Goal: Task Accomplishment & Management: Use online tool/utility

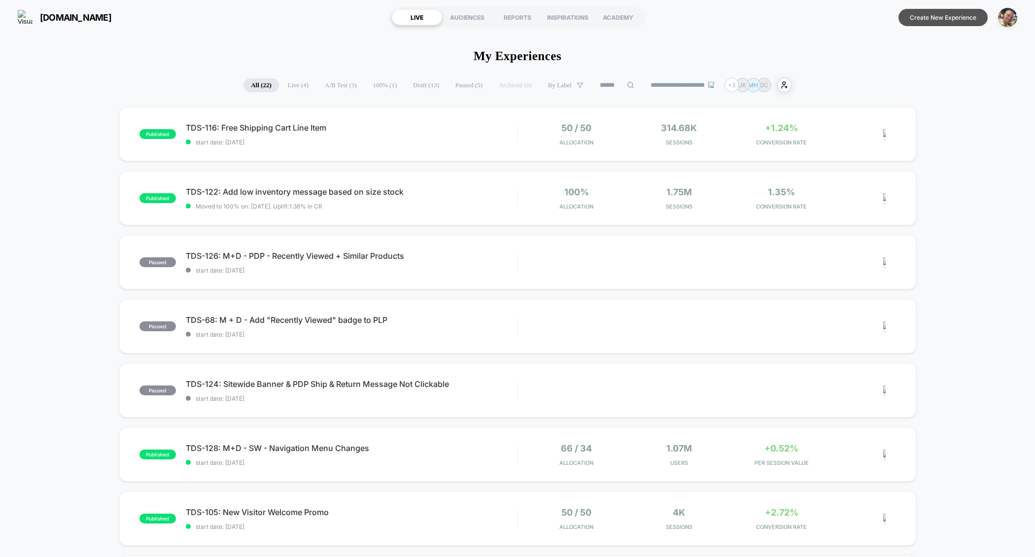
click at [950, 22] on button "Create New Experience" at bounding box center [942, 17] width 89 height 17
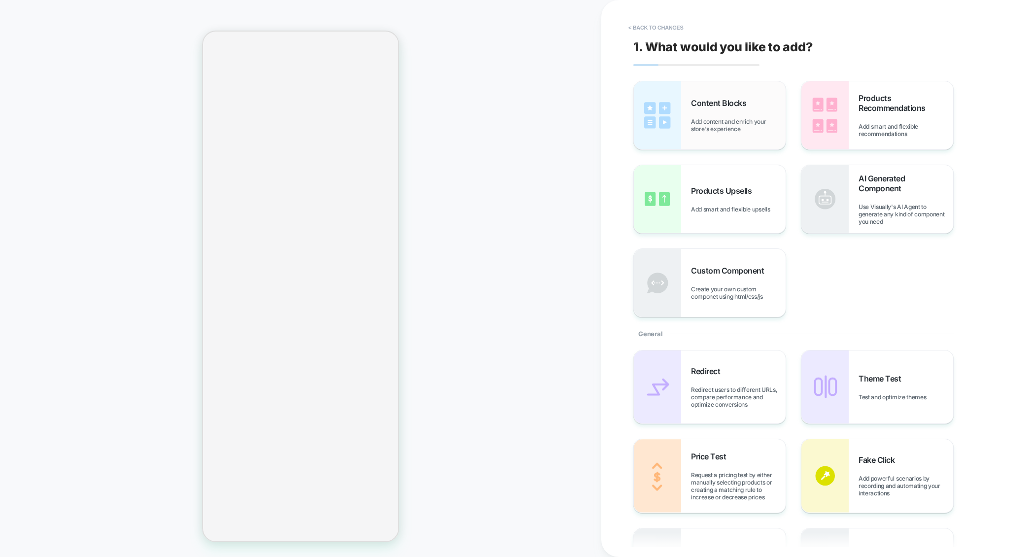
click at [757, 109] on div "Content Blocks Add content and enrich your store's experience" at bounding box center [738, 115] width 95 height 34
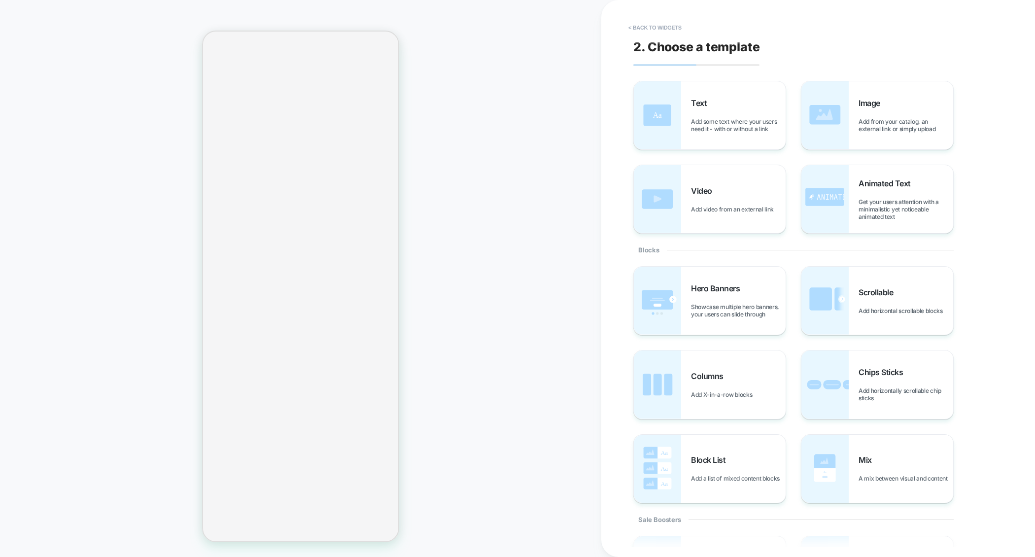
click at [757, 109] on div "Text Add some text where your users need it - with or without a link" at bounding box center [738, 115] width 95 height 34
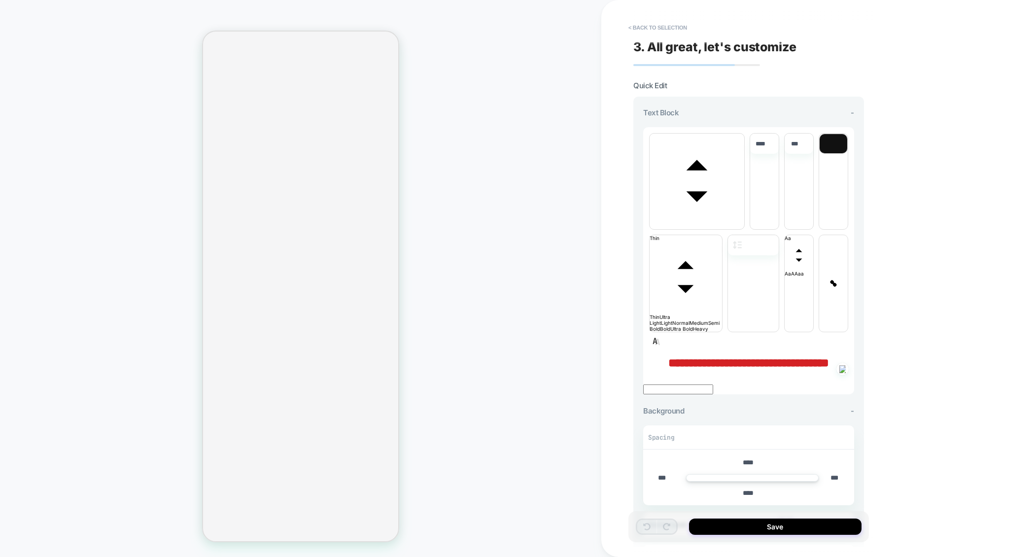
click at [770, 356] on p "**********" at bounding box center [748, 362] width 211 height 13
type input "****"
click at [661, 27] on button "< Back to selection" at bounding box center [657, 28] width 68 height 16
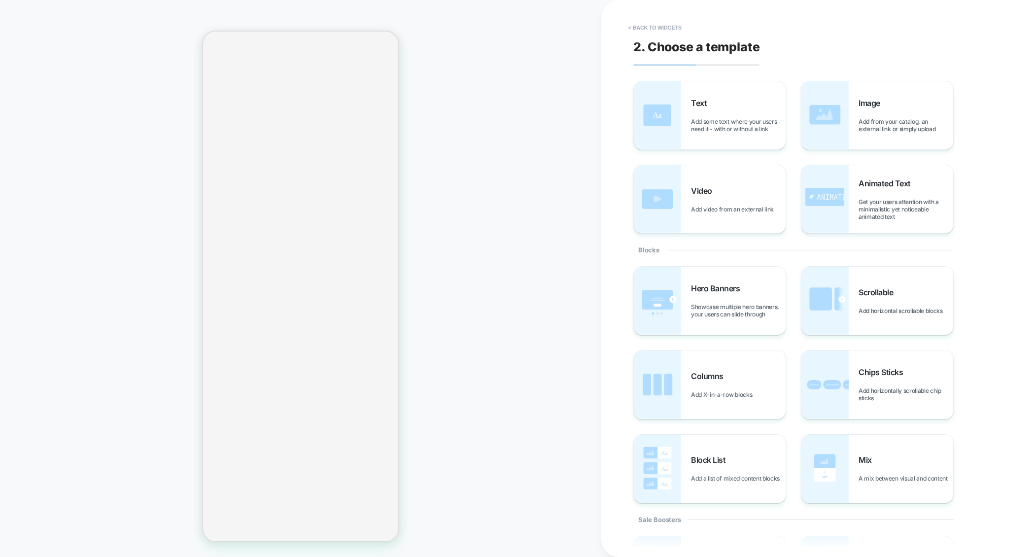
click at [661, 27] on button "< Back to widgets" at bounding box center [654, 28] width 63 height 16
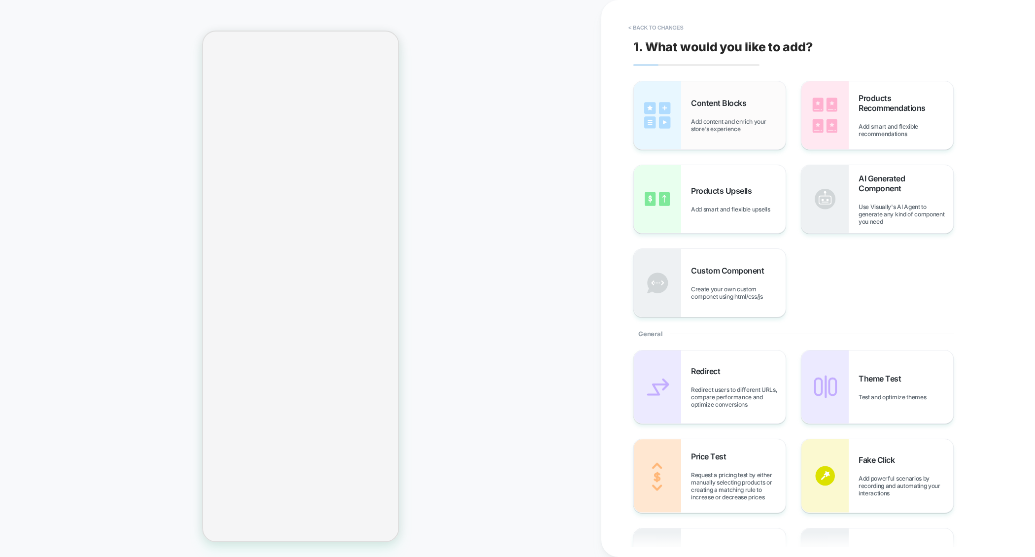
click at [684, 119] on div "Content Blocks Add content and enrich your store's experience" at bounding box center [710, 115] width 152 height 68
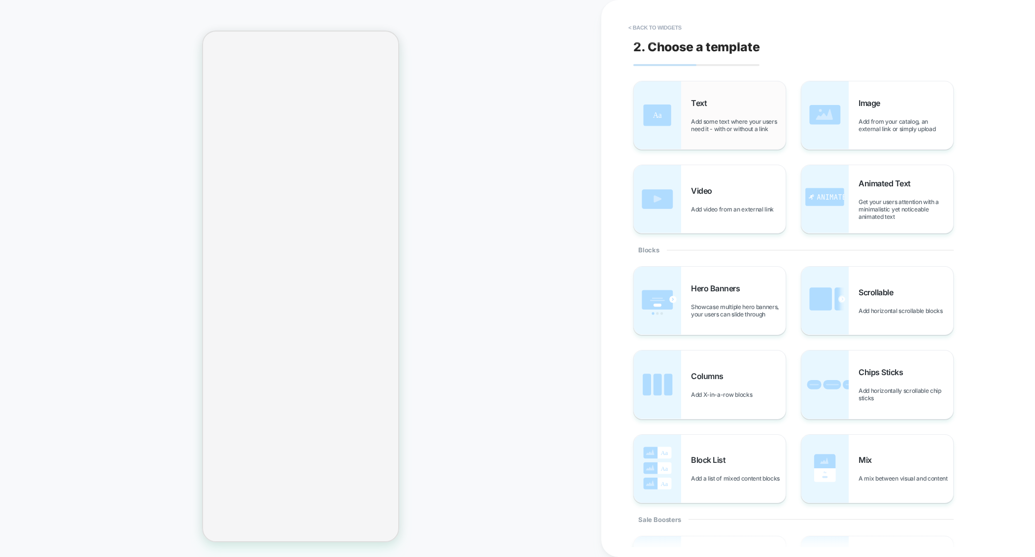
click at [684, 130] on div "Text Add some text where your users need it - with or without a link" at bounding box center [710, 115] width 152 height 68
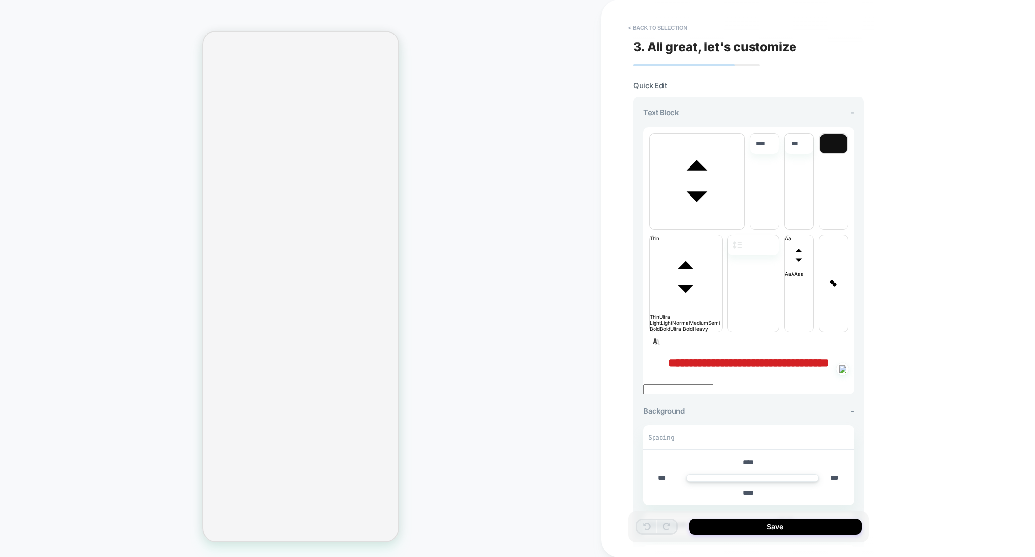
click at [658, 36] on div "**********" at bounding box center [748, 278] width 240 height 537
click at [658, 17] on div "**********" at bounding box center [748, 278] width 240 height 537
click at [656, 26] on button "< Back to selection" at bounding box center [657, 28] width 68 height 16
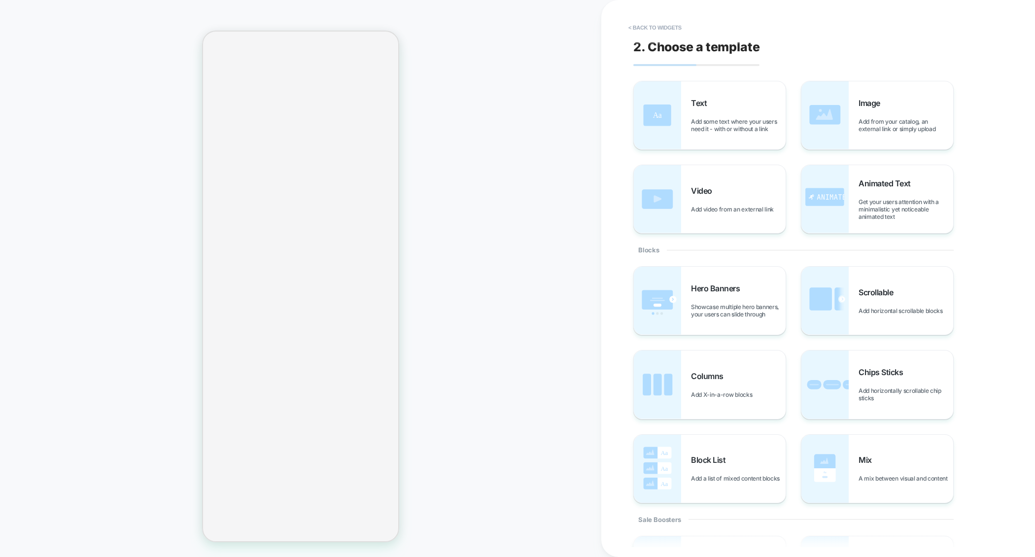
click at [656, 26] on button "< Back to widgets" at bounding box center [654, 28] width 63 height 16
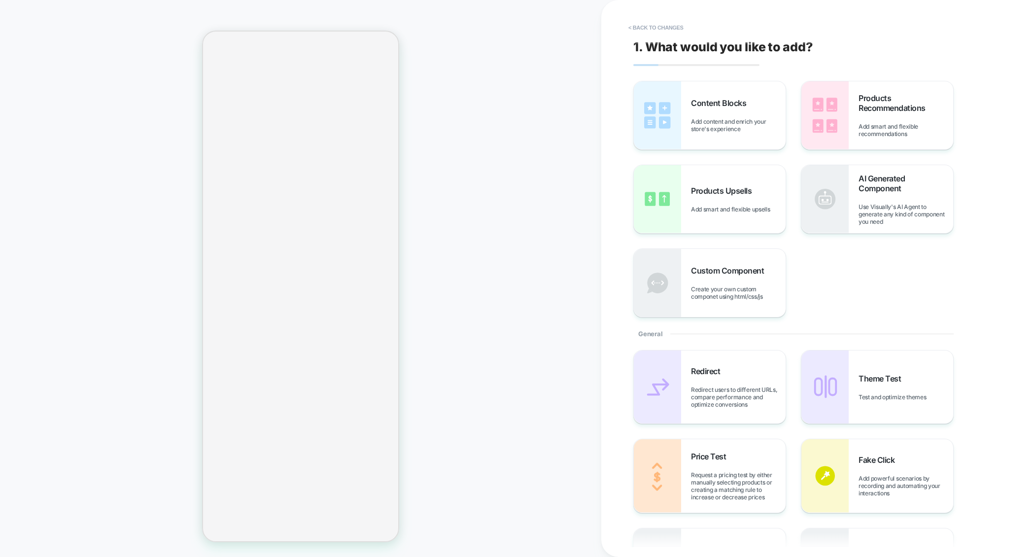
click at [656, 26] on button "< Back to changes" at bounding box center [655, 28] width 65 height 16
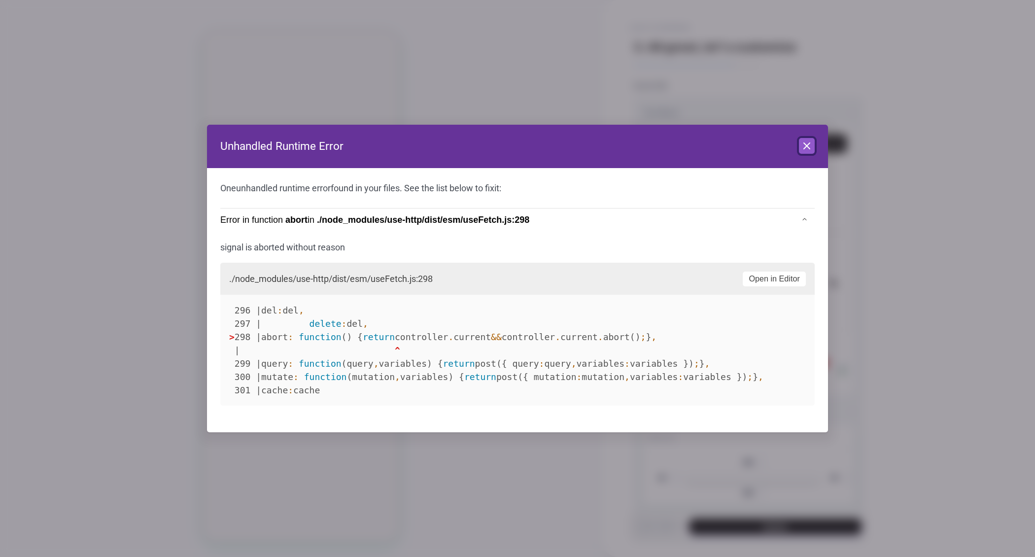
click at [809, 145] on icon at bounding box center [807, 146] width 12 height 12
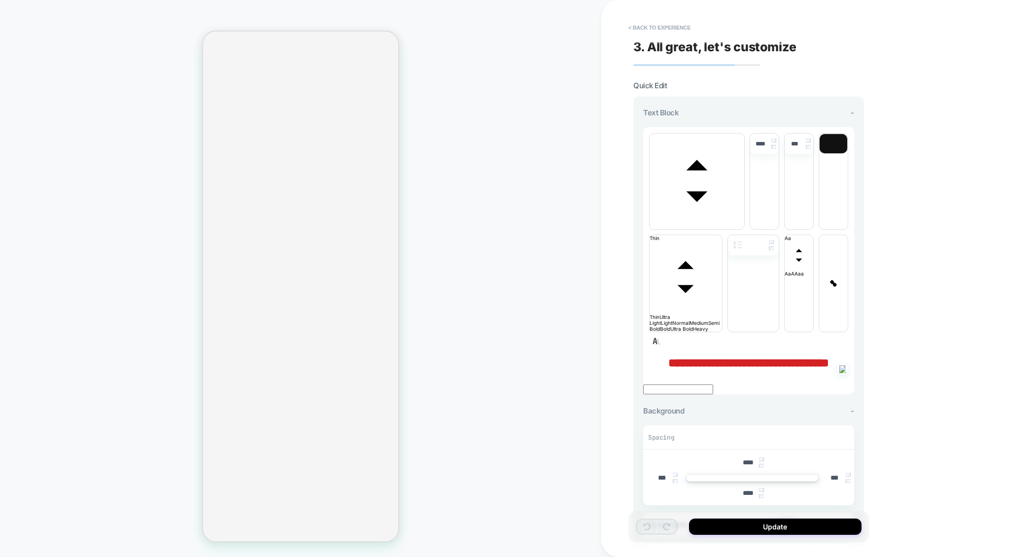
click at [641, 26] on button "< Back to experience" at bounding box center [659, 28] width 72 height 16
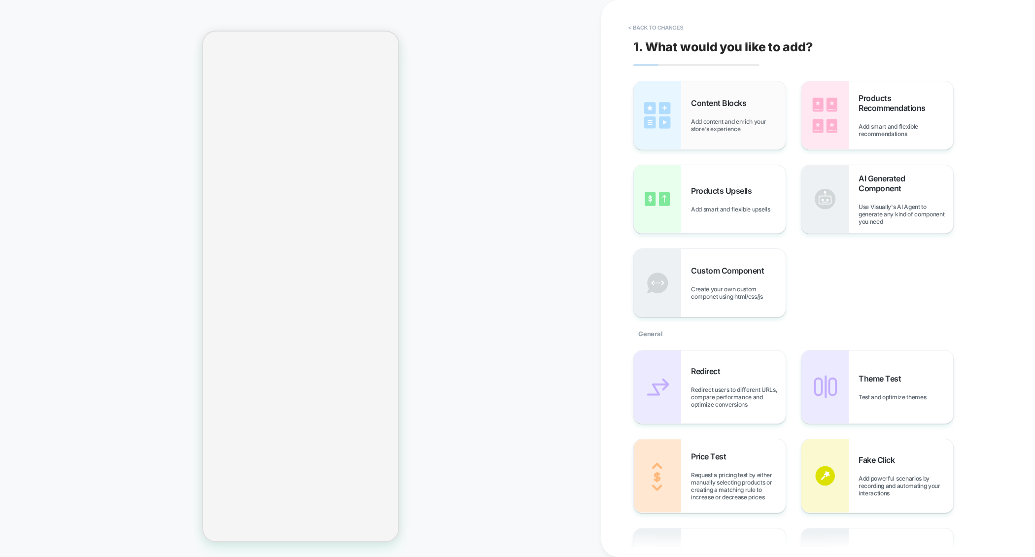
click at [709, 134] on div "Content Blocks Add content and enrich your store's experience" at bounding box center [710, 115] width 152 height 68
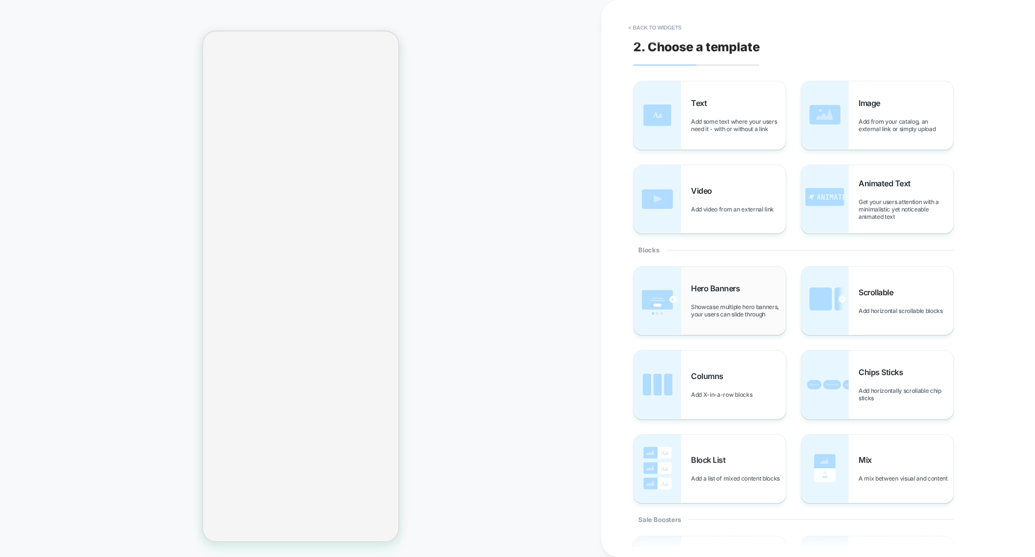
click at [706, 276] on div "Hero Banners Showcase multiple hero banners, your users can slide through" at bounding box center [710, 301] width 152 height 68
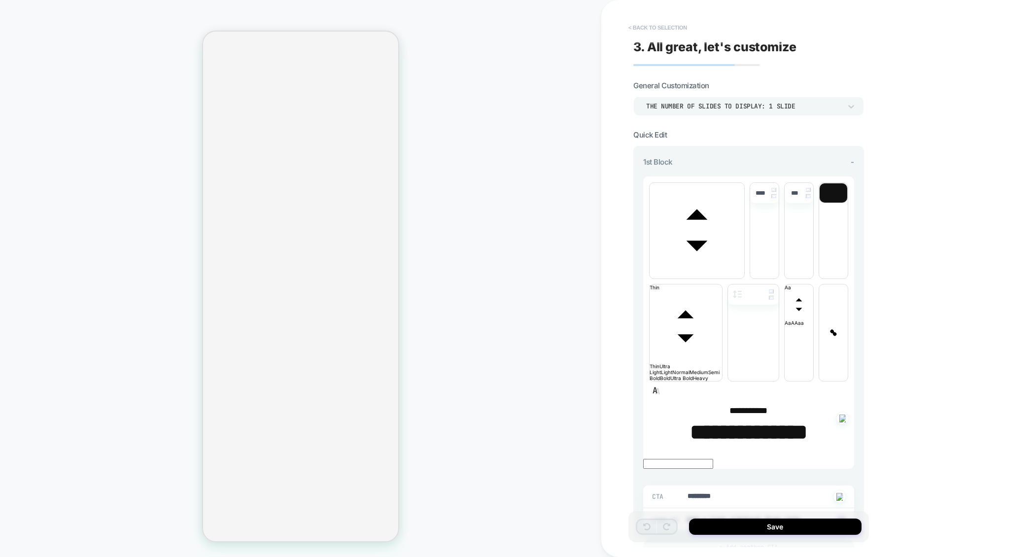
click at [662, 32] on button "< Back to selection" at bounding box center [657, 28] width 68 height 16
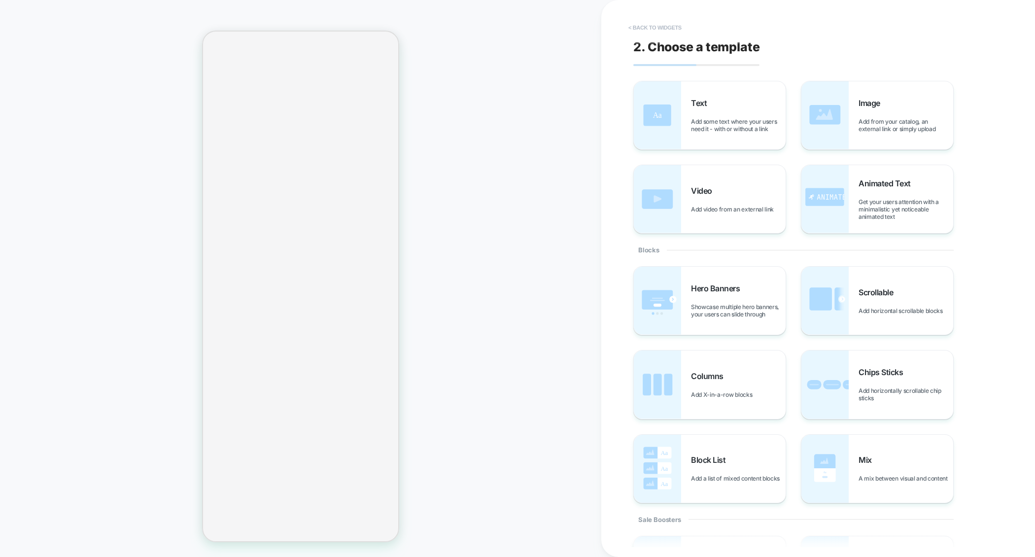
click at [662, 31] on button "< Back to widgets" at bounding box center [654, 28] width 63 height 16
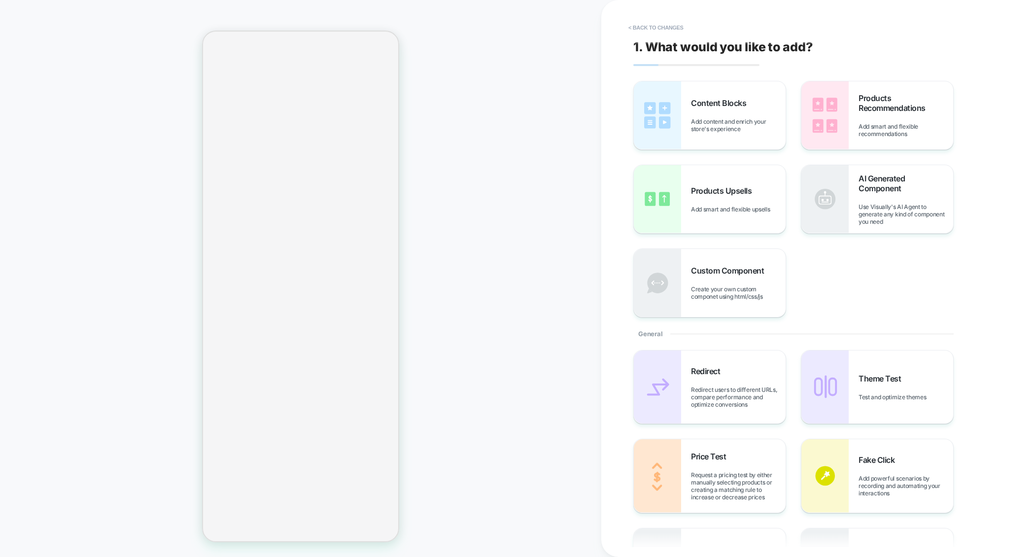
click at [662, 31] on button "< Back to changes" at bounding box center [655, 28] width 65 height 16
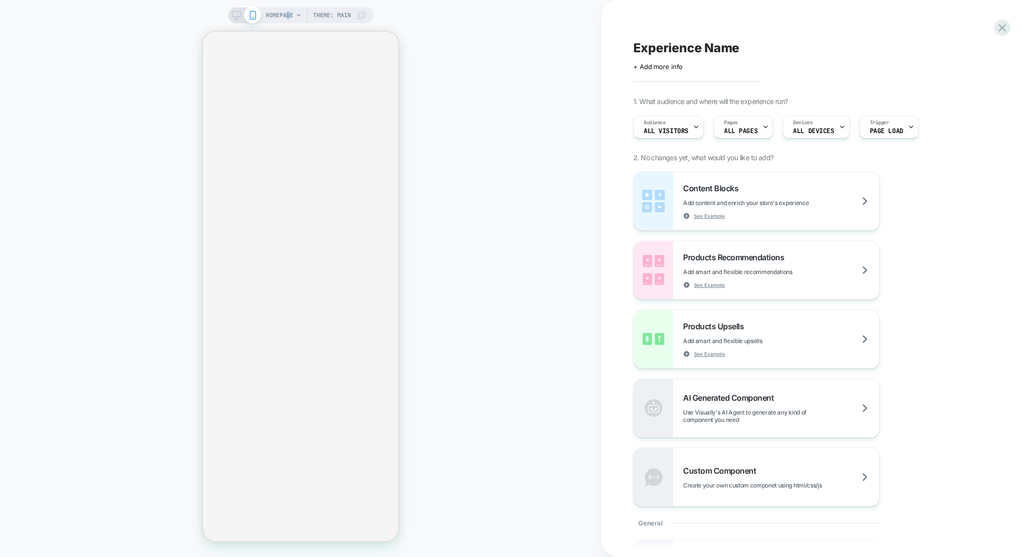
click at [287, 12] on span "HOMEPAGE" at bounding box center [280, 15] width 28 height 16
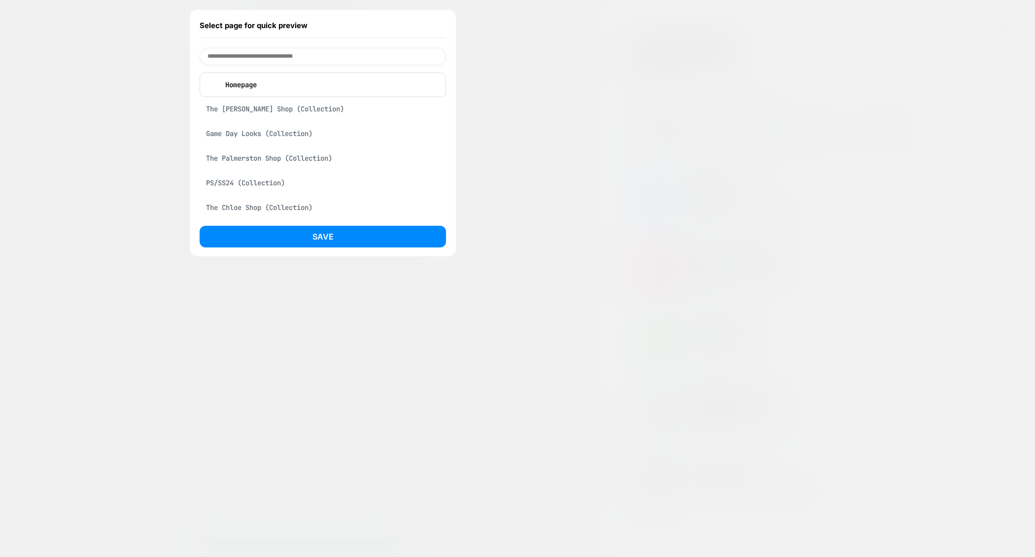
click at [254, 105] on div "The Jackie Shop (Collection)" at bounding box center [323, 109] width 246 height 19
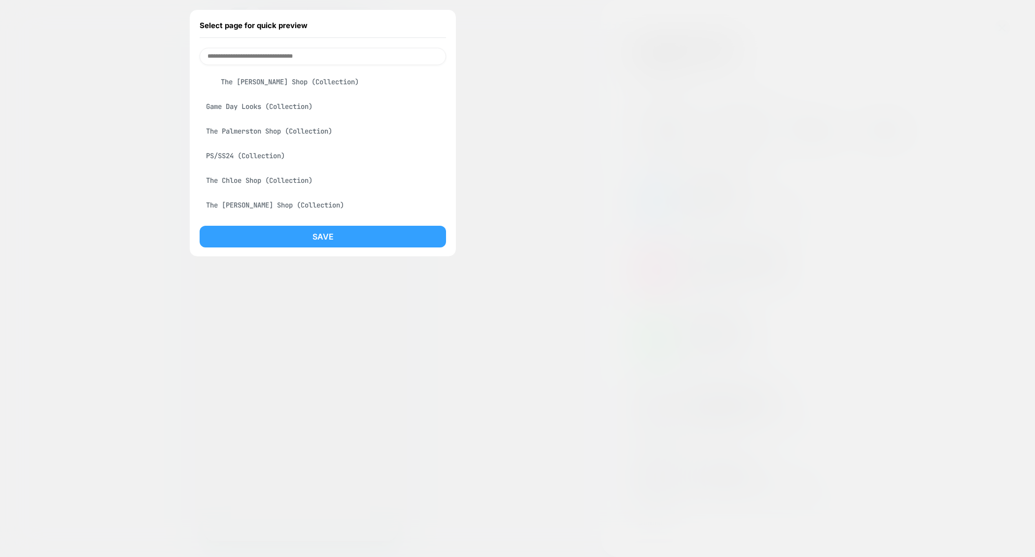
click at [293, 226] on button "Save" at bounding box center [323, 237] width 246 height 22
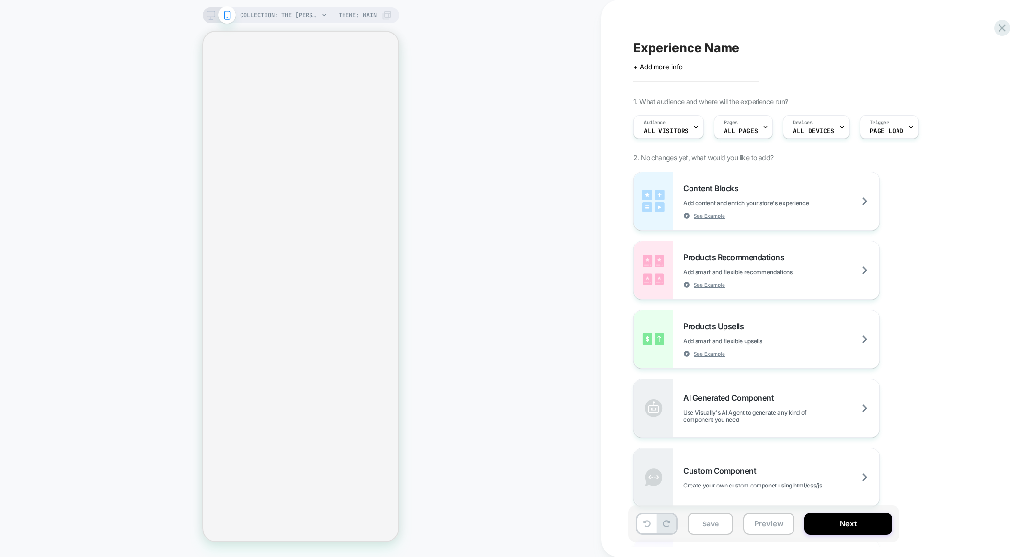
click at [208, 15] on icon at bounding box center [210, 15] width 9 height 9
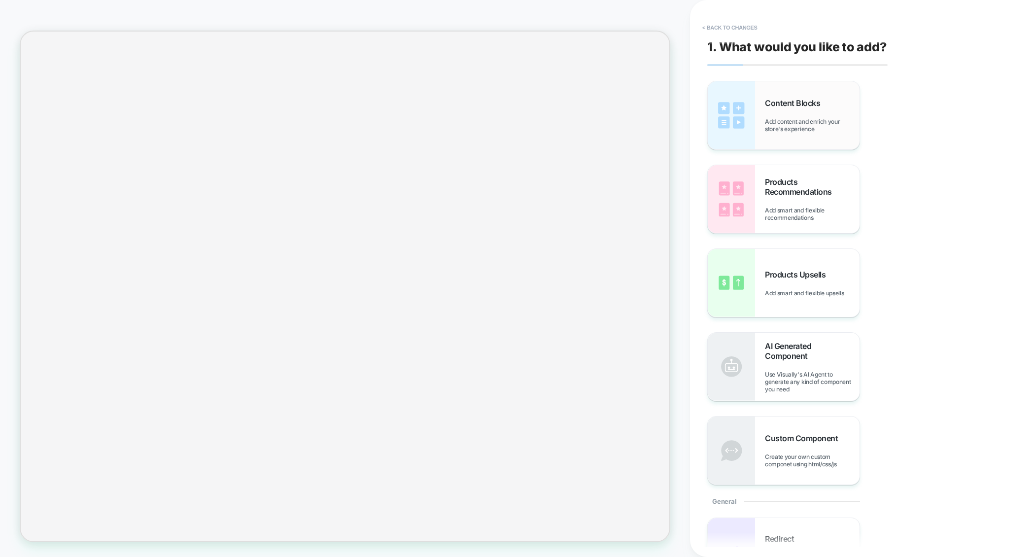
click at [809, 130] on span "Add content and enrich your store's experience" at bounding box center [812, 125] width 95 height 15
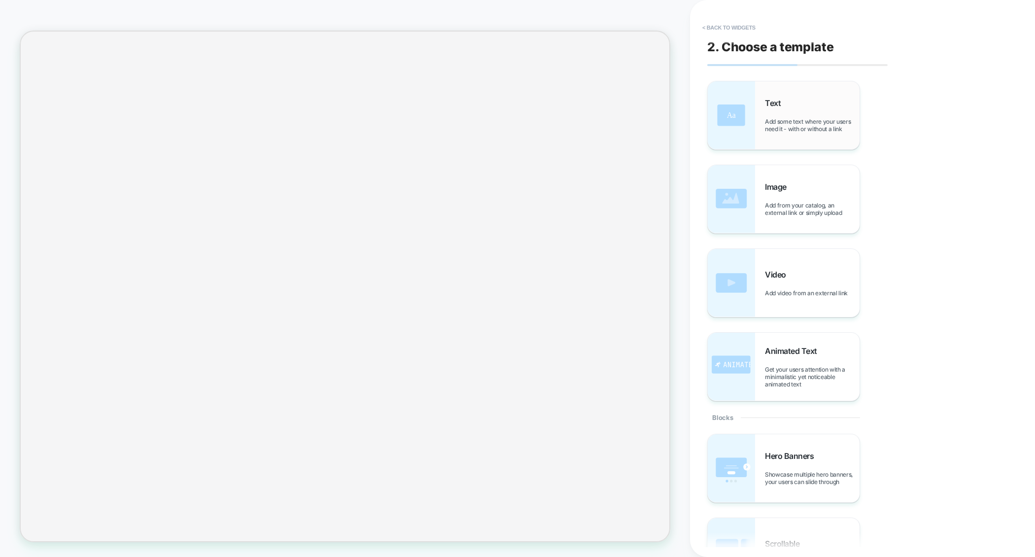
click at [775, 137] on div "Text Add some text where your users need it - with or without a link" at bounding box center [783, 115] width 152 height 68
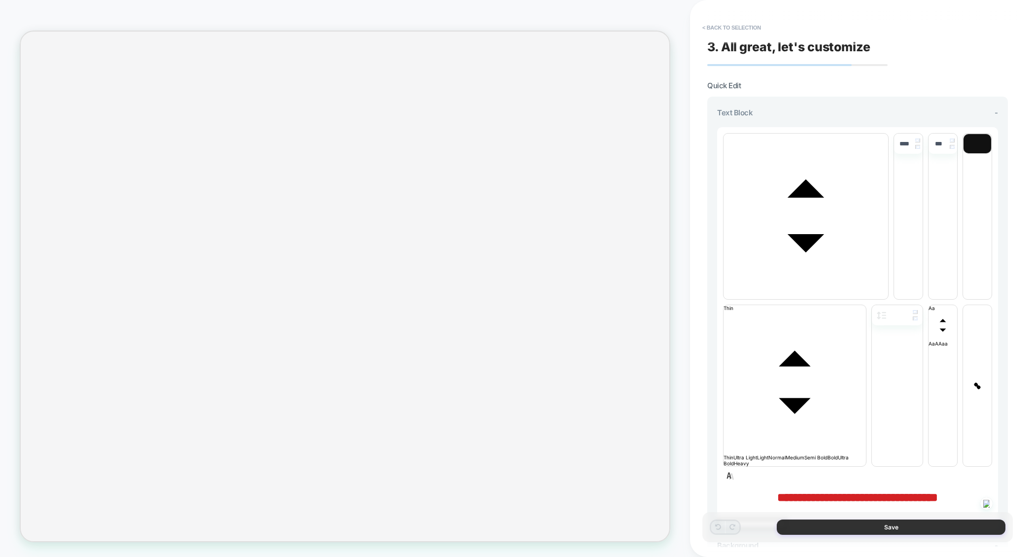
click at [896, 526] on button "Save" at bounding box center [890, 526] width 229 height 15
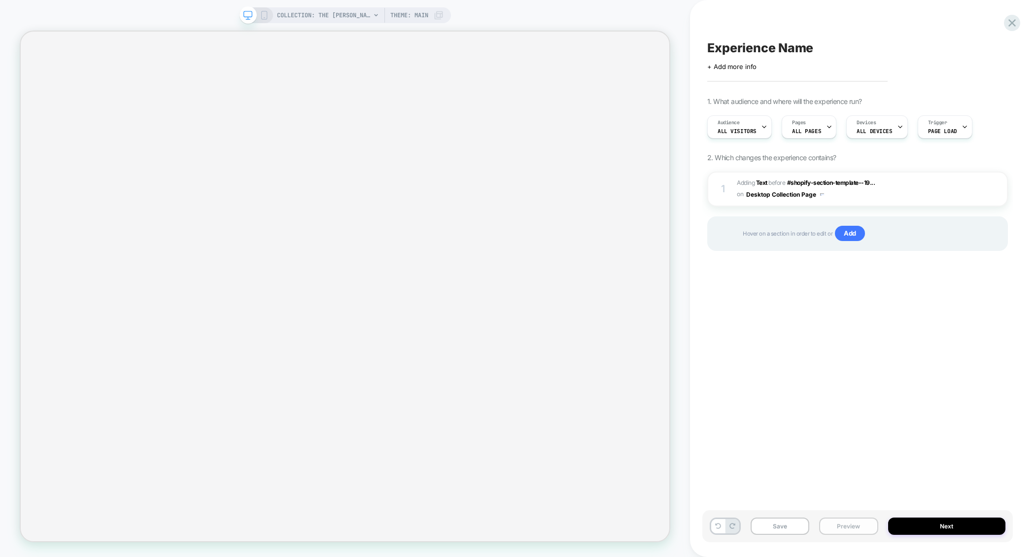
click at [858, 527] on button "Preview" at bounding box center [848, 525] width 59 height 17
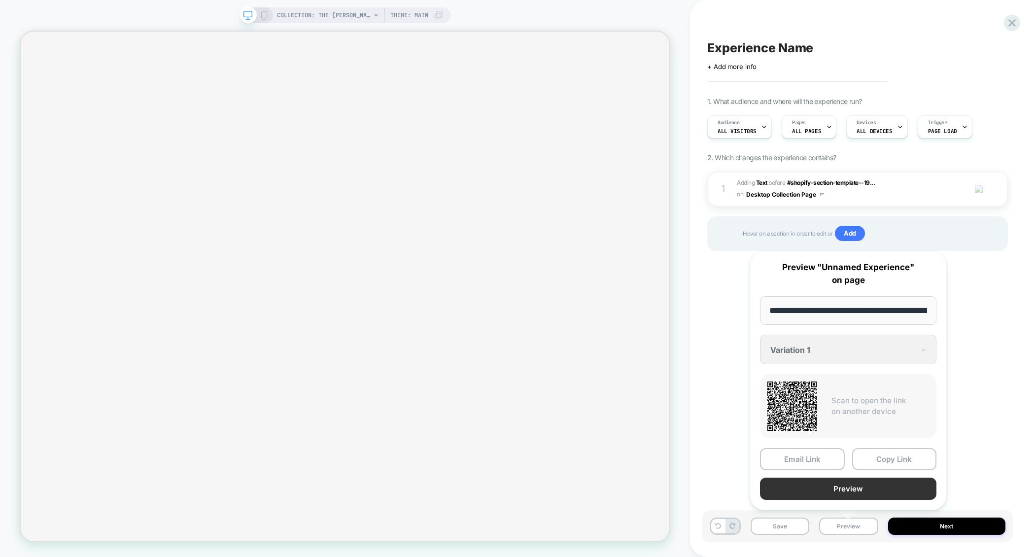
click at [843, 491] on button "Preview" at bounding box center [848, 488] width 176 height 22
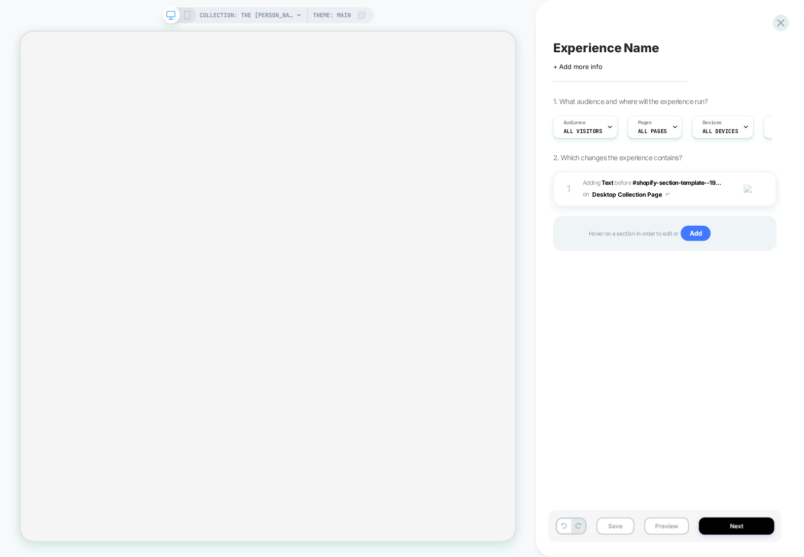
click at [774, 28] on div "Experience Name Click to edit experience details + Add more info 1. What audien…" at bounding box center [665, 278] width 234 height 537
click at [775, 27] on icon at bounding box center [780, 22] width 13 height 13
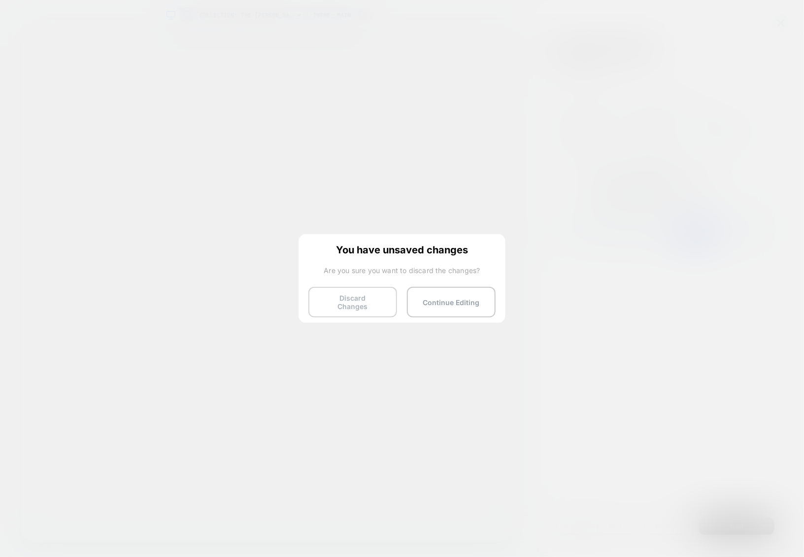
click at [337, 302] on button "Discard Changes" at bounding box center [352, 302] width 89 height 31
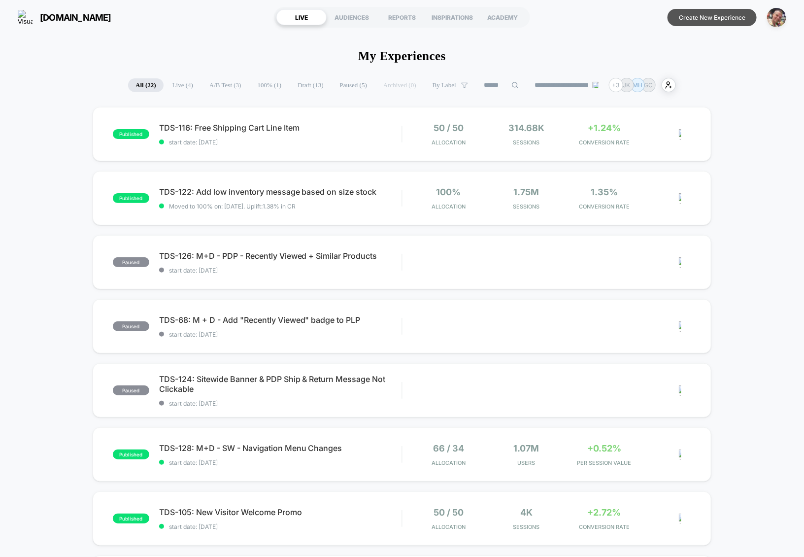
click at [736, 16] on button "Create New Experience" at bounding box center [712, 17] width 89 height 17
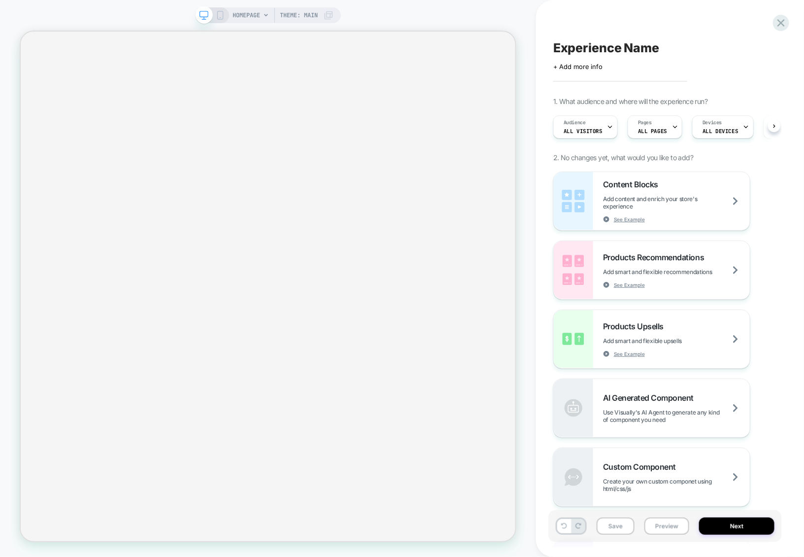
scroll to position [0, 0]
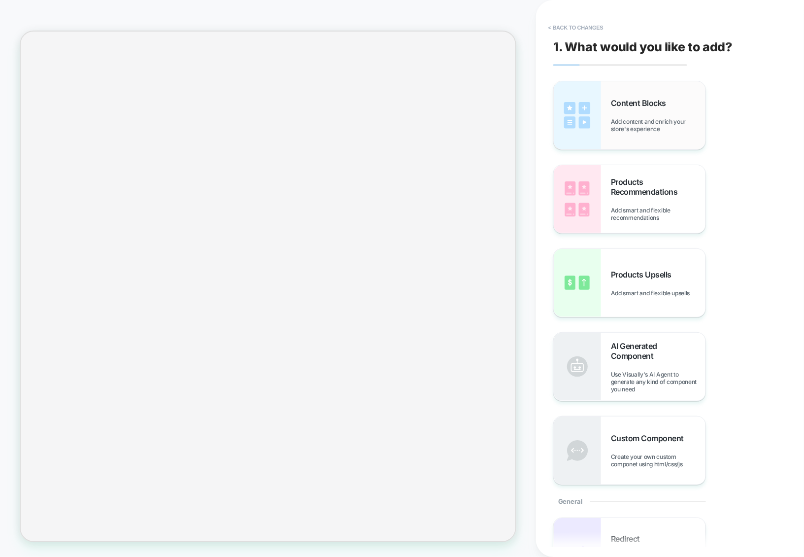
click at [600, 140] on img at bounding box center [577, 115] width 47 height 68
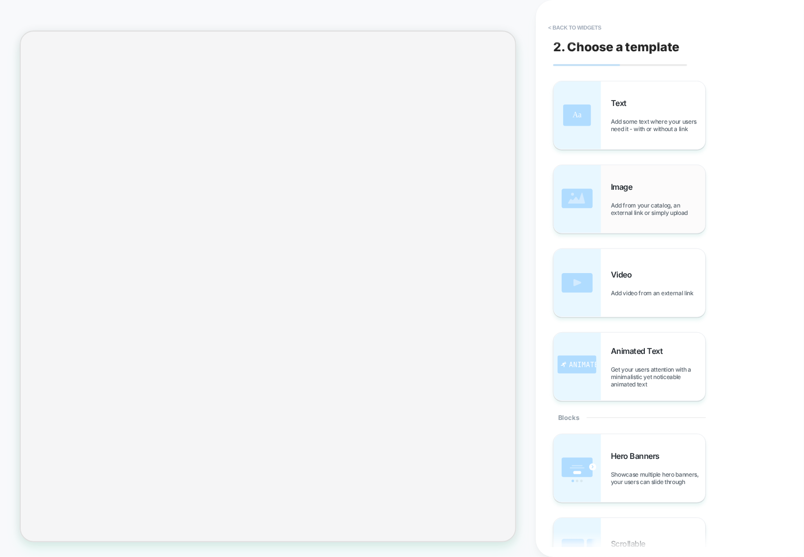
click at [615, 183] on span "Image" at bounding box center [624, 187] width 27 height 10
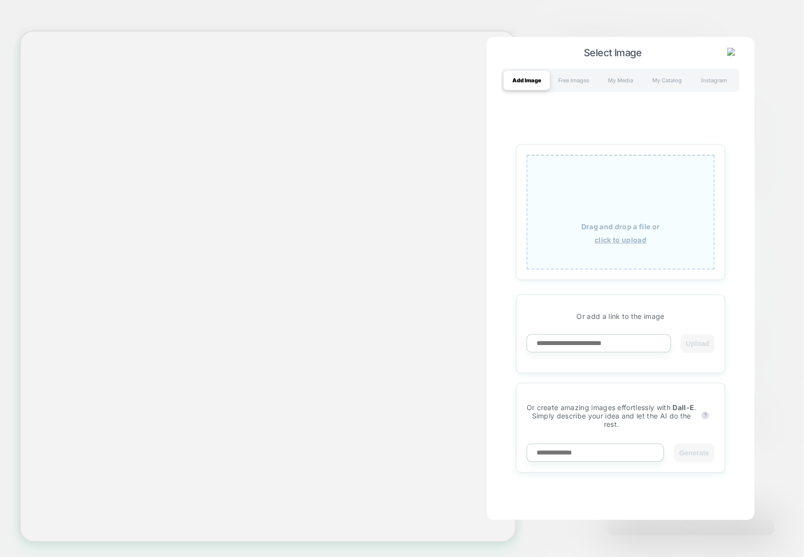
click at [771, 84] on div at bounding box center [402, 278] width 804 height 557
click at [741, 23] on div at bounding box center [402, 278] width 804 height 557
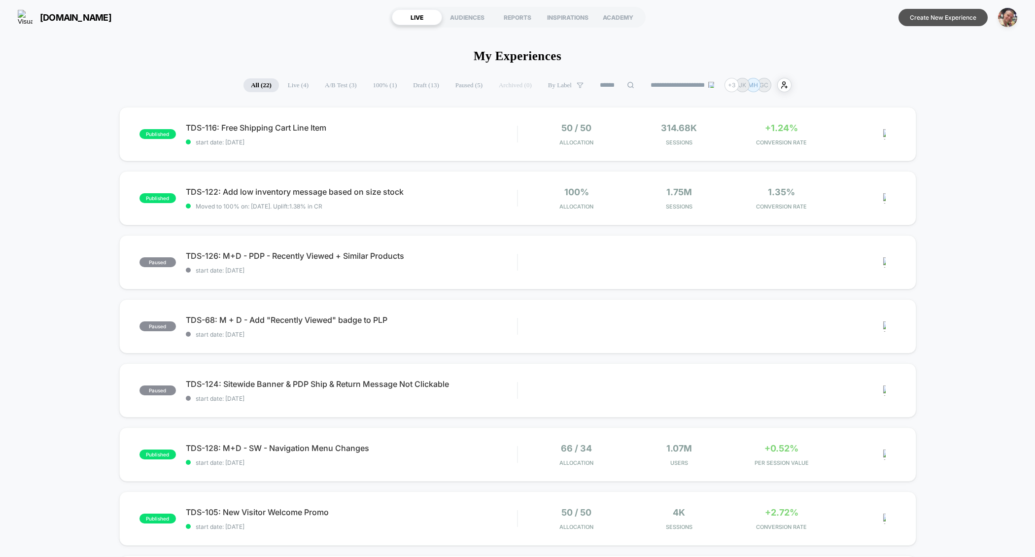
click at [949, 20] on button "Create New Experience" at bounding box center [942, 17] width 89 height 17
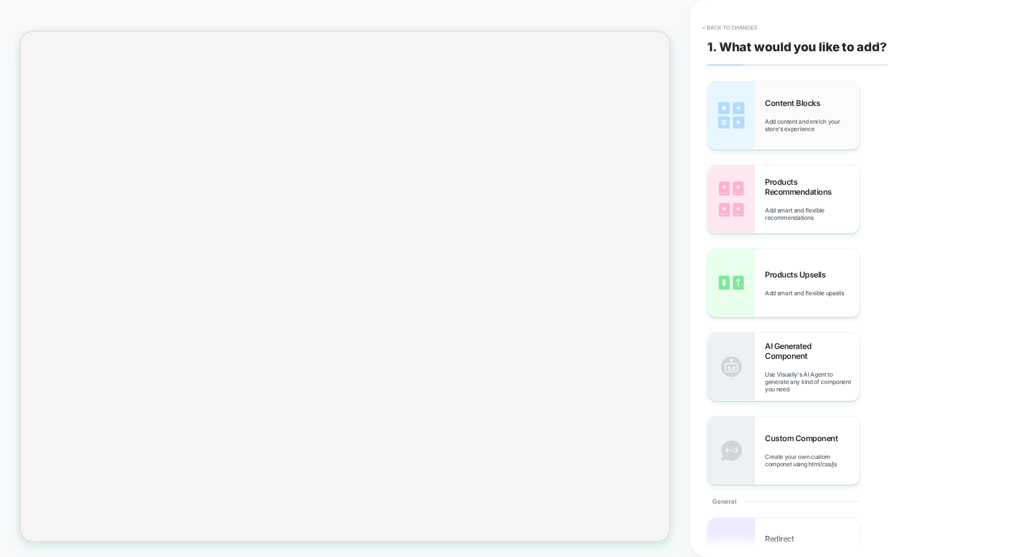
click at [744, 125] on img at bounding box center [730, 115] width 47 height 68
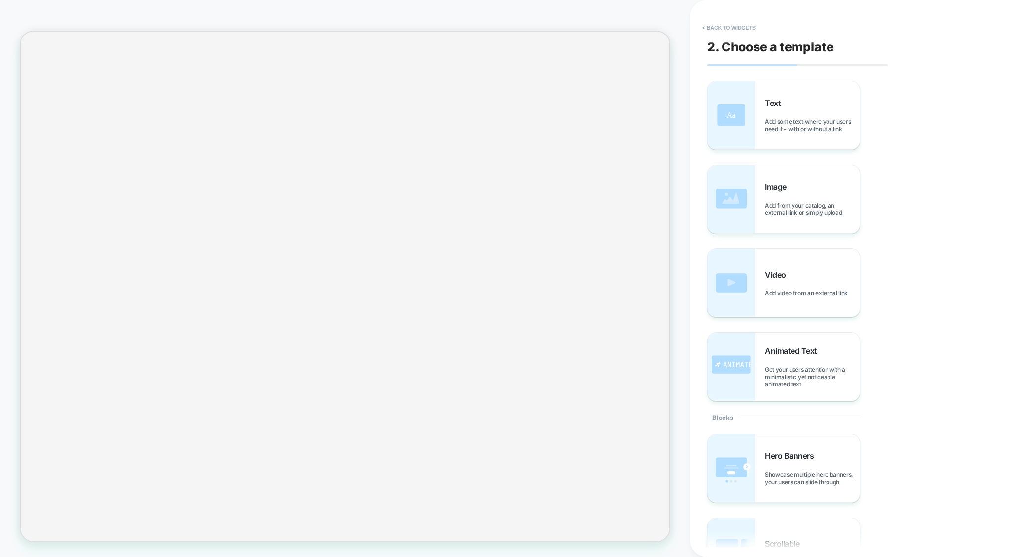
click at [744, 125] on img at bounding box center [730, 115] width 47 height 68
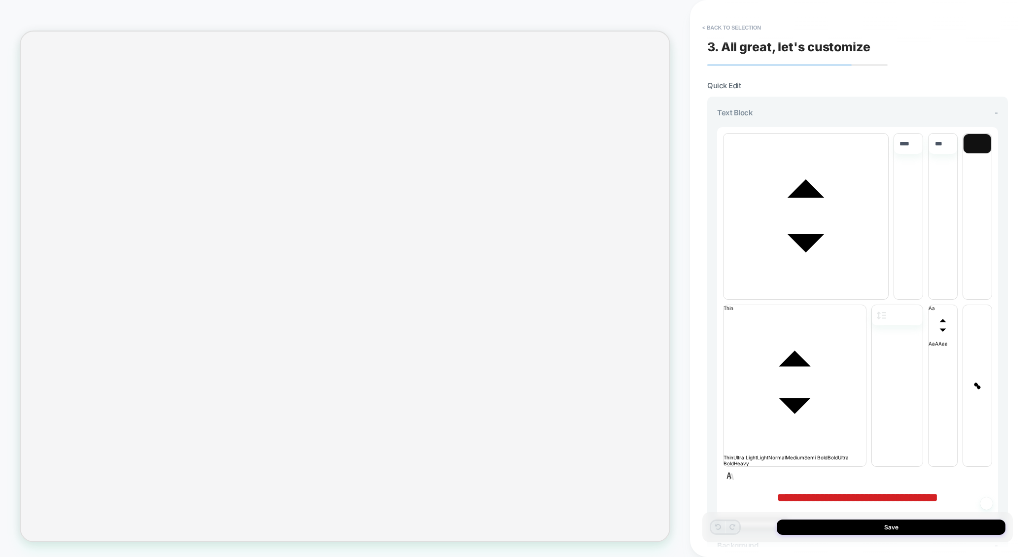
click at [938, 491] on span "**********" at bounding box center [857, 497] width 161 height 12
type input "****"
click at [844, 491] on span "**********" at bounding box center [857, 497] width 161 height 12
drag, startPoint x: 891, startPoint y: 241, endPoint x: 685, endPoint y: 207, distance: 209.2
click at [685, 207] on div "**********" at bounding box center [517, 278] width 1035 height 557
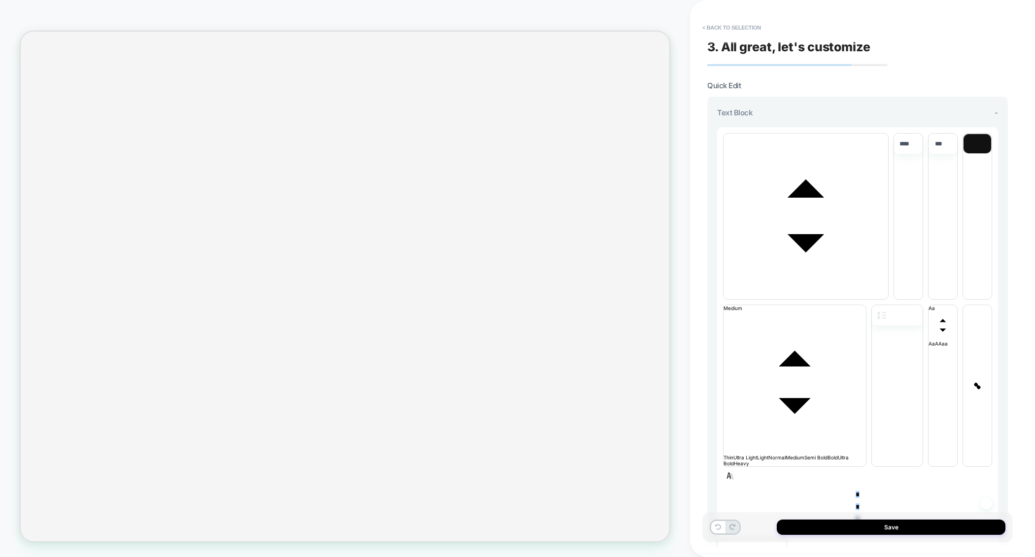
click at [902, 144] on input "****" at bounding box center [904, 143] width 20 height 7
type input "****"
click at [902, 491] on p "*" at bounding box center [857, 510] width 281 height 38
click at [854, 535] on span "*" at bounding box center [857, 552] width 20 height 34
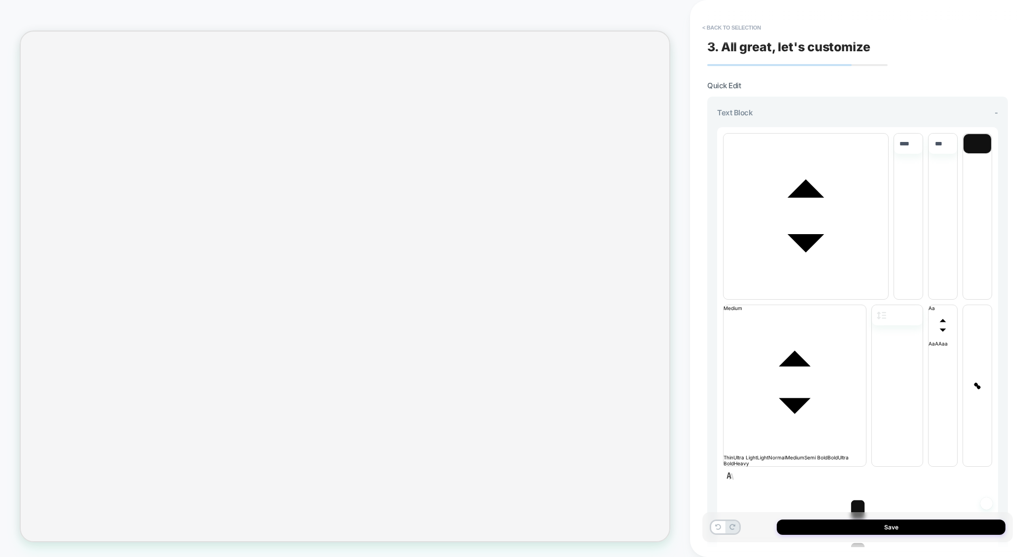
click at [854, 535] on span "*" at bounding box center [857, 552] width 20 height 34
click at [847, 535] on span "*" at bounding box center [857, 552] width 20 height 34
click at [800, 293] on span "font" at bounding box center [805, 296] width 165 height 6
click at [888, 293] on span "font" at bounding box center [888, 296] width 0 height 6
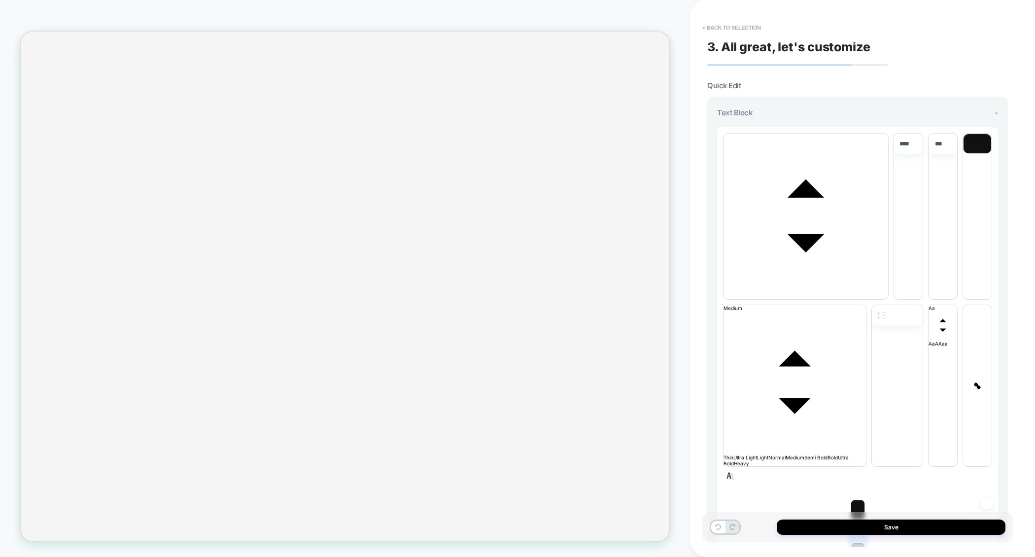
click at [855, 492] on span "*" at bounding box center [857, 509] width 20 height 34
click at [849, 492] on span "*" at bounding box center [857, 509] width 20 height 34
click at [829, 293] on span "font" at bounding box center [805, 296] width 165 height 6
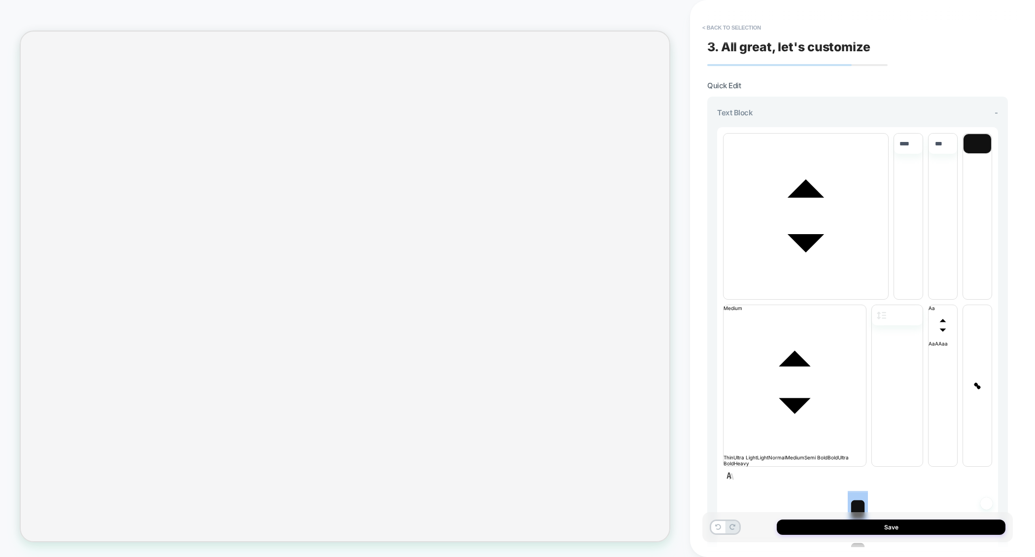
click at [888, 293] on span "font" at bounding box center [888, 296] width 0 height 6
click at [855, 535] on span "*" at bounding box center [857, 552] width 20 height 34
click at [828, 293] on span "font" at bounding box center [805, 296] width 165 height 6
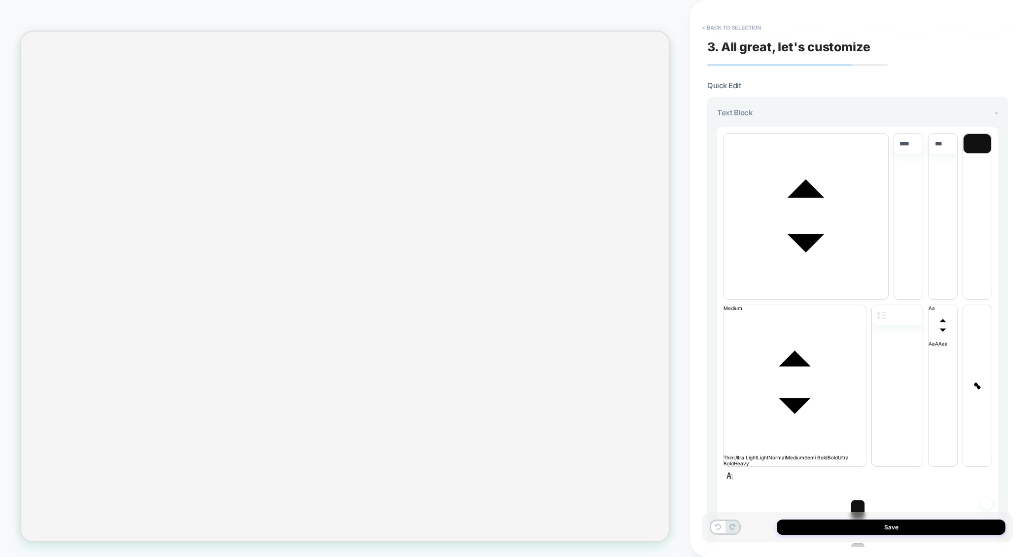
scroll to position [62, 0]
click at [888, 293] on span "font" at bounding box center [888, 296] width 0 height 6
click at [862, 524] on button "Save" at bounding box center [890, 526] width 229 height 15
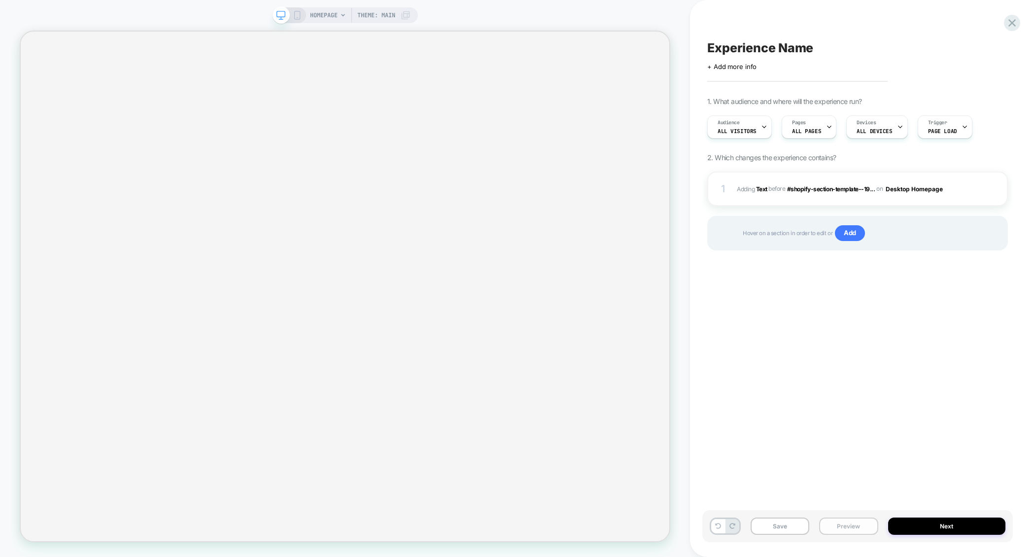
click at [834, 525] on button "Preview" at bounding box center [848, 525] width 59 height 17
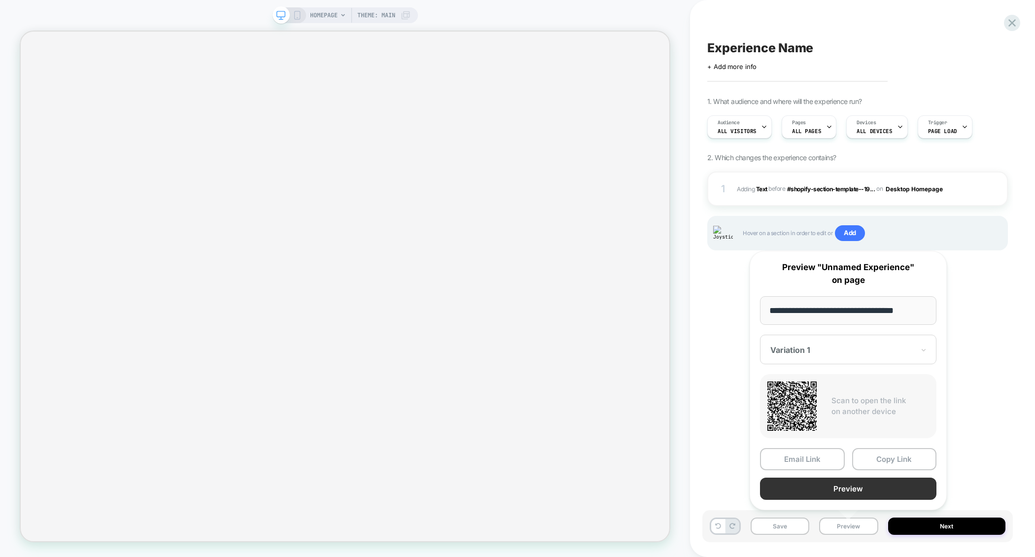
click at [854, 488] on button "Preview" at bounding box center [848, 488] width 176 height 22
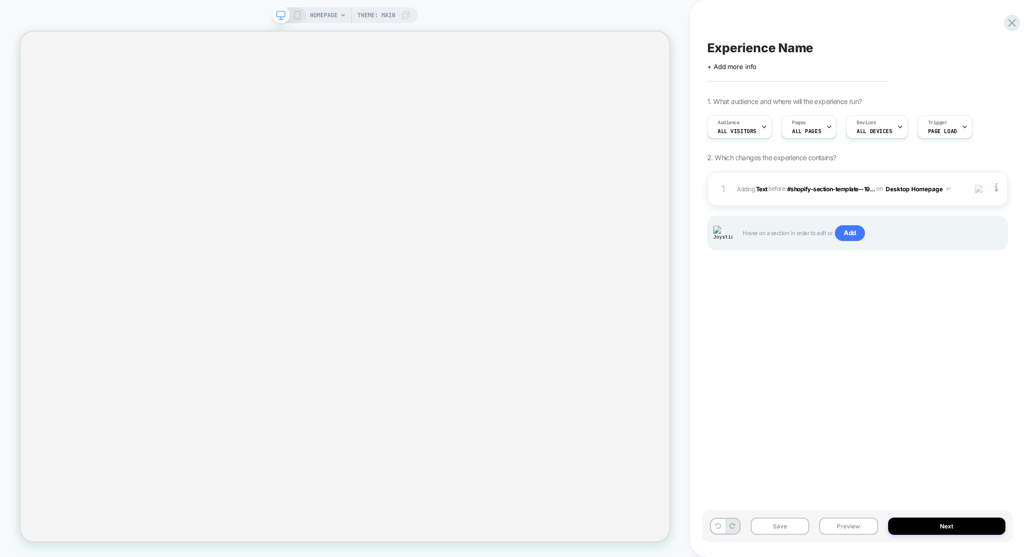
click at [841, 201] on div "1 #_loomi_addon_1756807634949 Adding Text BEFORE #shopify-section-template--19.…" at bounding box center [857, 188] width 301 height 34
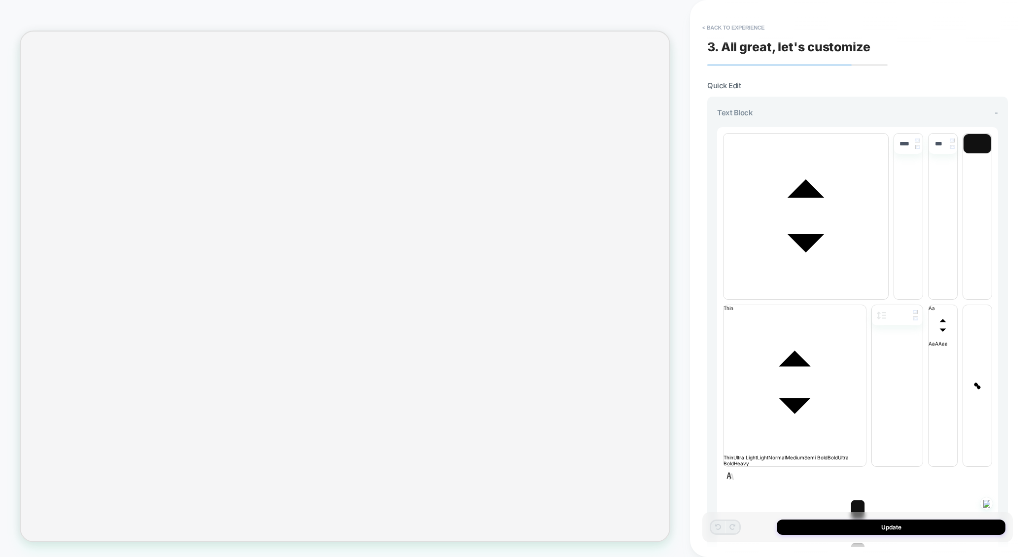
click at [856, 492] on span "*" at bounding box center [857, 509] width 20 height 34
type input "****"
click at [853, 492] on span "*" at bounding box center [857, 509] width 20 height 34
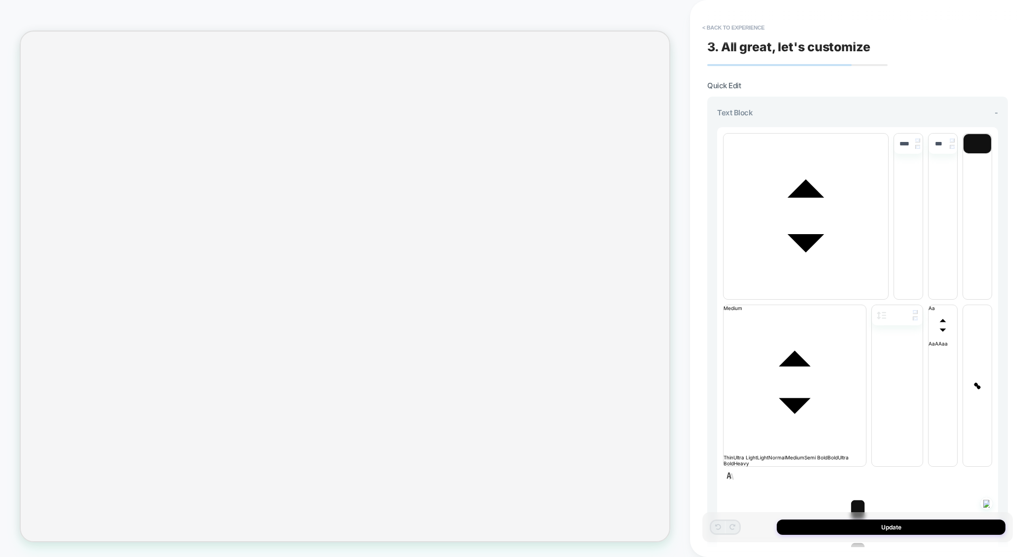
click at [847, 492] on span "*" at bounding box center [857, 509] width 20 height 34
click at [850, 535] on span "*" at bounding box center [857, 552] width 20 height 34
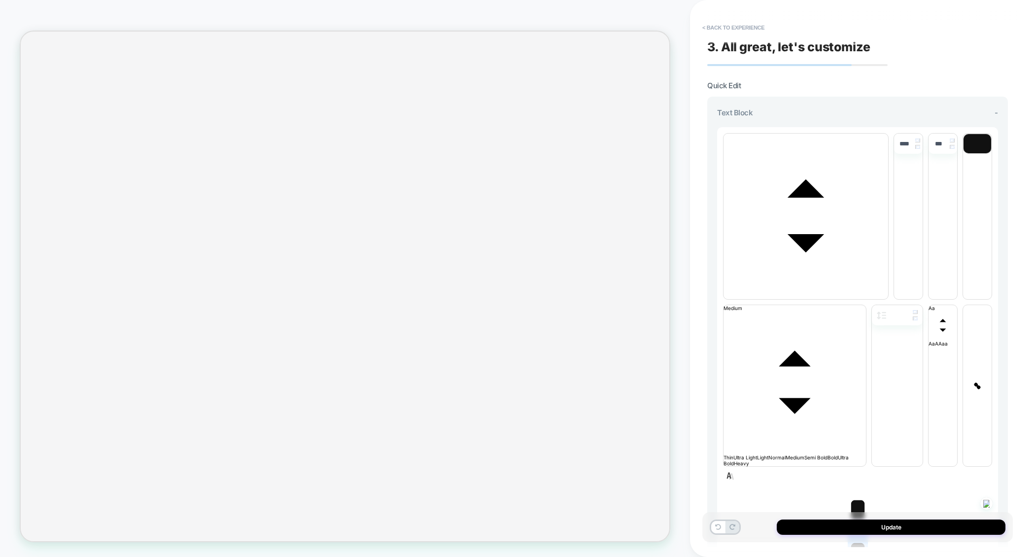
click at [850, 535] on span "*" at bounding box center [857, 552] width 20 height 34
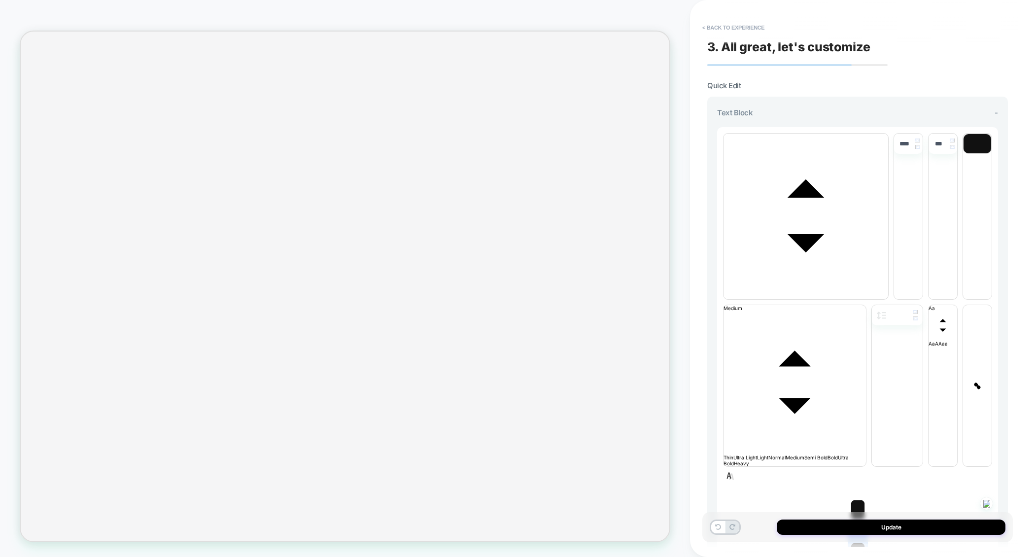
click at [850, 535] on span "*" at bounding box center [857, 552] width 20 height 34
click at [851, 535] on span "*" at bounding box center [857, 552] width 20 height 34
click at [866, 526] on button "Update" at bounding box center [890, 526] width 229 height 15
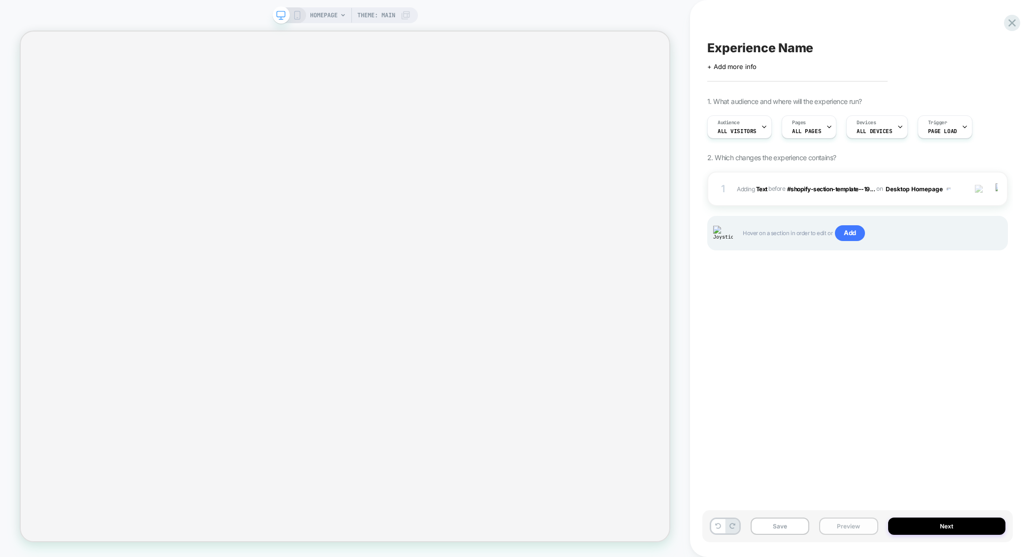
click at [824, 526] on button "Preview" at bounding box center [848, 525] width 59 height 17
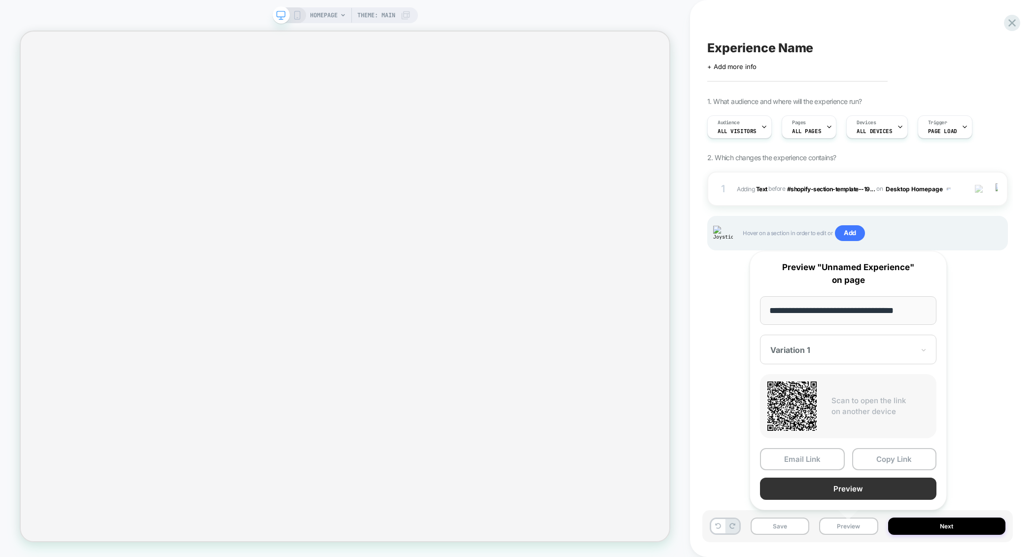
click at [844, 490] on button "Preview" at bounding box center [848, 488] width 176 height 22
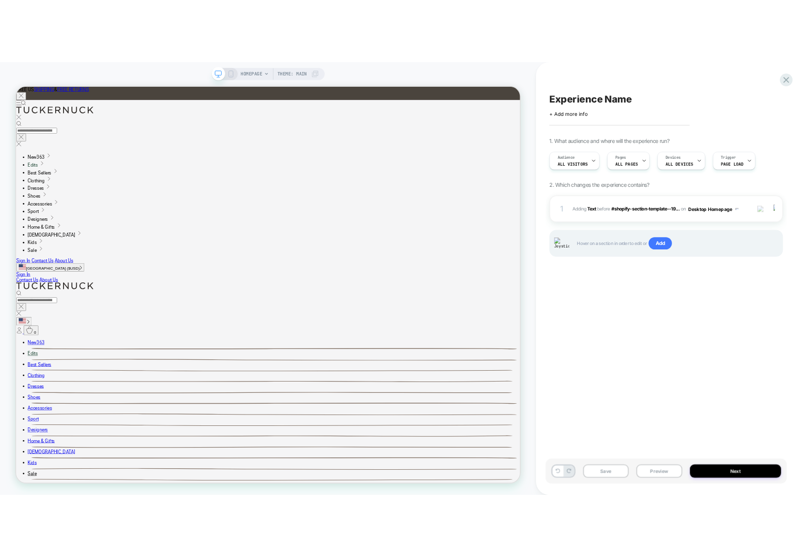
scroll to position [0, 0]
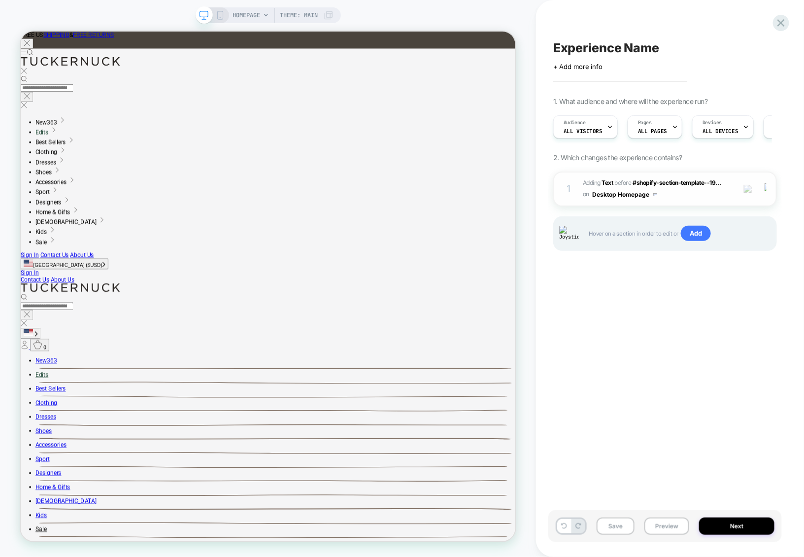
click at [685, 200] on span "#_loomi_addon_1756807634949 Adding Text BEFORE #shopify-section-template--19...…" at bounding box center [656, 188] width 147 height 23
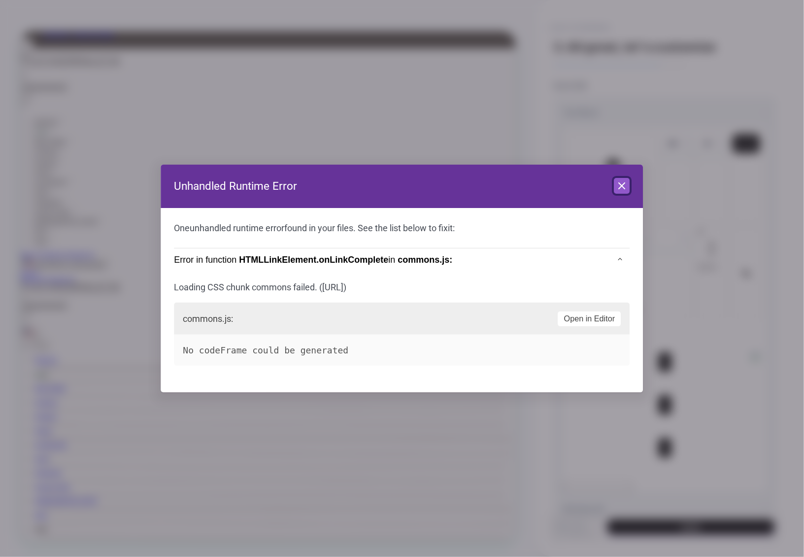
click at [624, 189] on icon at bounding box center [622, 186] width 12 height 12
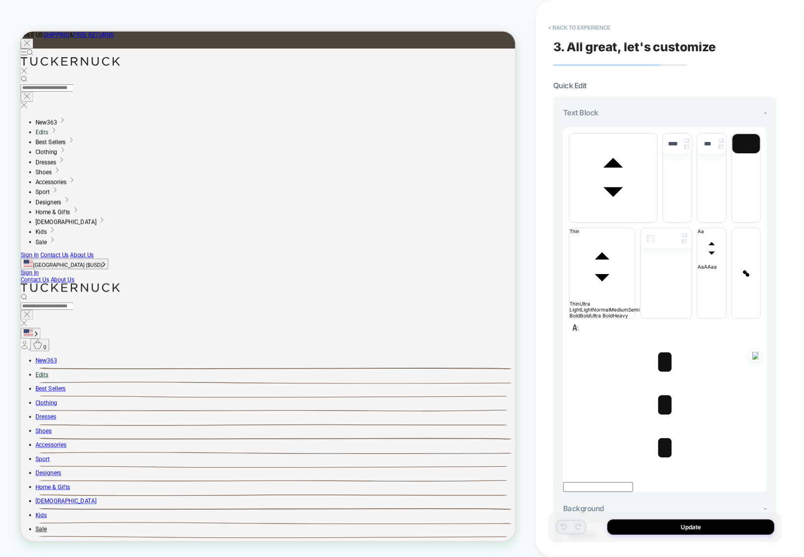
click at [660, 344] on span "*" at bounding box center [665, 361] width 20 height 34
type input "****"
click at [660, 344] on span "*" at bounding box center [665, 361] width 20 height 34
click at [660, 387] on span "*" at bounding box center [665, 404] width 20 height 34
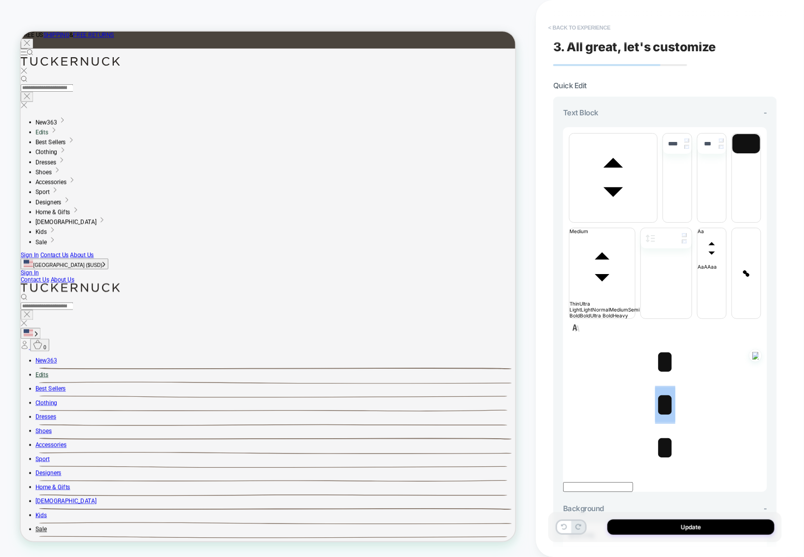
click at [578, 27] on button "< Back to experience" at bounding box center [579, 28] width 72 height 16
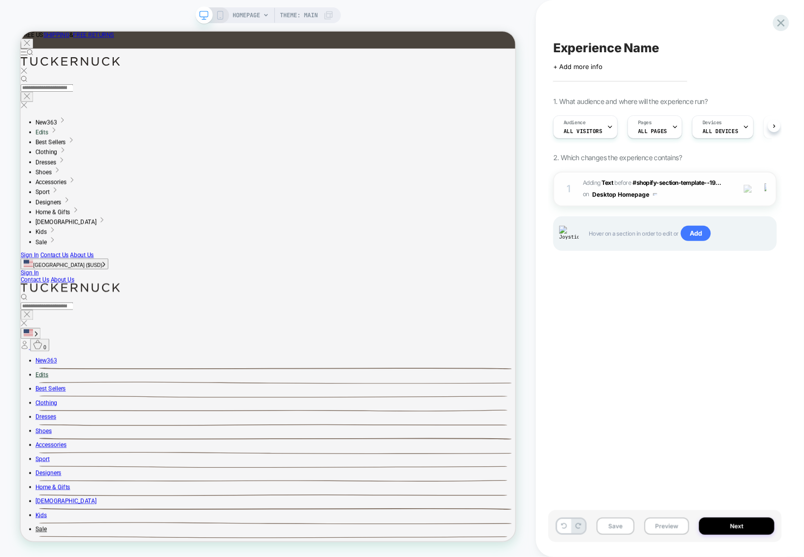
scroll to position [0, 0]
click at [682, 202] on div "1 #_loomi_addon_1756807634949 Adding Text BEFORE #shopify-section-template--19.…" at bounding box center [665, 188] width 224 height 35
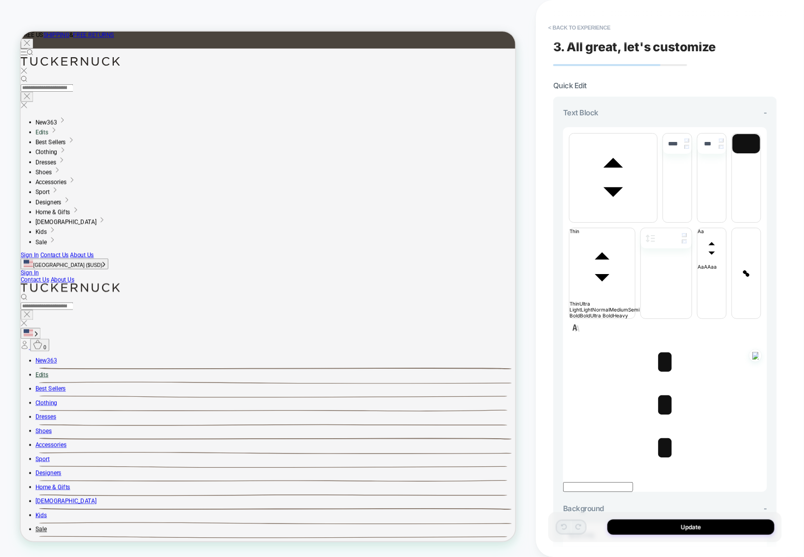
click at [664, 344] on span "*" at bounding box center [665, 361] width 20 height 34
click at [661, 344] on span "*" at bounding box center [665, 361] width 20 height 34
type input "****"
click at [661, 344] on span "*" at bounding box center [665, 361] width 20 height 34
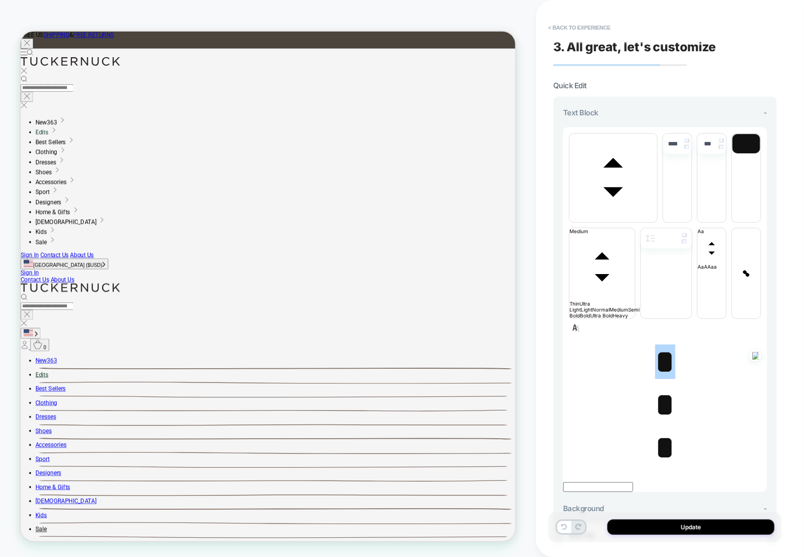
click at [656, 430] on span "*" at bounding box center [665, 447] width 20 height 34
click at [659, 387] on span "*" at bounding box center [665, 404] width 20 height 34
click at [686, 386] on p "*" at bounding box center [665, 405] width 204 height 38
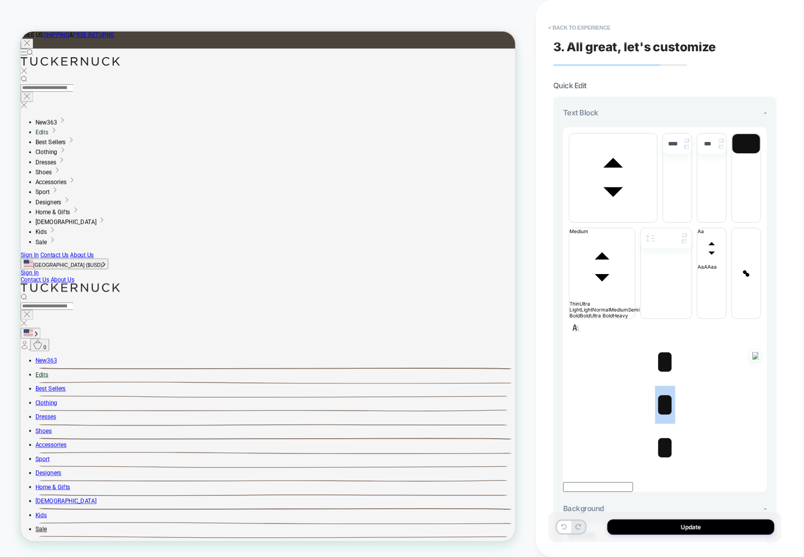
drag, startPoint x: 680, startPoint y: 294, endPoint x: 613, endPoint y: 293, distance: 66.5
click at [612, 386] on p "*" at bounding box center [665, 405] width 204 height 38
click at [662, 344] on span "*" at bounding box center [665, 361] width 20 height 34
click at [661, 344] on span "*" at bounding box center [665, 361] width 20 height 34
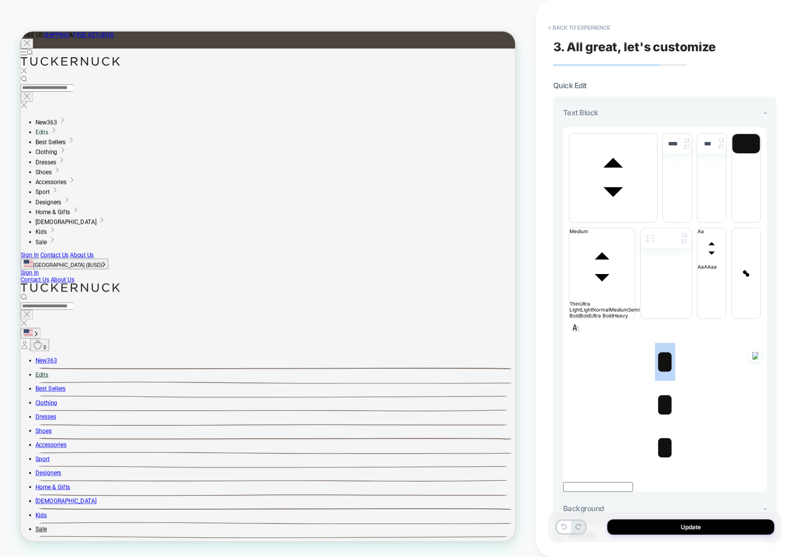
click at [661, 344] on span "*" at bounding box center [665, 361] width 20 height 34
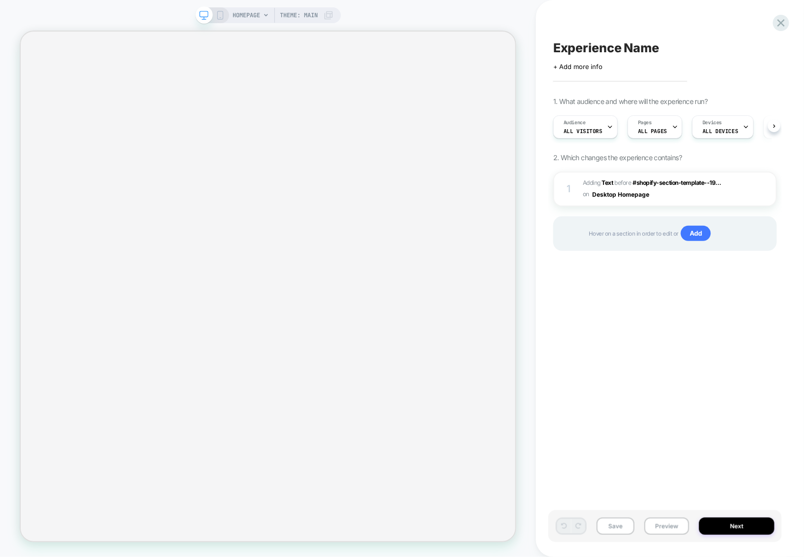
scroll to position [0, 0]
click at [676, 195] on span "#_loomi_addon_1756807634949 Adding Text BEFORE #shopify-section-template--19...…" at bounding box center [656, 188] width 147 height 23
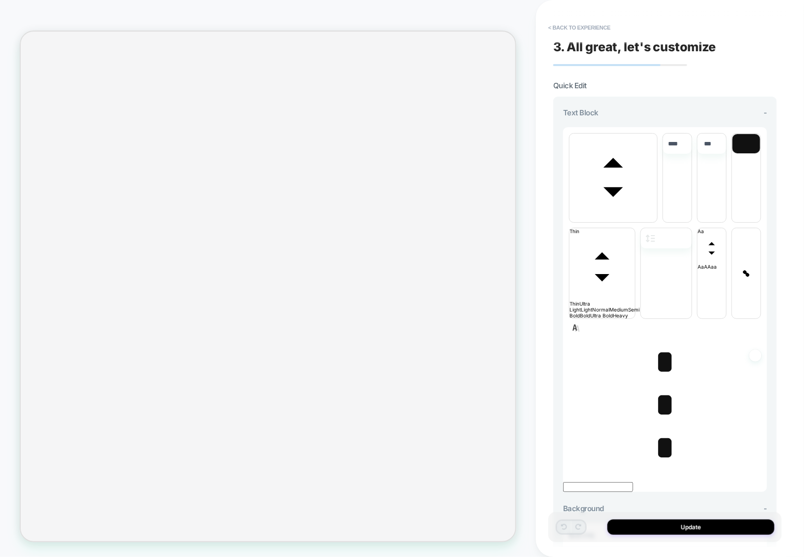
click at [661, 344] on span "*" at bounding box center [665, 361] width 20 height 34
type input "****"
click at [661, 344] on span "*" at bounding box center [665, 361] width 20 height 34
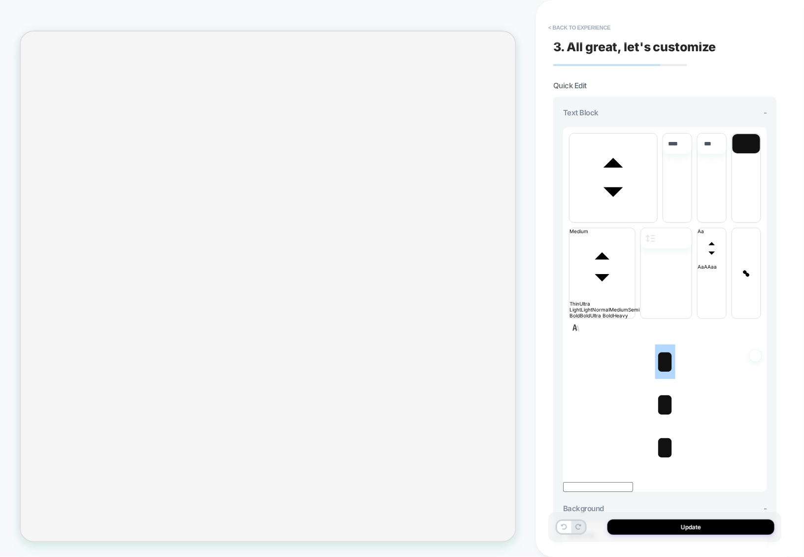
click at [662, 387] on span "*" at bounding box center [665, 404] width 20 height 34
click at [664, 430] on span "*" at bounding box center [665, 447] width 20 height 34
click at [659, 344] on span "*" at bounding box center [665, 361] width 20 height 34
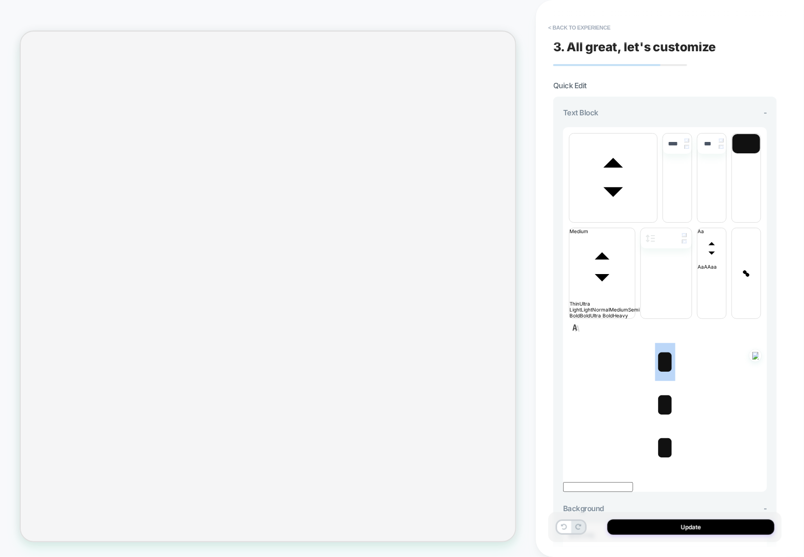
click at [659, 344] on span "*" at bounding box center [665, 361] width 20 height 34
click at [595, 28] on button "< Back to experience" at bounding box center [579, 28] width 72 height 16
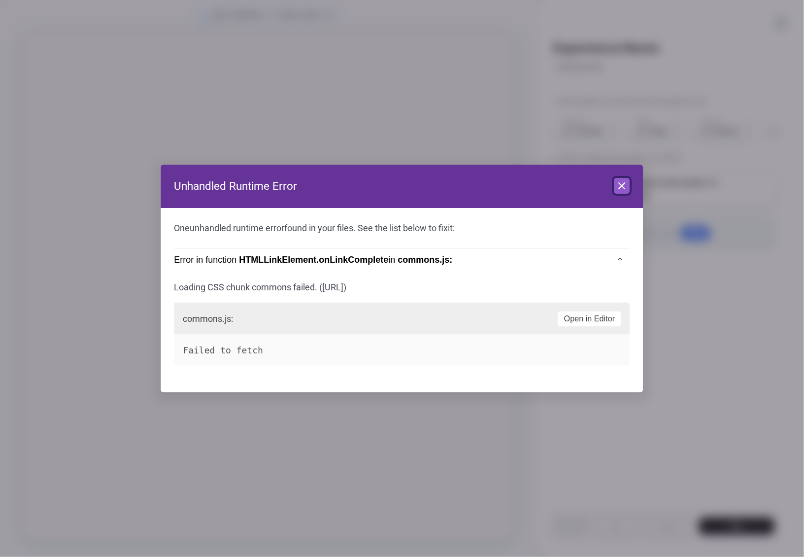
click at [624, 186] on icon at bounding box center [622, 186] width 12 height 12
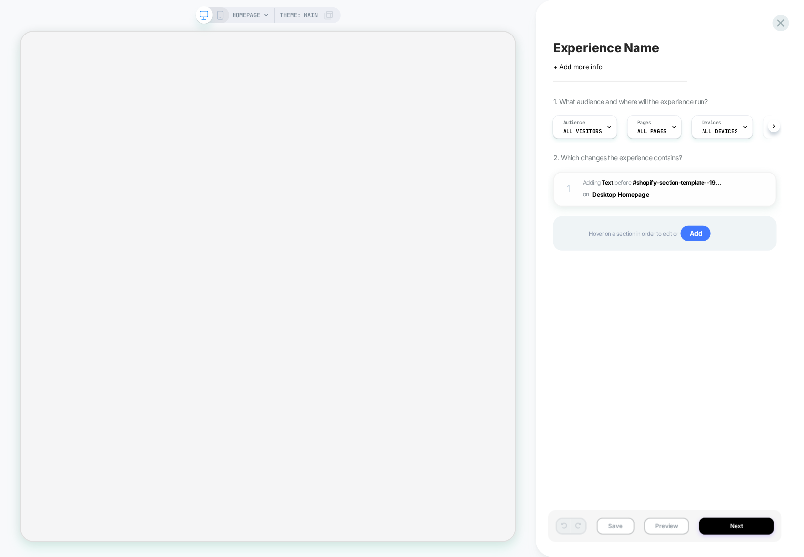
click at [671, 199] on span "#_loomi_addon_1756807634949 Adding Text BEFORE #shopify-section-template--19...…" at bounding box center [656, 188] width 147 height 23
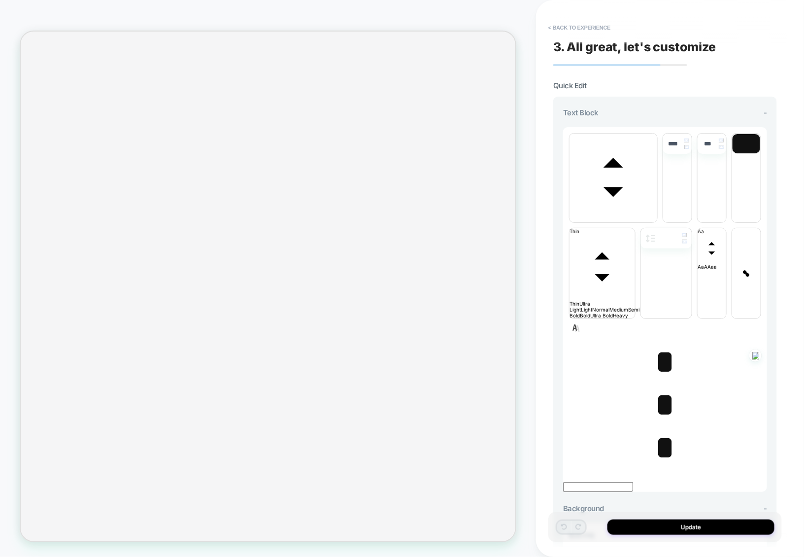
click at [660, 344] on span "*" at bounding box center [665, 361] width 20 height 34
type input "****"
click at [660, 344] on span "*" at bounding box center [665, 361] width 20 height 34
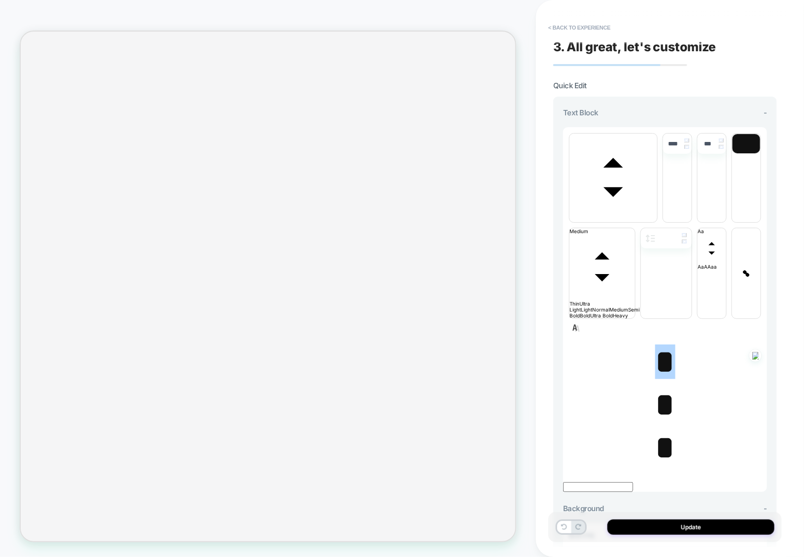
click at [660, 387] on span "*" at bounding box center [665, 404] width 20 height 34
click at [657, 430] on span "*" at bounding box center [665, 447] width 20 height 34
click at [661, 387] on span "*" at bounding box center [665, 404] width 20 height 34
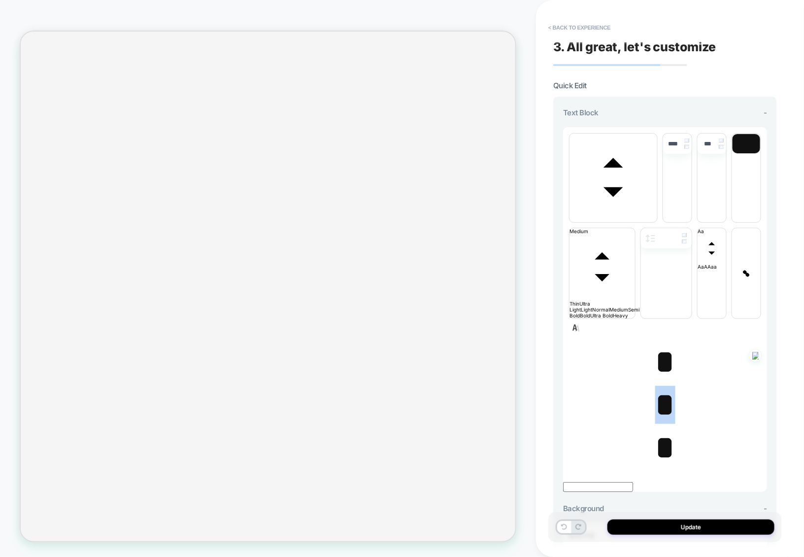
click at [661, 387] on span "*" at bounding box center [665, 404] width 20 height 34
click at [664, 344] on span "*" at bounding box center [665, 361] width 20 height 34
click at [581, 30] on button "< Back to experience" at bounding box center [579, 28] width 72 height 16
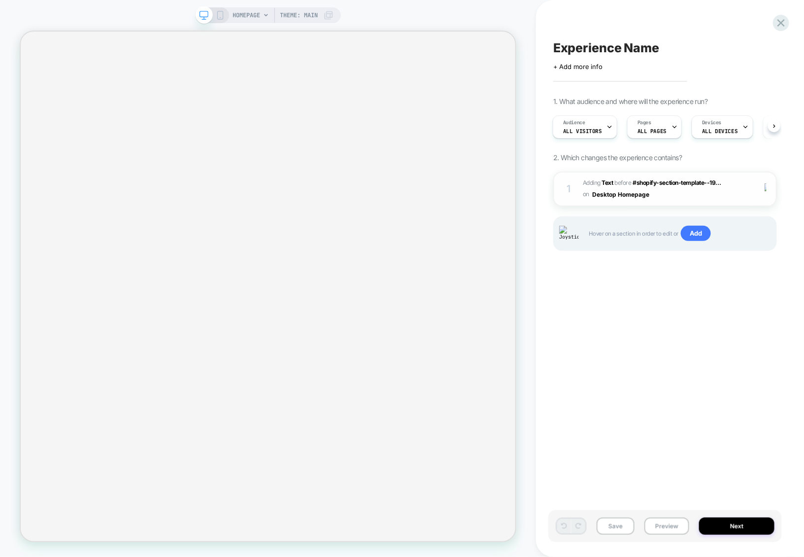
click at [665, 202] on div "1 #_loomi_addon_1756807634949 Adding Text BEFORE #shopify-section-template--19.…" at bounding box center [665, 188] width 224 height 35
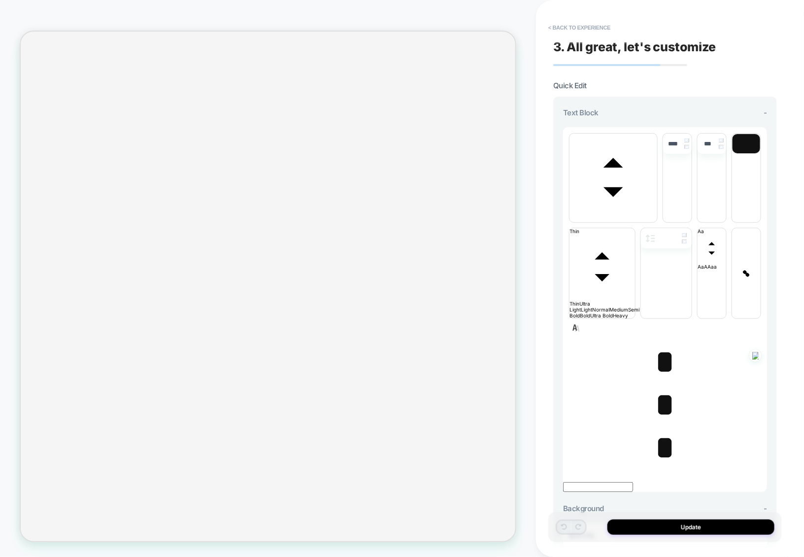
click at [662, 344] on span "*" at bounding box center [665, 361] width 20 height 34
click at [656, 344] on span "*" at bounding box center [665, 361] width 20 height 34
type input "****"
click at [656, 344] on span "*" at bounding box center [665, 361] width 20 height 34
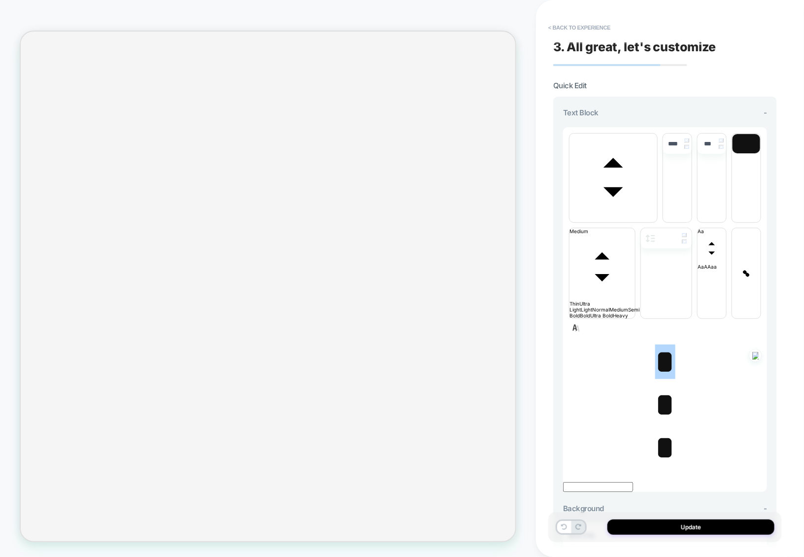
click at [656, 387] on span "*" at bounding box center [665, 404] width 20 height 34
click at [601, 30] on button "< Back to experience" at bounding box center [579, 28] width 72 height 16
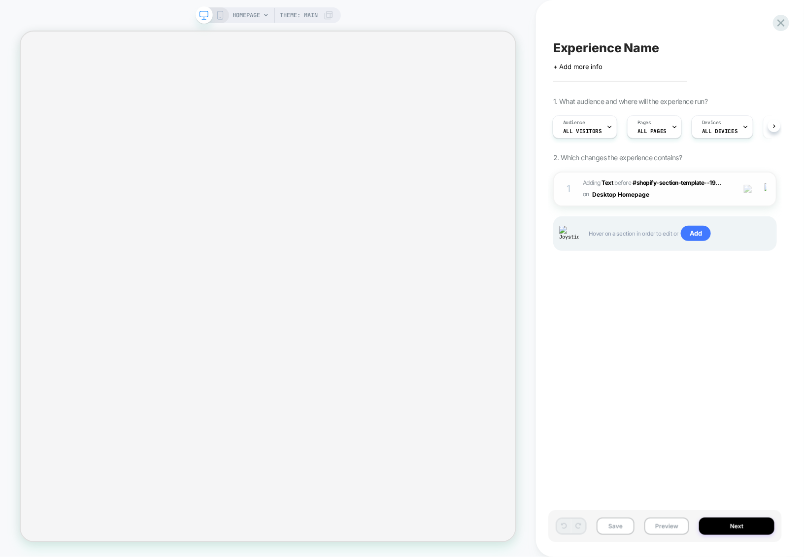
click at [675, 192] on span "#_loomi_addon_1756807634949 Adding Text BEFORE #shopify-section-template--19...…" at bounding box center [656, 188] width 147 height 23
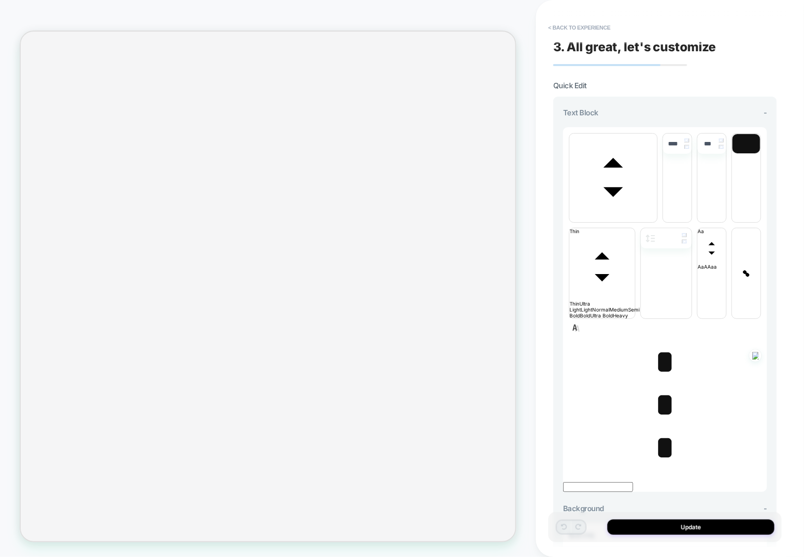
click at [656, 344] on span "*" at bounding box center [665, 361] width 20 height 34
click at [658, 344] on span "*" at bounding box center [665, 361] width 20 height 34
type input "****"
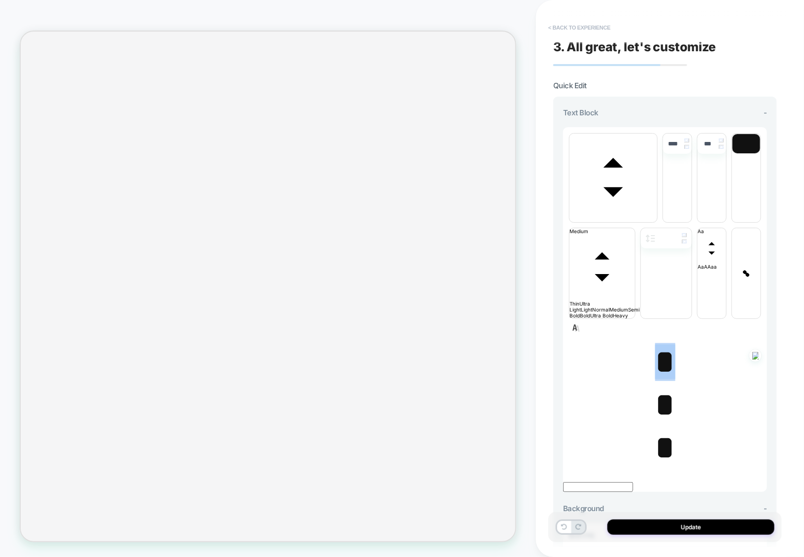
click at [603, 25] on button "< Back to experience" at bounding box center [579, 28] width 72 height 16
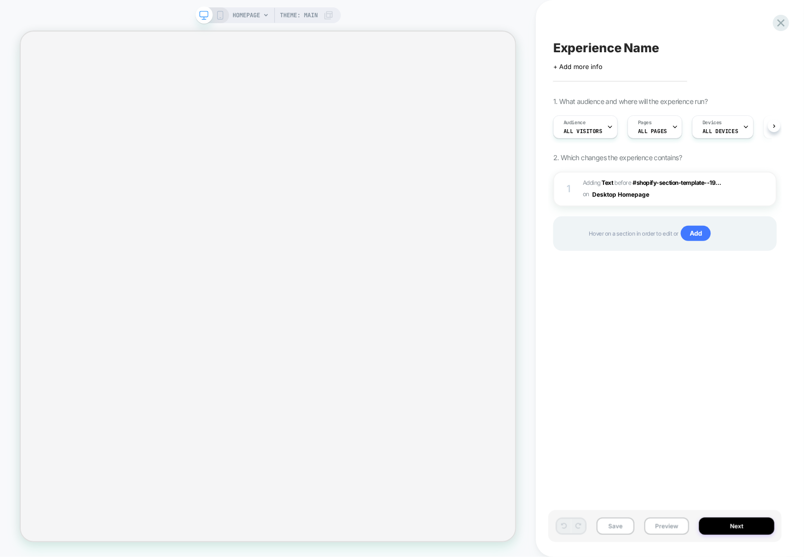
scroll to position [0, 0]
click at [663, 196] on span "#_loomi_addon_1756807634949 Adding Text BEFORE #shopify-section-template--19...…" at bounding box center [656, 188] width 147 height 23
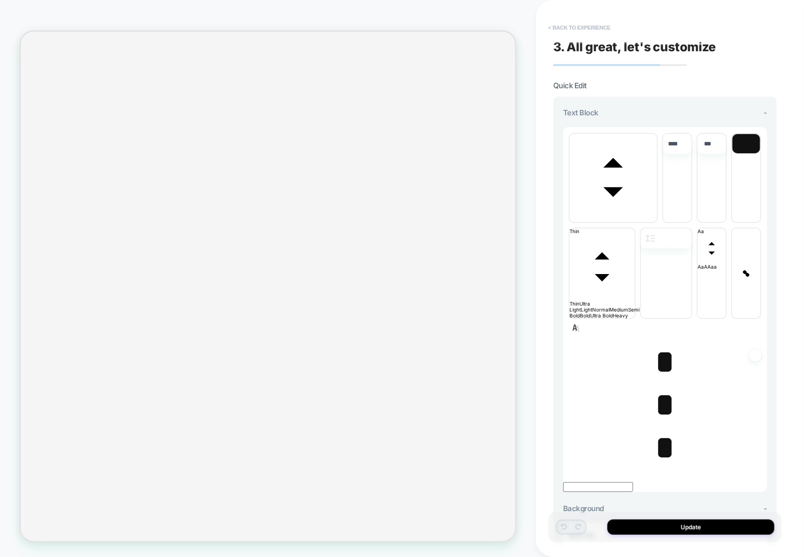
click at [579, 28] on button "< Back to experience" at bounding box center [579, 28] width 72 height 16
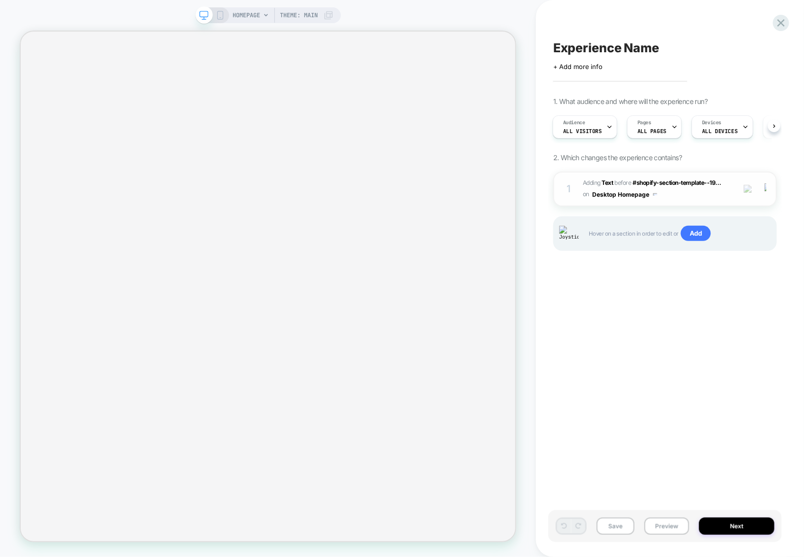
click at [668, 195] on span "#_loomi_addon_1756807634949 Adding Text BEFORE #shopify-section-template--19...…" at bounding box center [656, 188] width 147 height 23
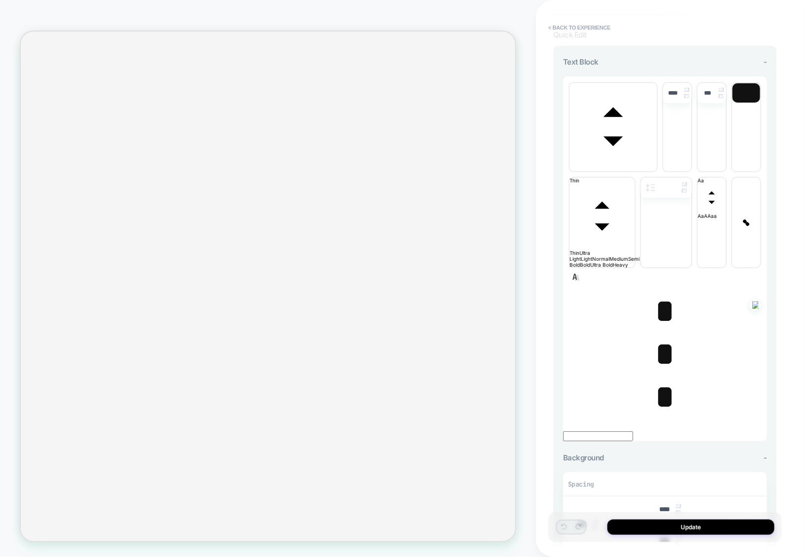
scroll to position [43, 0]
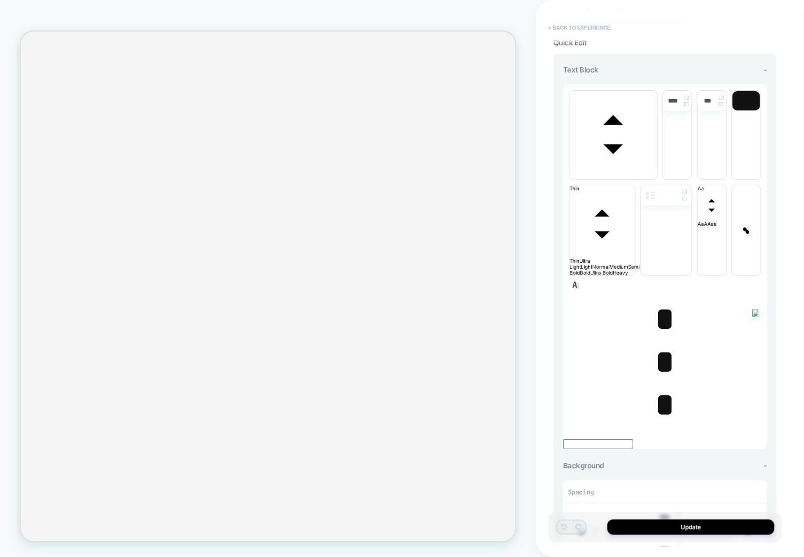
click at [566, 30] on button "< Back to experience" at bounding box center [579, 28] width 72 height 16
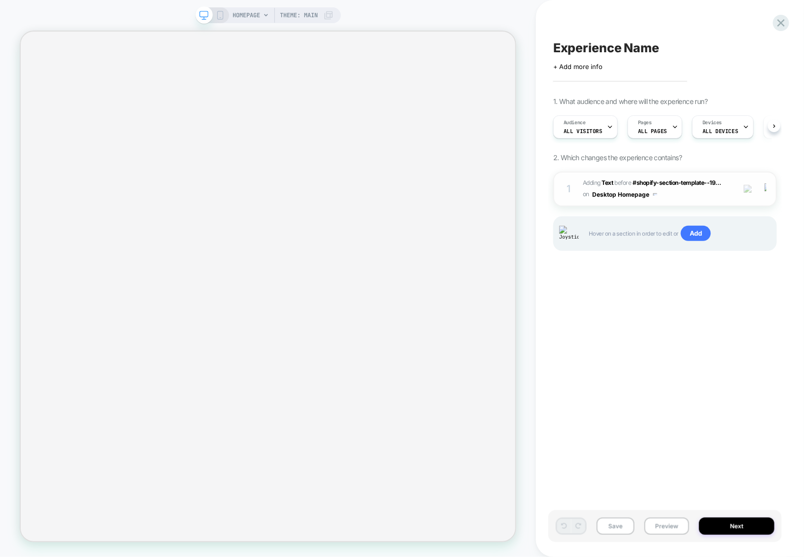
scroll to position [0, 0]
click at [676, 198] on span "#_loomi_addon_1756807634949 Adding Text BEFORE #shopify-section-template--19...…" at bounding box center [656, 188] width 147 height 23
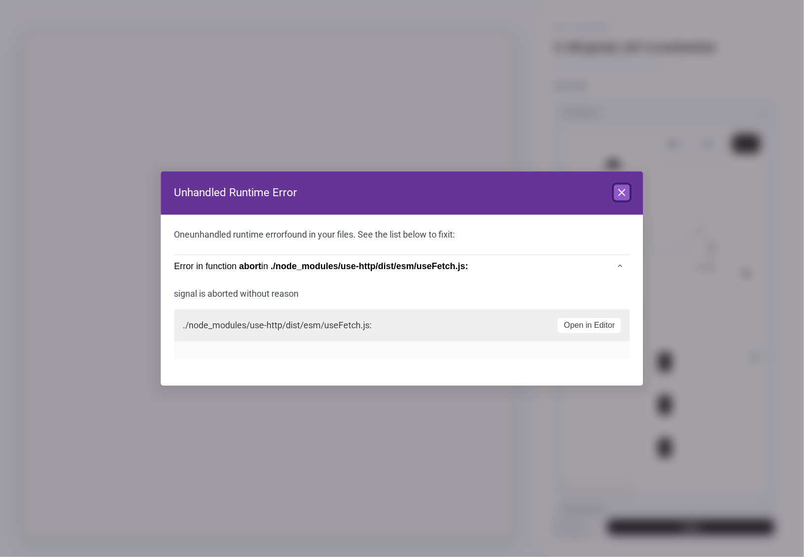
click at [625, 193] on icon at bounding box center [622, 193] width 12 height 12
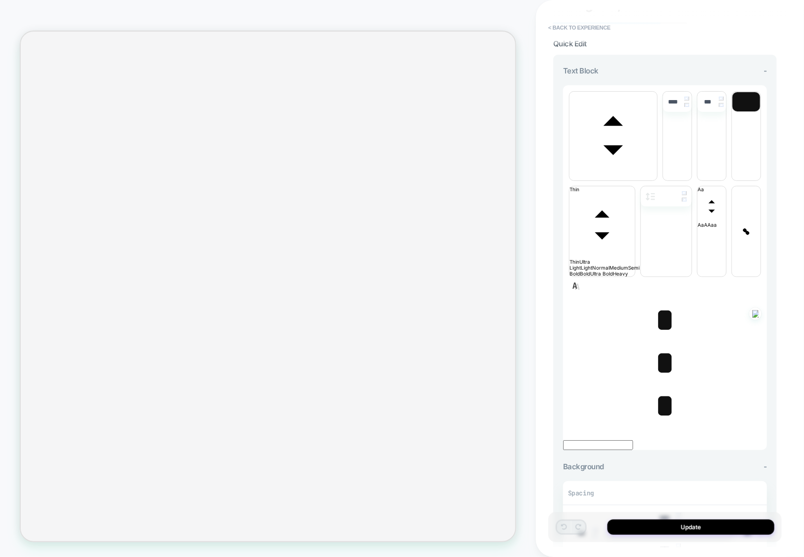
scroll to position [41, 0]
click at [605, 32] on button "< Back to experience" at bounding box center [579, 28] width 72 height 16
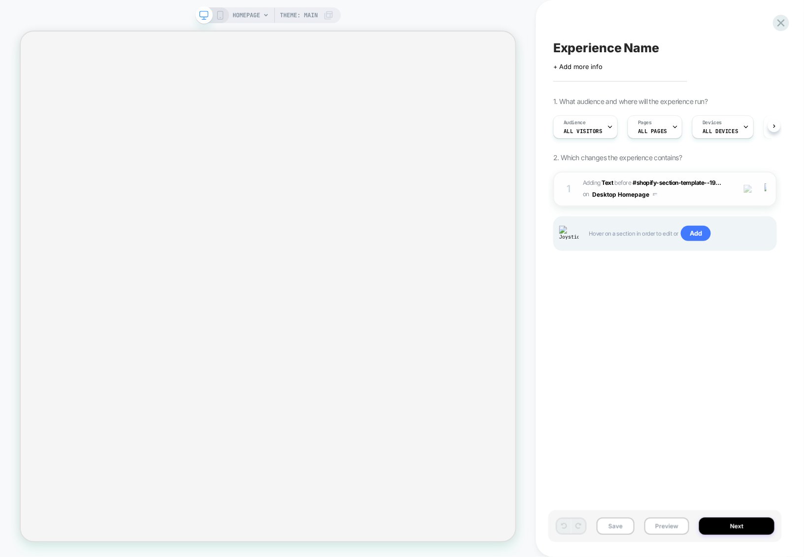
scroll to position [0, 0]
click at [667, 200] on span "#_loomi_addon_1756807634949 Adding Text BEFORE #shopify-section-template--19...…" at bounding box center [656, 188] width 147 height 23
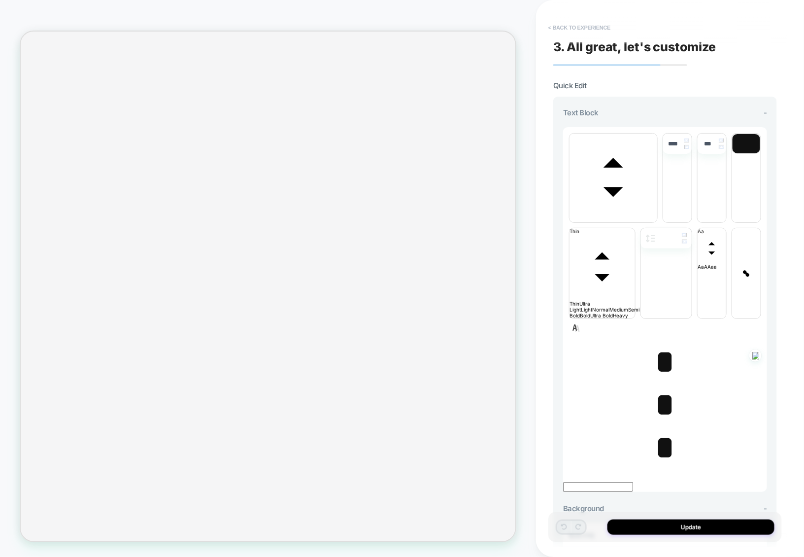
click at [591, 28] on button "< Back to experience" at bounding box center [579, 28] width 72 height 16
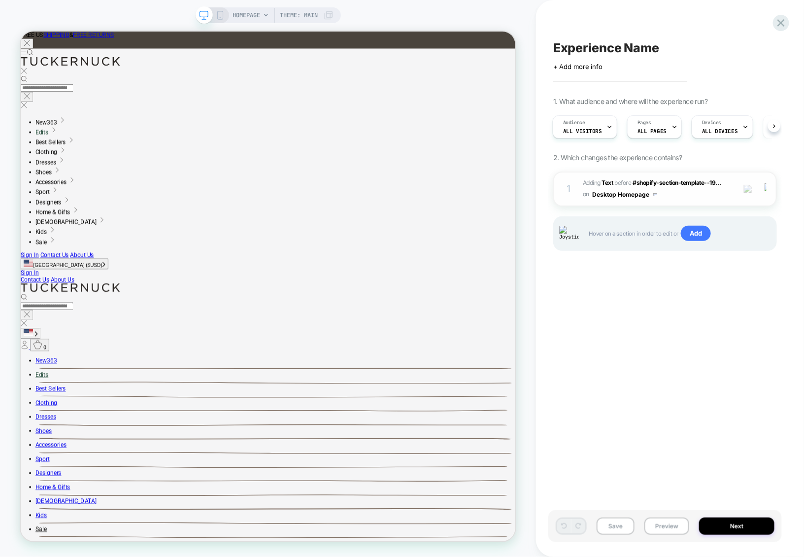
scroll to position [0, 0]
click at [672, 198] on span "#_loomi_addon_1756807634949 Adding Text BEFORE #shopify-section-template--19...…" at bounding box center [656, 188] width 147 height 23
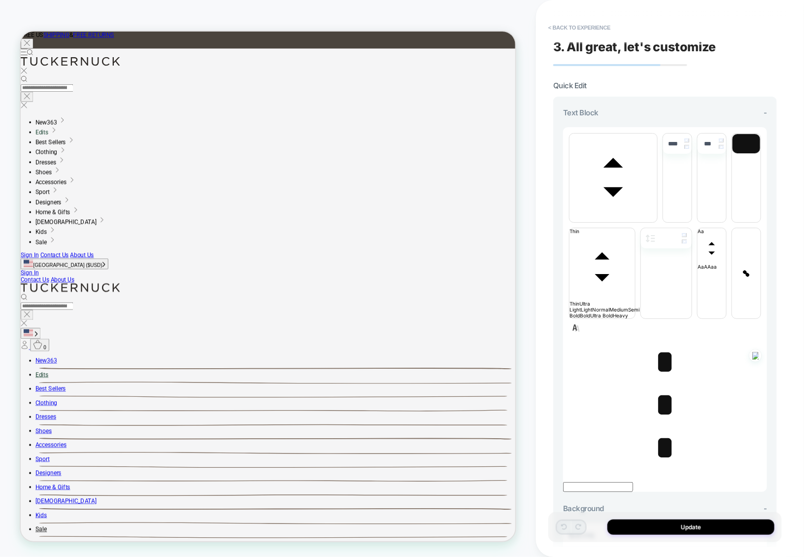
click at [665, 367] on span "*" at bounding box center [665, 361] width 20 height 34
type input "****"
click at [665, 367] on span "*" at bounding box center [665, 361] width 20 height 34
click at [666, 408] on span "*" at bounding box center [665, 404] width 20 height 34
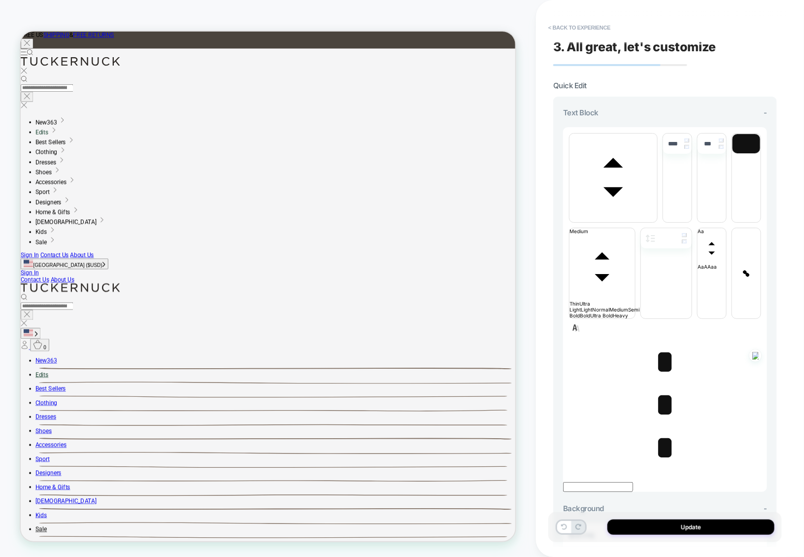
click at [662, 448] on span "*" at bounding box center [665, 447] width 20 height 34
click at [664, 414] on span "*" at bounding box center [665, 404] width 20 height 34
click at [663, 374] on span "*" at bounding box center [665, 361] width 20 height 34
click at [571, 29] on button "< Back to experience" at bounding box center [579, 28] width 72 height 16
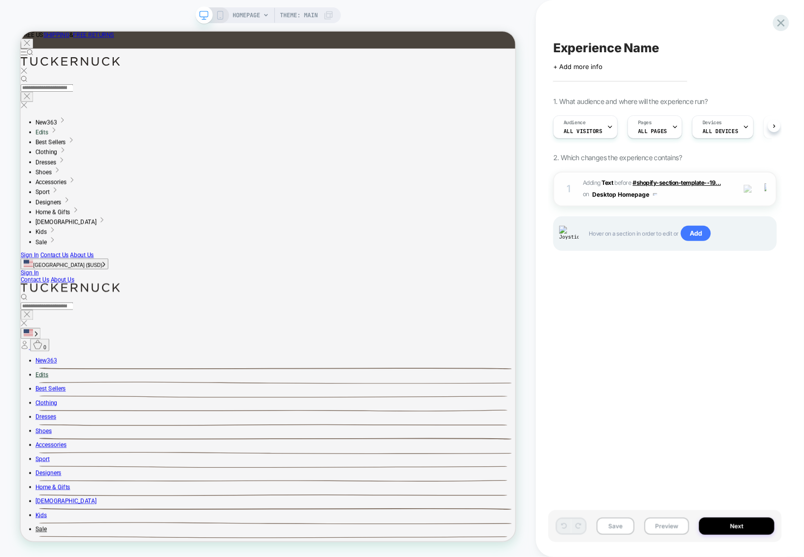
scroll to position [0, 0]
click at [695, 196] on span "#_loomi_addon_1756807634949 Adding Text BEFORE #shopify-section-template--19...…" at bounding box center [656, 188] width 147 height 23
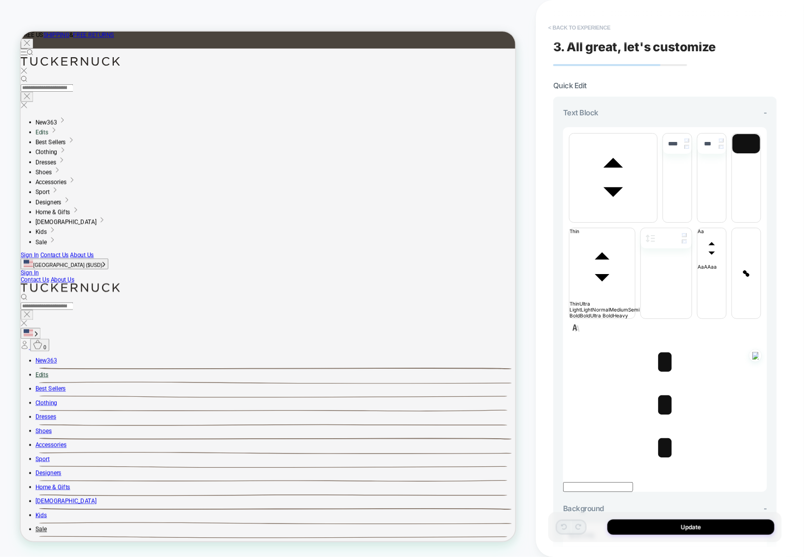
click at [595, 20] on button "< Back to experience" at bounding box center [579, 28] width 72 height 16
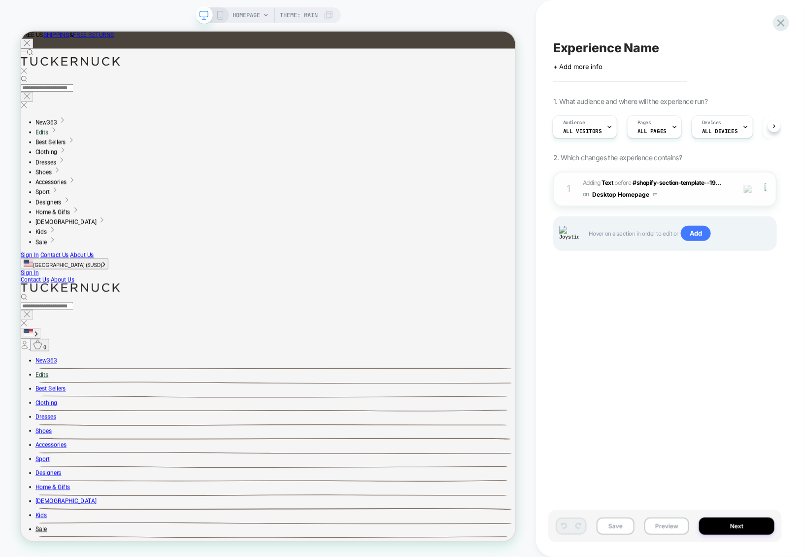
click at [673, 195] on span "#_loomi_addon_1756807634949 Adding Text BEFORE #shopify-section-template--19...…" at bounding box center [656, 188] width 147 height 23
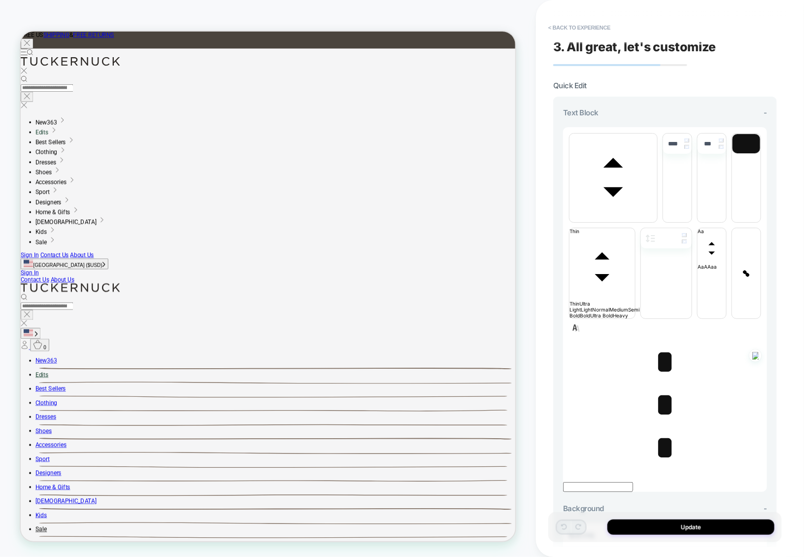
click at [666, 379] on span "*" at bounding box center [665, 361] width 20 height 34
click at [670, 372] on span "*" at bounding box center [665, 361] width 20 height 34
click at [671, 367] on span "*" at bounding box center [665, 361] width 20 height 34
type input "****"
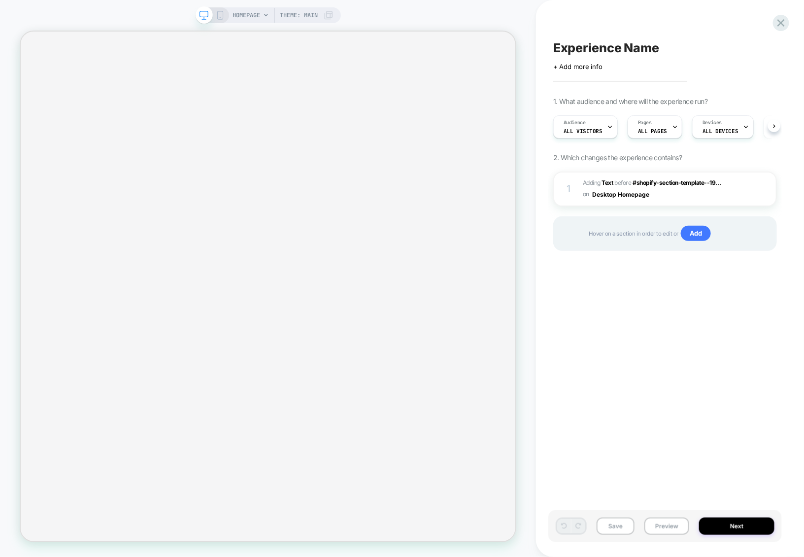
scroll to position [0, 0]
click at [688, 198] on span "#_loomi_addon_1756807634949 Adding Text BEFORE #shopify-section-template--19...…" at bounding box center [656, 188] width 147 height 23
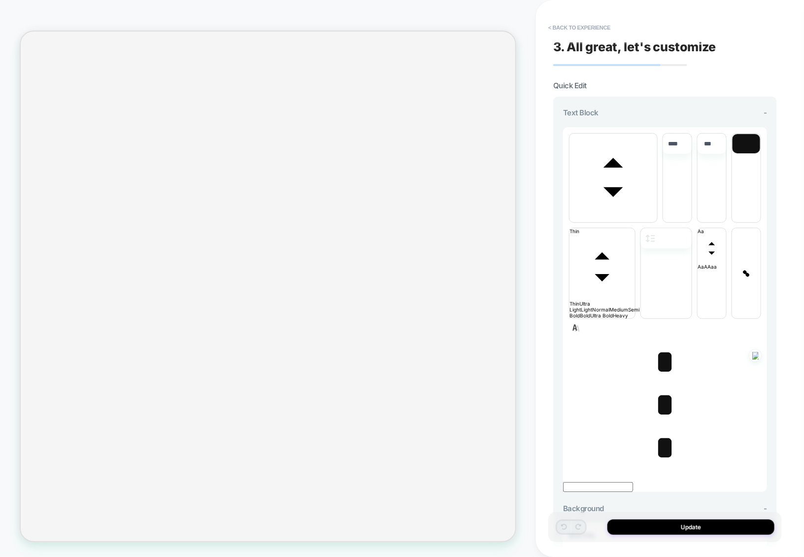
click at [665, 344] on span "*" at bounding box center [665, 361] width 20 height 34
type input "****"
click at [662, 344] on span "*" at bounding box center [665, 361] width 20 height 34
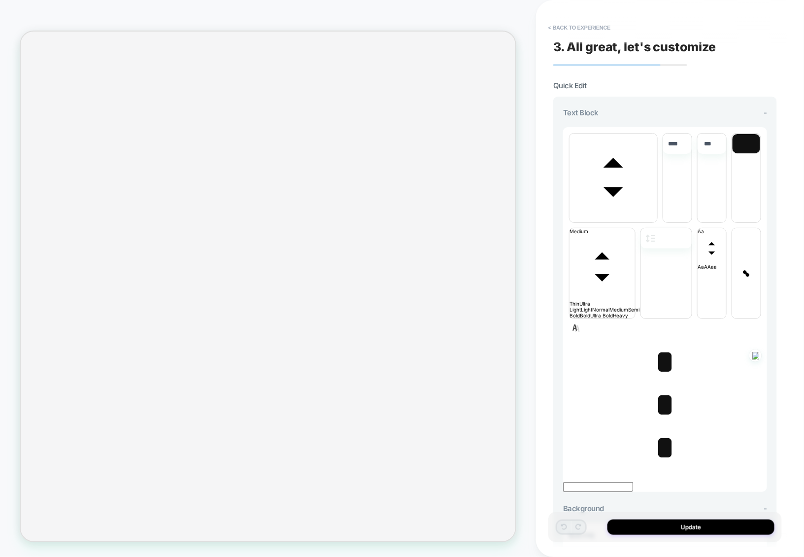
click at [657, 344] on span "*" at bounding box center [665, 361] width 20 height 34
click at [609, 132] on div "**********" at bounding box center [665, 232] width 204 height 211
click at [610, 216] on span "font" at bounding box center [614, 219] width 88 height 6
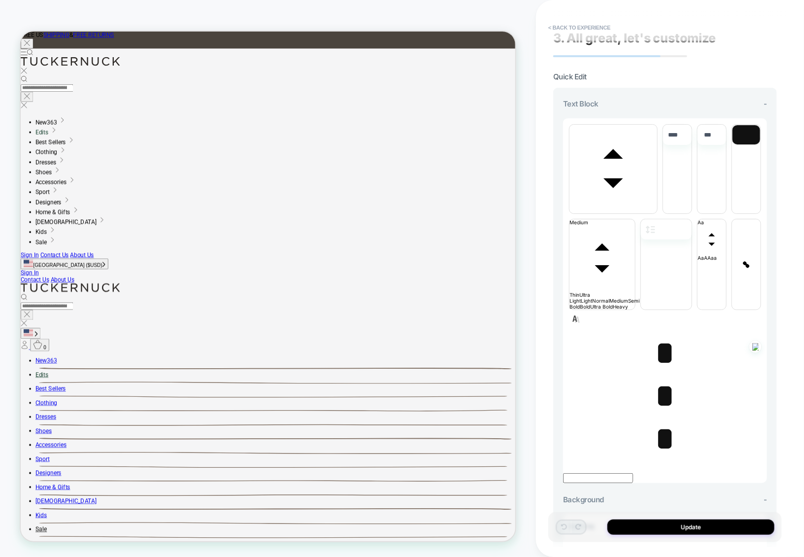
scroll to position [0, 0]
click at [757, 334] on div "* * *" at bounding box center [665, 396] width 204 height 124
click at [659, 335] on span "*" at bounding box center [665, 352] width 20 height 34
click at [637, 207] on span "font" at bounding box center [614, 210] width 88 height 6
click at [612, 207] on span "font" at bounding box center [614, 210] width 88 height 6
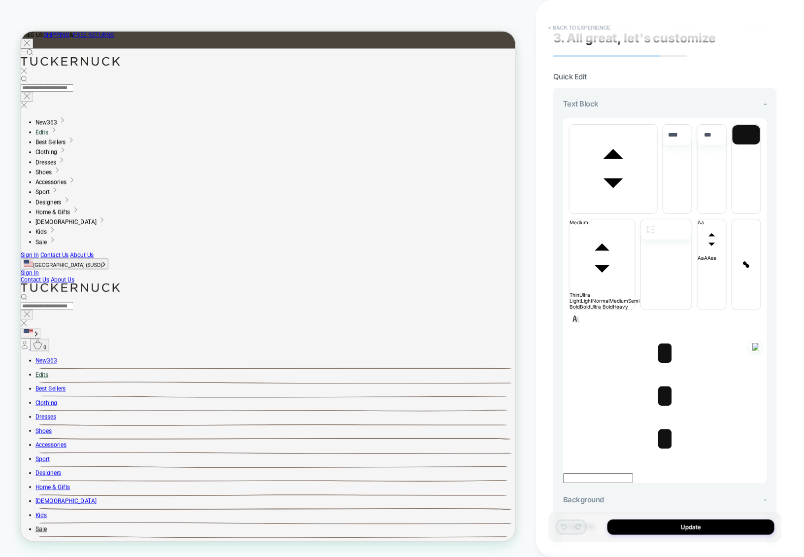
click at [581, 26] on button "< Back to experience" at bounding box center [579, 28] width 72 height 16
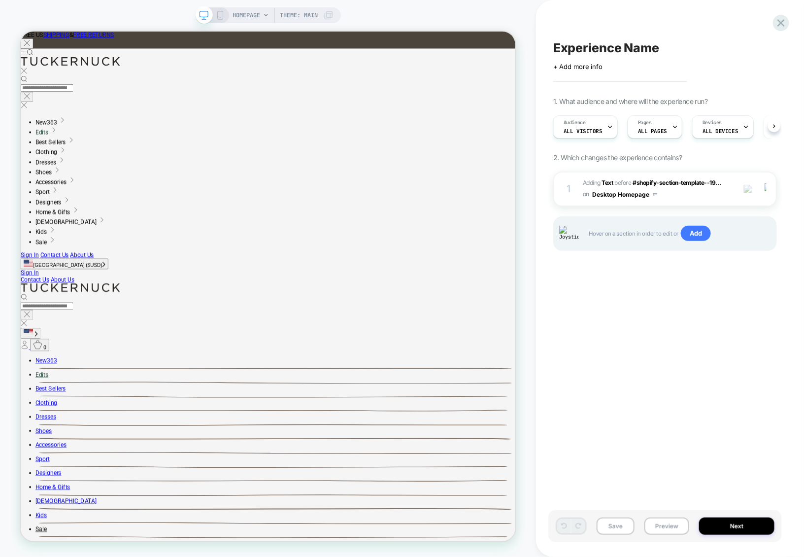
scroll to position [0, 0]
click at [674, 200] on span "#_loomi_addon_1756807634949 Adding Text BEFORE #shopify-section-template--19...…" at bounding box center [656, 188] width 147 height 23
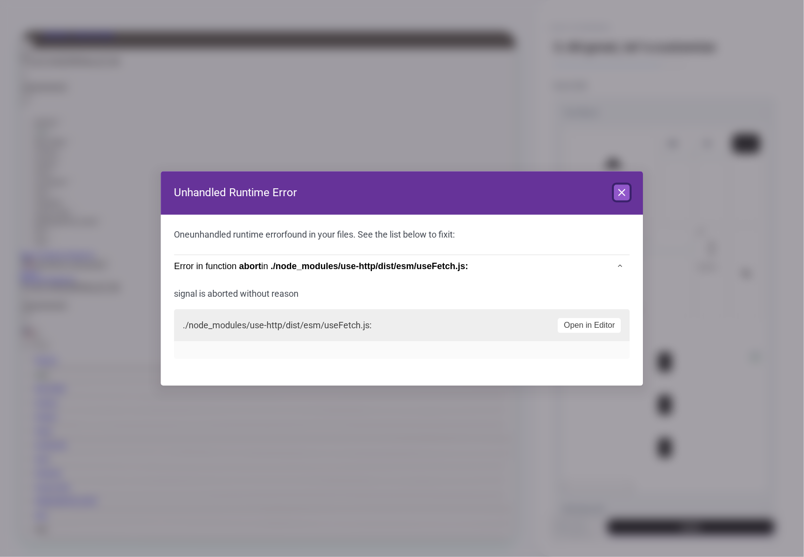
click at [621, 197] on icon at bounding box center [622, 193] width 12 height 12
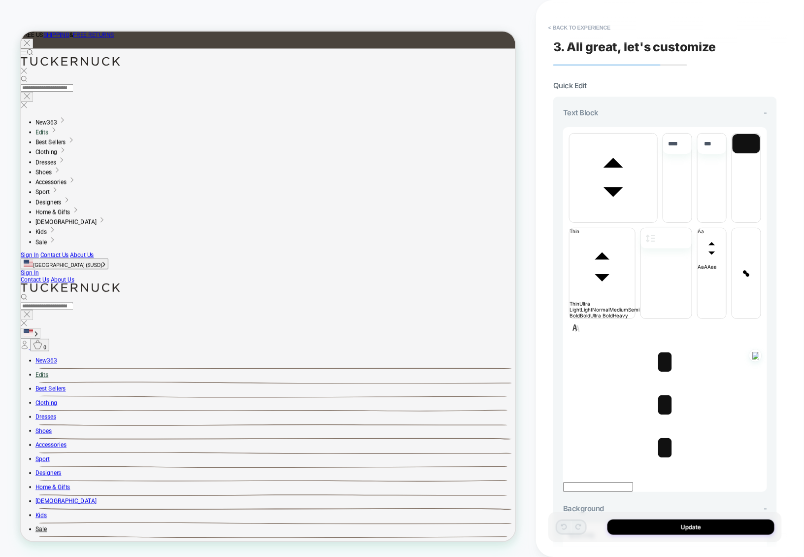
click at [662, 344] on span "*" at bounding box center [665, 361] width 20 height 34
type input "****"
click at [659, 344] on span "*" at bounding box center [665, 361] width 20 height 34
click at [649, 386] on p "*" at bounding box center [665, 405] width 204 height 38
click at [649, 429] on p "*" at bounding box center [665, 448] width 204 height 38
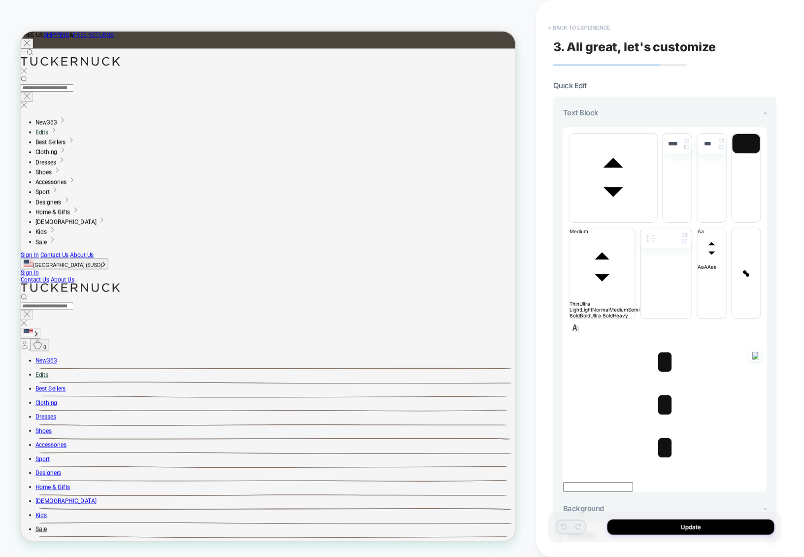
click at [599, 29] on button "< Back to experience" at bounding box center [579, 28] width 72 height 16
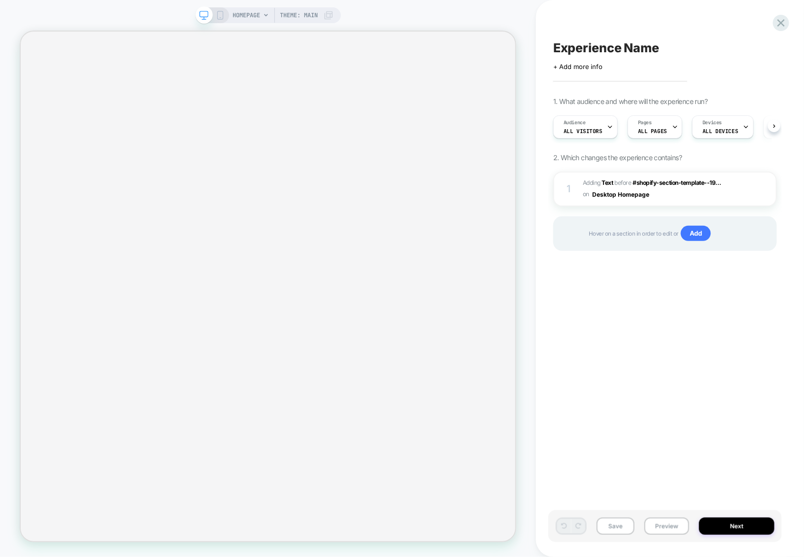
scroll to position [0, 0]
click at [671, 198] on span "#_loomi_addon_1756807634949 Adding Text BEFORE #shopify-section-template--19...…" at bounding box center [656, 188] width 147 height 23
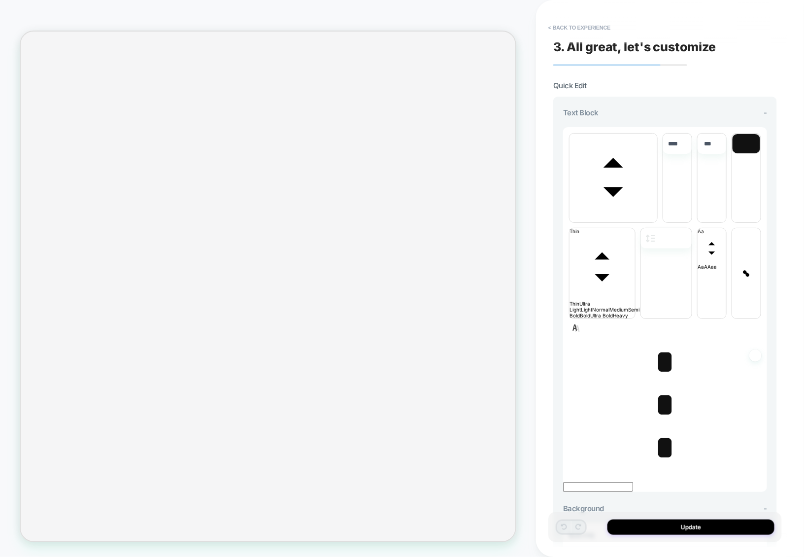
click at [656, 344] on span "*" at bounding box center [665, 361] width 20 height 34
type input "****"
click at [658, 387] on span "*" at bounding box center [665, 404] width 20 height 34
click at [657, 430] on span "*" at bounding box center [665, 447] width 20 height 34
click at [657, 387] on span "*" at bounding box center [665, 404] width 20 height 34
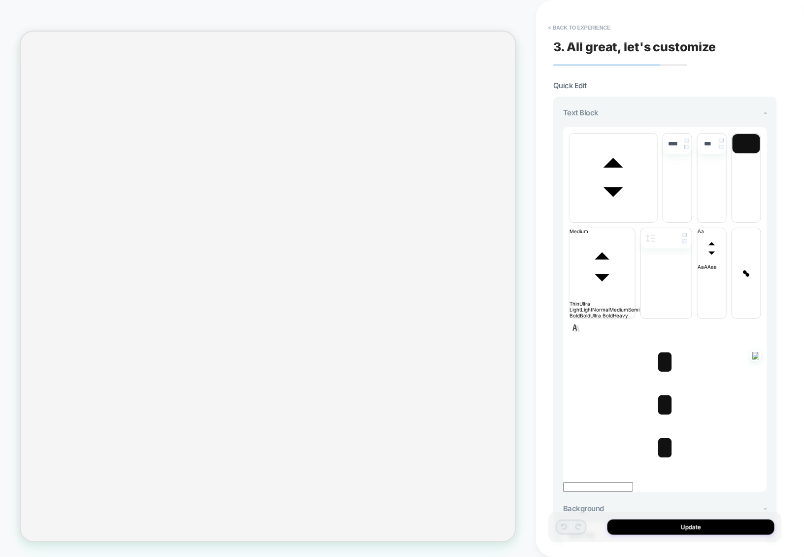
click at [660, 430] on span "*" at bounding box center [665, 447] width 20 height 34
click at [660, 387] on span "*" at bounding box center [665, 404] width 20 height 34
click at [660, 344] on span "*" at bounding box center [665, 361] width 20 height 34
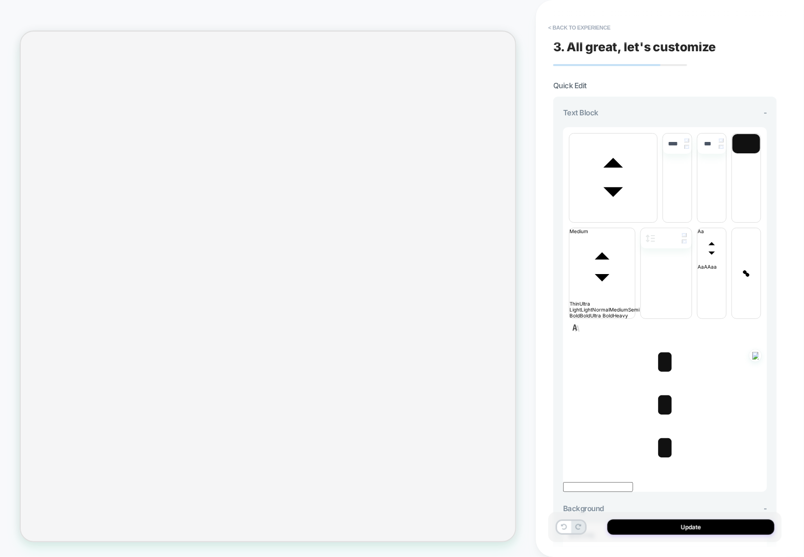
click at [660, 344] on span "*" at bounding box center [665, 361] width 20 height 34
click at [661, 387] on span "*" at bounding box center [665, 404] width 20 height 34
click at [661, 387] on span "﻿ *" at bounding box center [665, 404] width 20 height 34
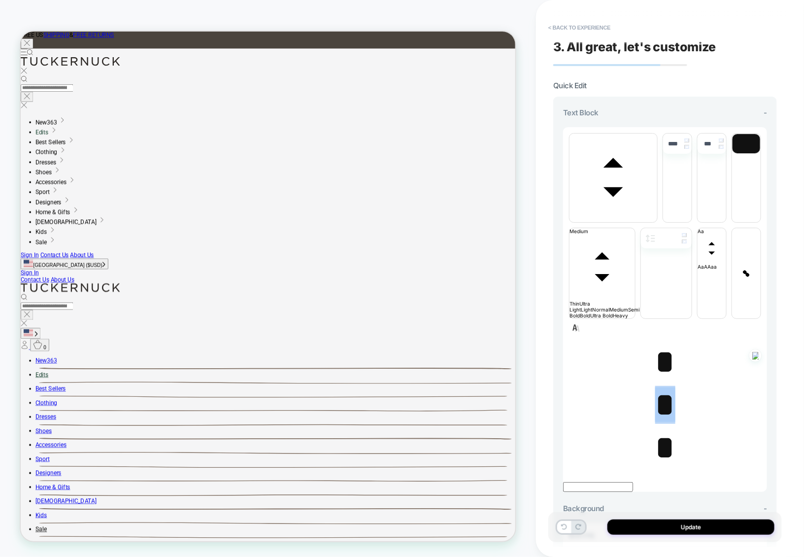
scroll to position [0, 0]
click at [629, 216] on span "font" at bounding box center [614, 219] width 88 height 6
click at [591, 30] on button "< Back to experience" at bounding box center [579, 28] width 72 height 16
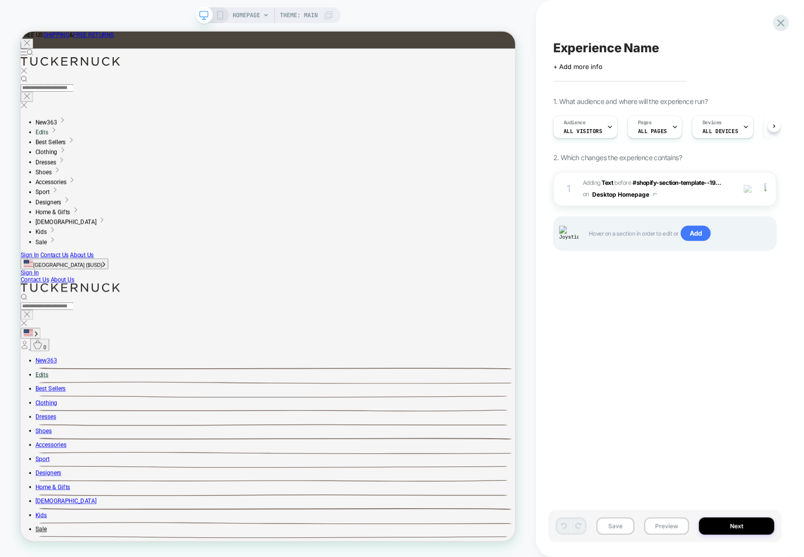
scroll to position [0, 0]
click at [704, 199] on span "#_loomi_addon_1756807634949 Adding Text BEFORE #shopify-section-template--19...…" at bounding box center [656, 188] width 147 height 23
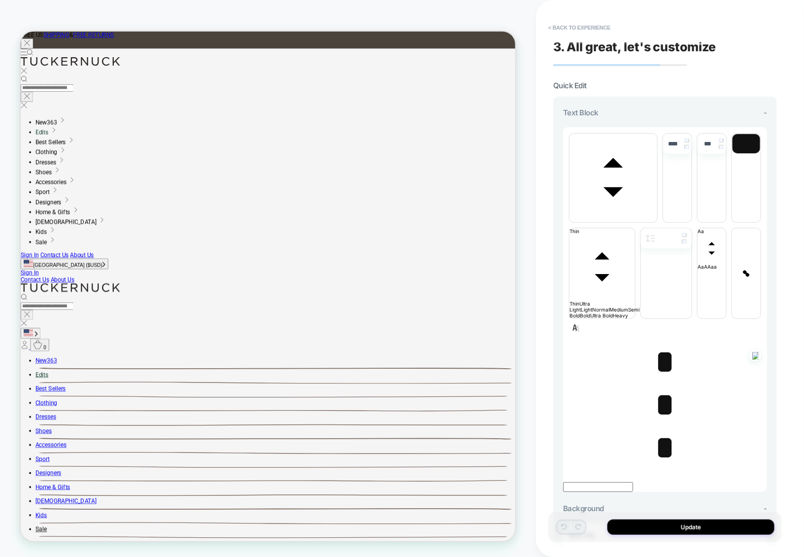
click at [659, 344] on span "*" at bounding box center [665, 361] width 20 height 34
click at [665, 344] on span "*" at bounding box center [665, 361] width 20 height 34
type input "****"
click at [665, 344] on span "* ﻿" at bounding box center [665, 361] width 20 height 34
click at [664, 387] on span "*" at bounding box center [665, 404] width 20 height 34
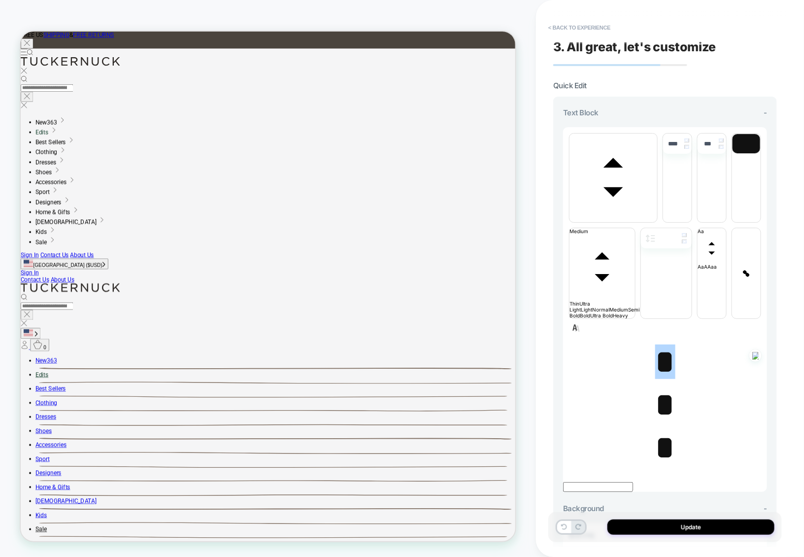
click at [664, 387] on span "*" at bounding box center [665, 404] width 20 height 34
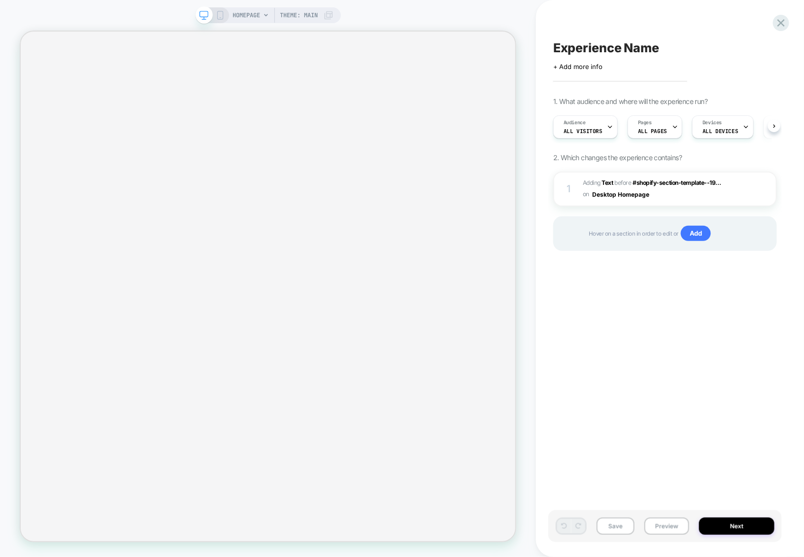
scroll to position [0, 0]
click at [688, 198] on span "#_loomi_addon_1756807634949 Adding Text BEFORE #shopify-section-template--19...…" at bounding box center [656, 188] width 147 height 23
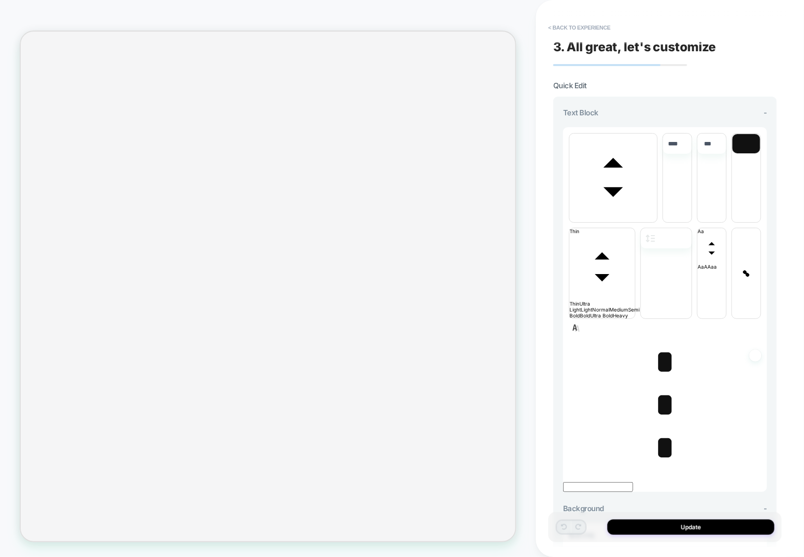
click at [587, 216] on span "font" at bounding box center [614, 219] width 88 height 6
click at [612, 216] on span "font" at bounding box center [614, 219] width 88 height 6
click at [660, 430] on span "*" at bounding box center [665, 447] width 20 height 34
type input "****"
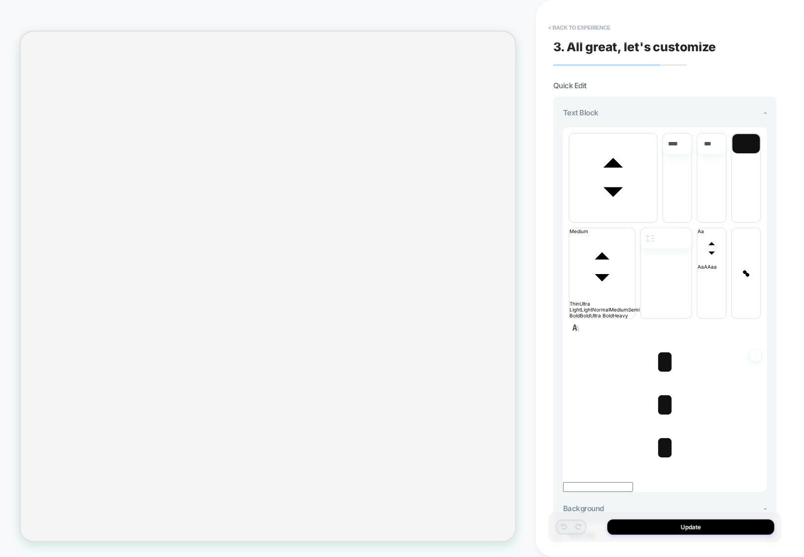
click at [660, 430] on span "*" at bounding box center [665, 447] width 20 height 34
click at [623, 216] on span "font" at bounding box center [614, 219] width 88 height 6
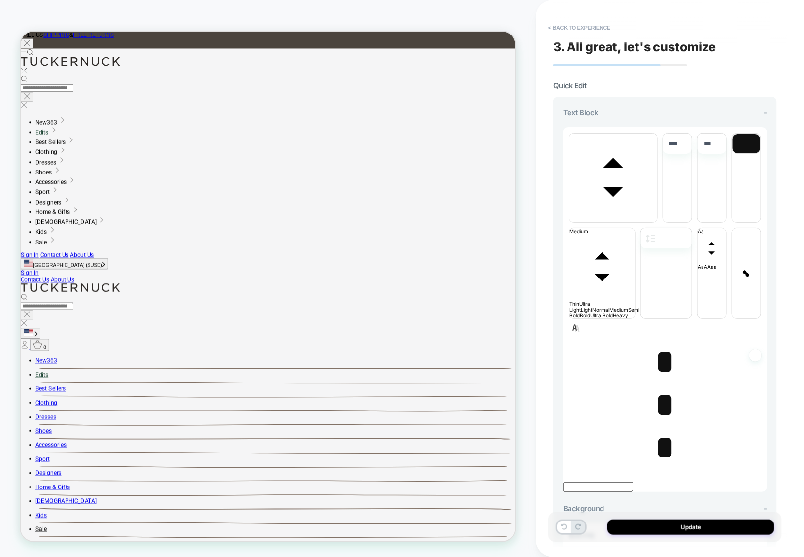
click at [664, 430] on span "﻿ *" at bounding box center [665, 447] width 20 height 34
click at [664, 430] on span "* ﻿ ﻿" at bounding box center [665, 447] width 20 height 34
click at [662, 387] on span "*" at bounding box center [665, 404] width 20 height 34
click at [664, 387] on span "*" at bounding box center [665, 404] width 20 height 34
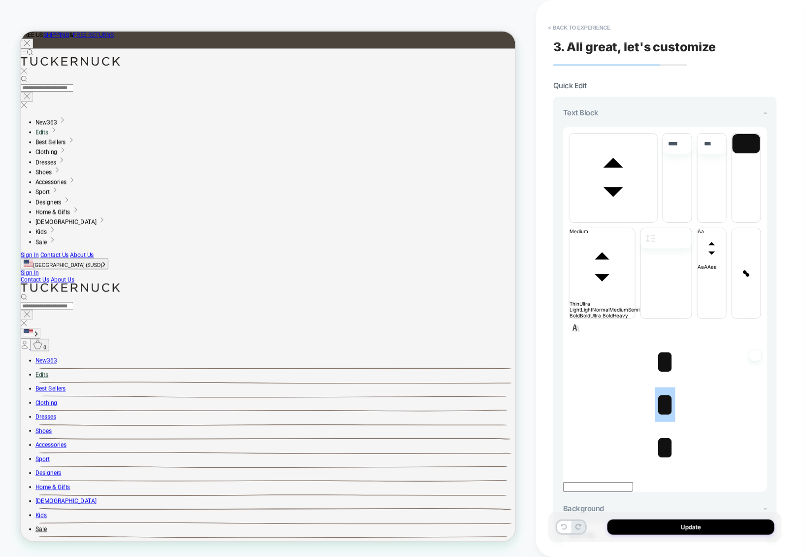
click at [661, 344] on span "*" at bounding box center [665, 361] width 20 height 34
click at [662, 387] on span "*" at bounding box center [665, 404] width 20 height 34
click at [662, 387] on span "* ﻿" at bounding box center [665, 404] width 20 height 34
click at [663, 430] on span "*" at bounding box center [665, 447] width 20 height 34
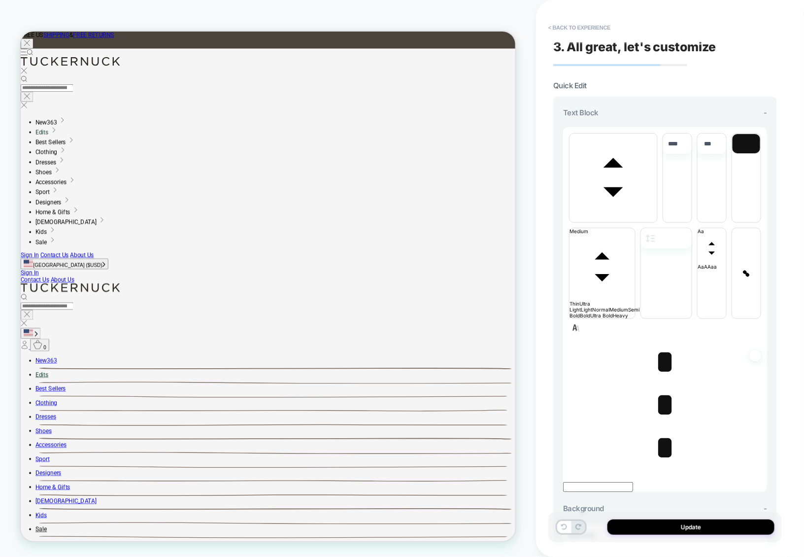
click at [663, 430] on span "* ﻿ ﻿" at bounding box center [665, 447] width 20 height 34
click at [664, 387] on span "*" at bounding box center [665, 404] width 20 height 34
click at [664, 387] on span "* ﻿" at bounding box center [665, 404] width 20 height 34
click at [663, 344] on span "*" at bounding box center [665, 361] width 20 height 34
click at [663, 344] on span "* ﻿" at bounding box center [665, 361] width 20 height 34
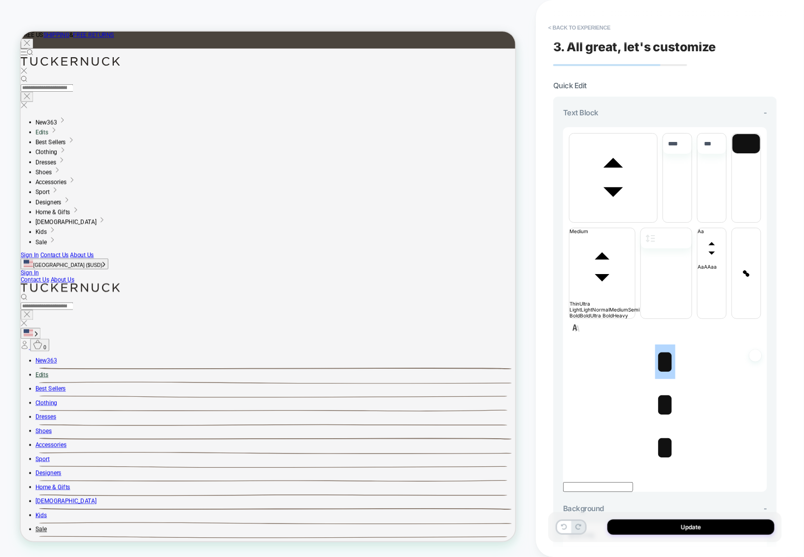
click at [657, 387] on span "*" at bounding box center [665, 404] width 20 height 34
click at [667, 430] on span "*" at bounding box center [665, 447] width 20 height 34
click at [627, 216] on span "font" at bounding box center [614, 219] width 88 height 6
click at [628, 216] on span "font" at bounding box center [614, 219] width 88 height 6
click at [588, 29] on button "< Back to experience" at bounding box center [579, 28] width 72 height 16
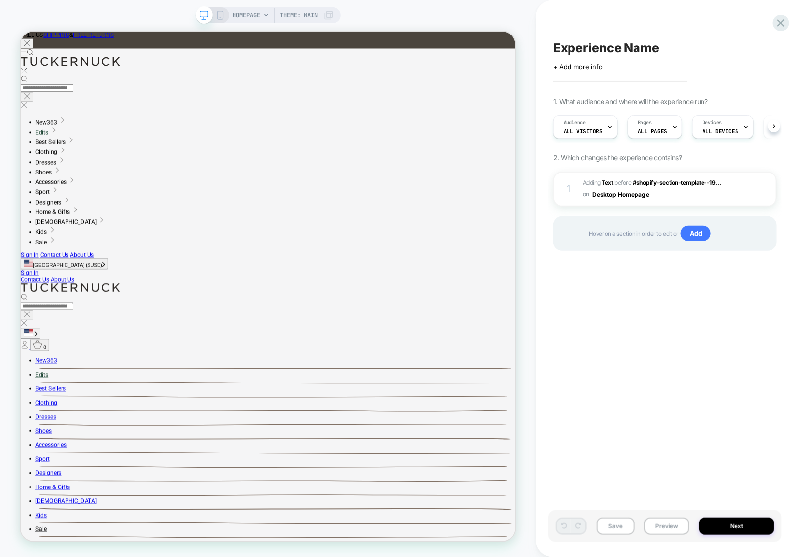
scroll to position [0, 0]
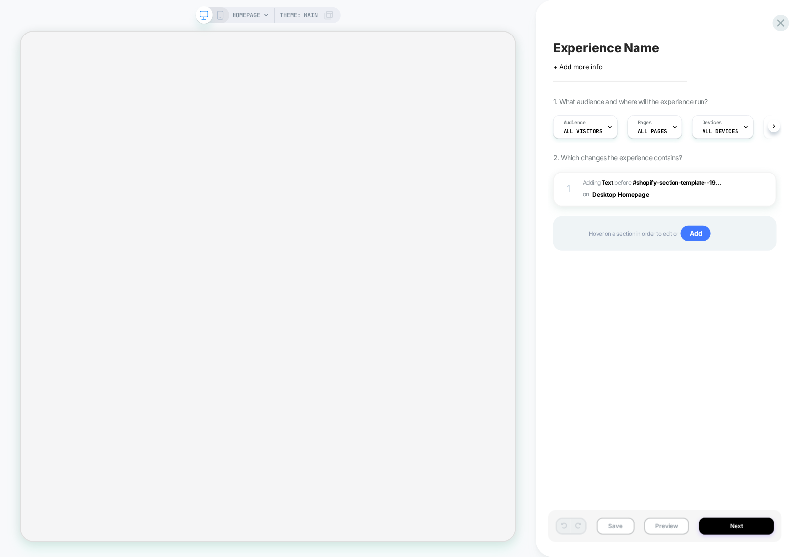
scroll to position [0, 0]
click at [667, 198] on span "#_loomi_addon_1756807634949 Adding Text BEFORE #shopify-section-template--19...…" at bounding box center [656, 188] width 147 height 23
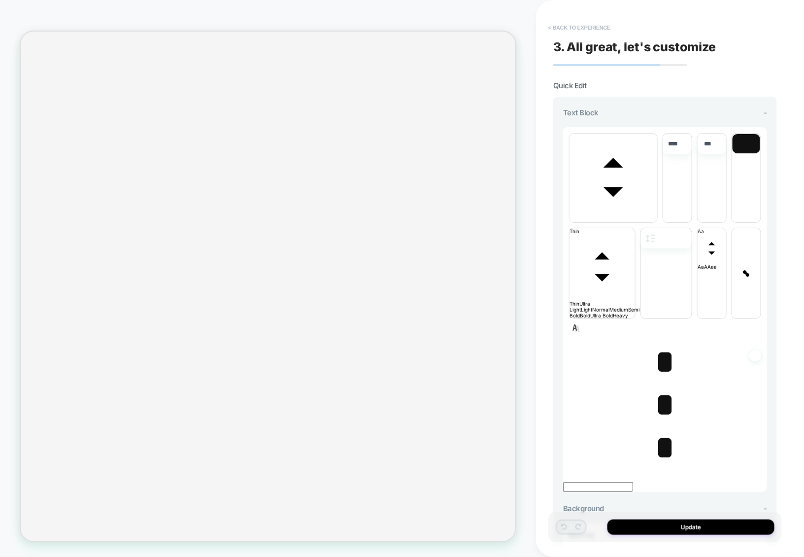
click at [598, 23] on button "< Back to experience" at bounding box center [579, 28] width 72 height 16
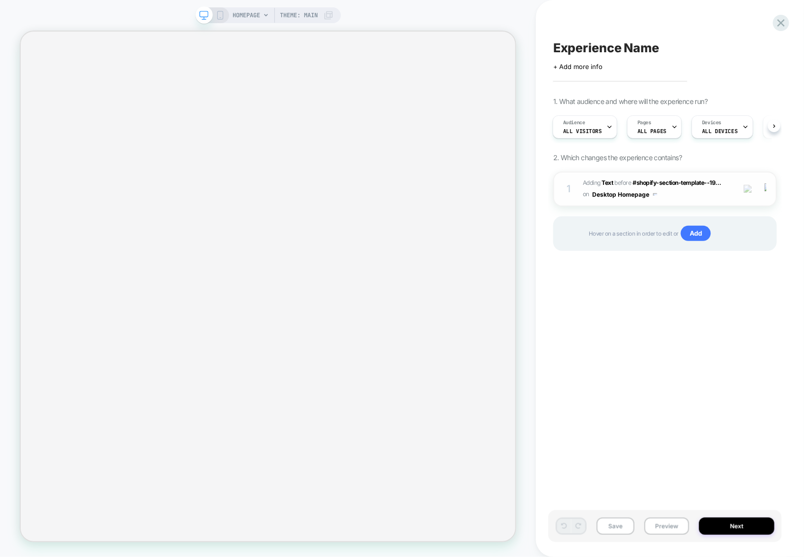
click at [677, 201] on span "#_loomi_addon_1756807634949 Adding Text BEFORE #shopify-section-template--19...…" at bounding box center [656, 188] width 147 height 23
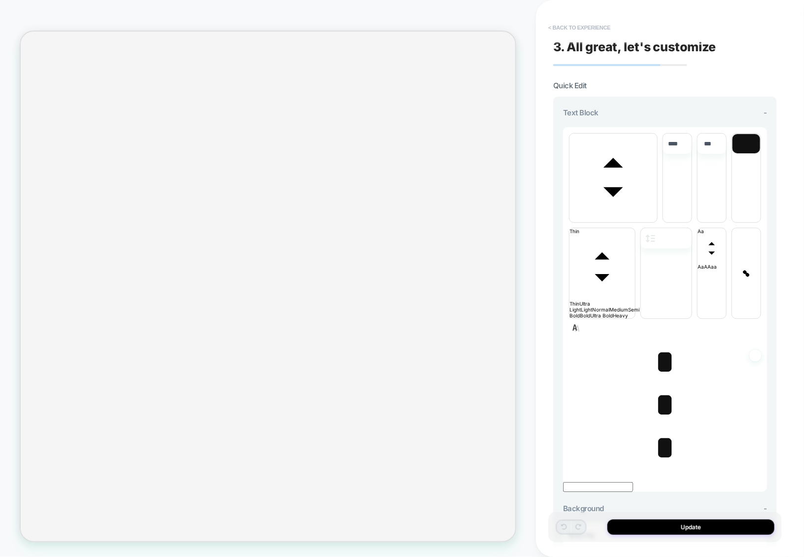
click at [598, 26] on button "< Back to experience" at bounding box center [579, 28] width 72 height 16
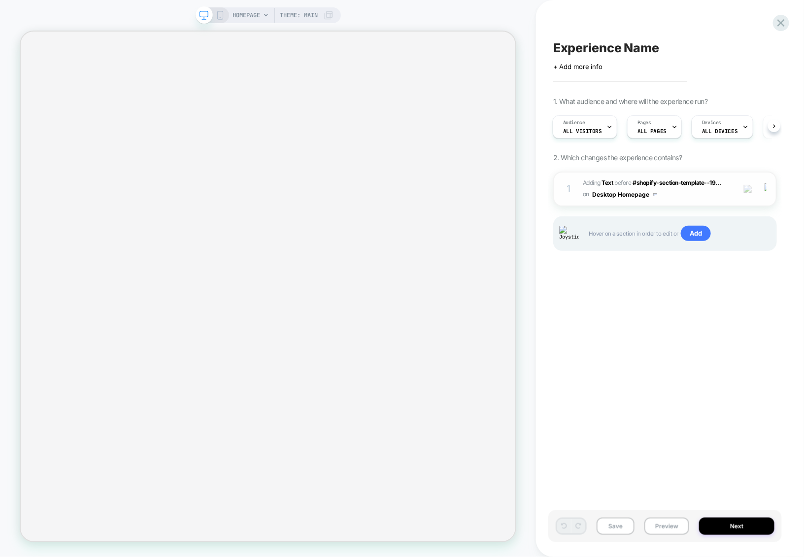
click at [663, 197] on span "#_loomi_addon_1756807634949 Adding Text BEFORE #shopify-section-template--19...…" at bounding box center [656, 188] width 147 height 23
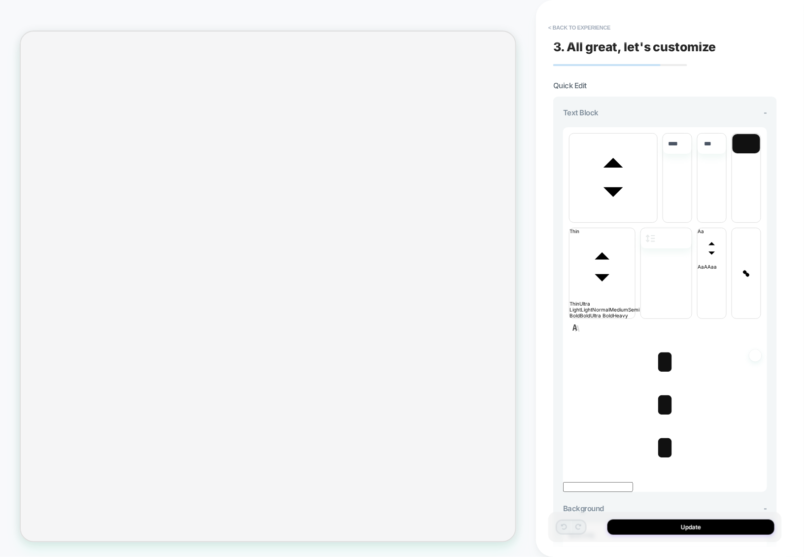
click at [663, 358] on span "*" at bounding box center [665, 361] width 20 height 34
click at [665, 361] on span "*" at bounding box center [665, 361] width 20 height 34
type input "****"
click at [665, 361] on span "﻿ *" at bounding box center [665, 361] width 20 height 34
click at [665, 411] on span "*" at bounding box center [665, 404] width 20 height 34
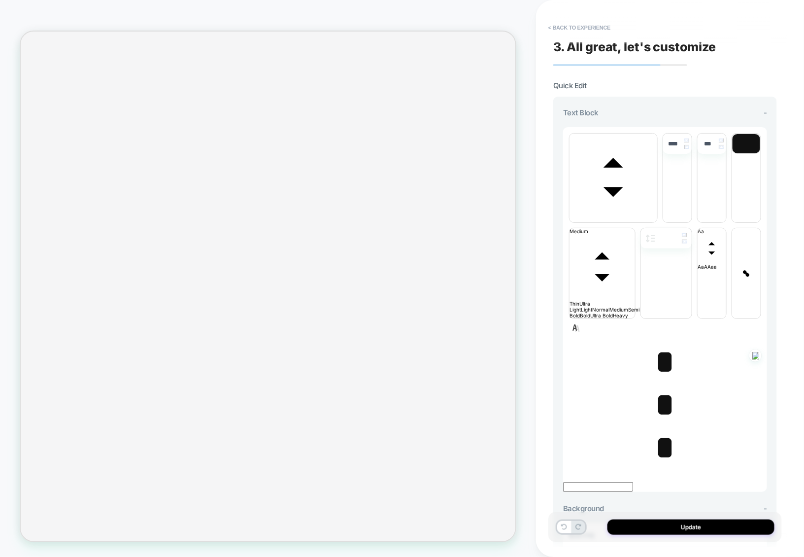
click at [665, 411] on span "*" at bounding box center [665, 404] width 20 height 34
click at [666, 452] on span "*" at bounding box center [665, 447] width 20 height 34
click at [667, 418] on span "*" at bounding box center [665, 404] width 20 height 34
click at [667, 366] on span "*" at bounding box center [665, 361] width 20 height 34
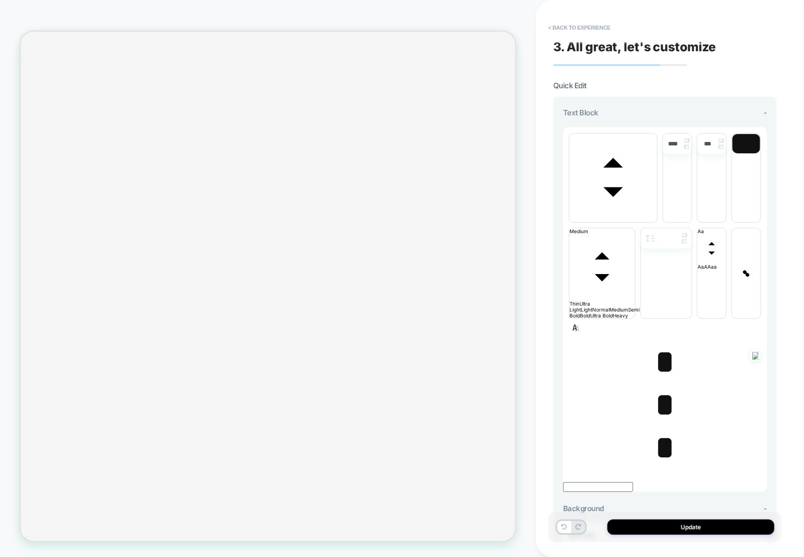
click at [662, 365] on span "* ﻿" at bounding box center [665, 361] width 20 height 34
click at [661, 413] on span "*" at bounding box center [665, 404] width 20 height 34
click at [661, 454] on span "*" at bounding box center [665, 447] width 20 height 34
click at [583, 31] on button "< Back to experience" at bounding box center [579, 28] width 72 height 16
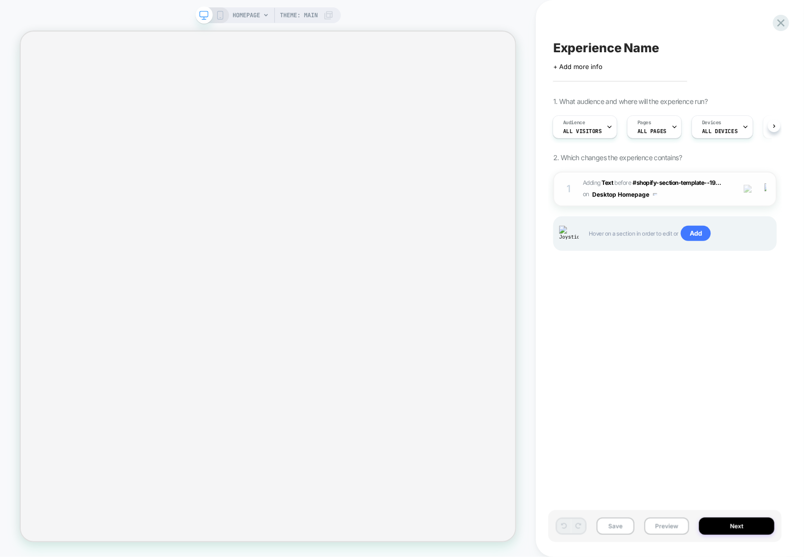
click at [671, 200] on span "#_loomi_addon_1756807634949 Adding Text BEFORE #shopify-section-template--19...…" at bounding box center [656, 188] width 147 height 23
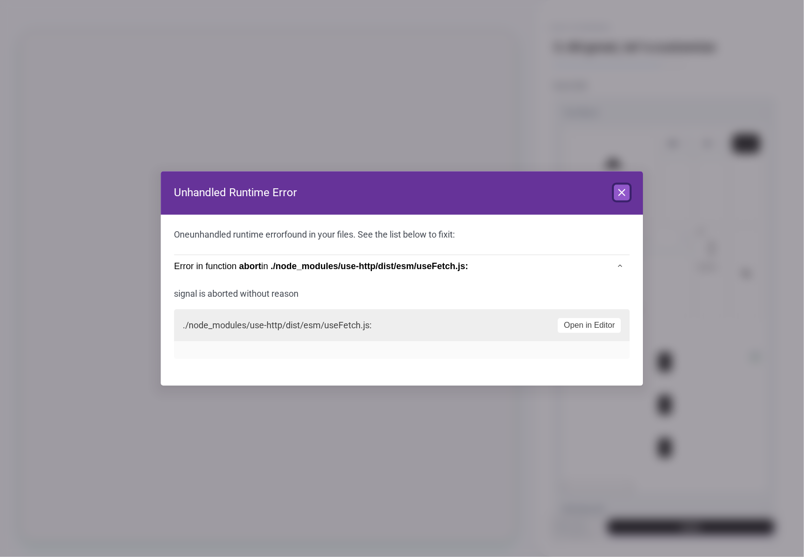
click at [621, 200] on button "Close" at bounding box center [622, 193] width 16 height 16
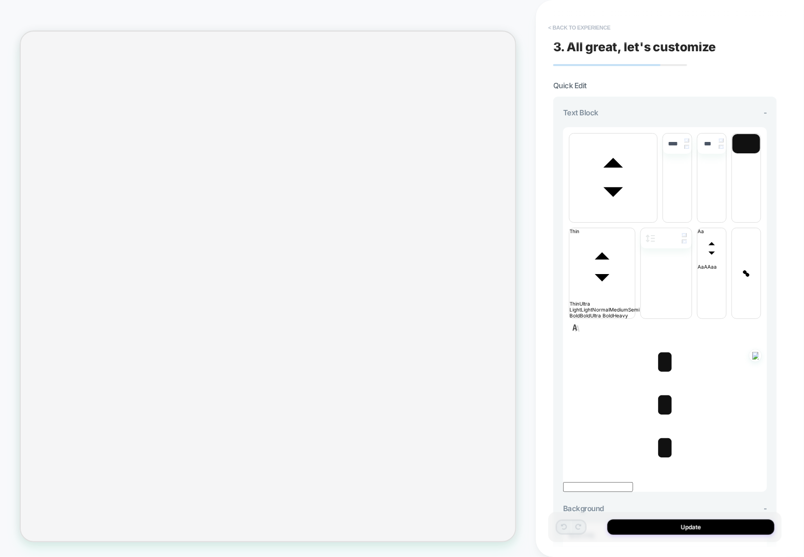
click at [592, 28] on button "< Back to experience" at bounding box center [579, 28] width 72 height 16
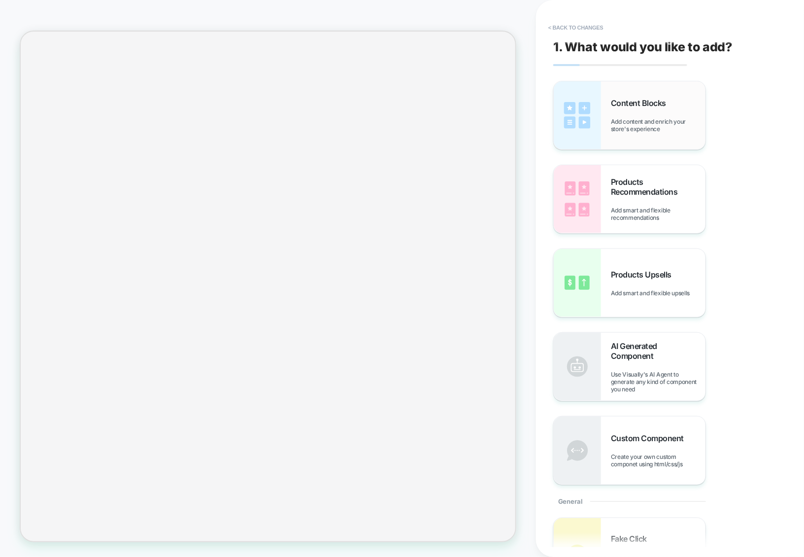
click at [625, 124] on span "Add content and enrich your store's experience" at bounding box center [658, 125] width 95 height 15
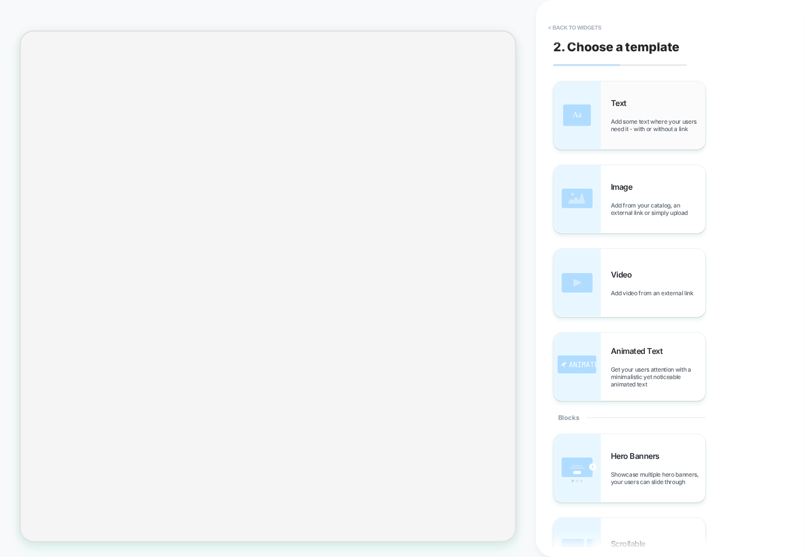
click at [620, 111] on div "Text Add some text where your users need it - with or without a link" at bounding box center [658, 115] width 95 height 34
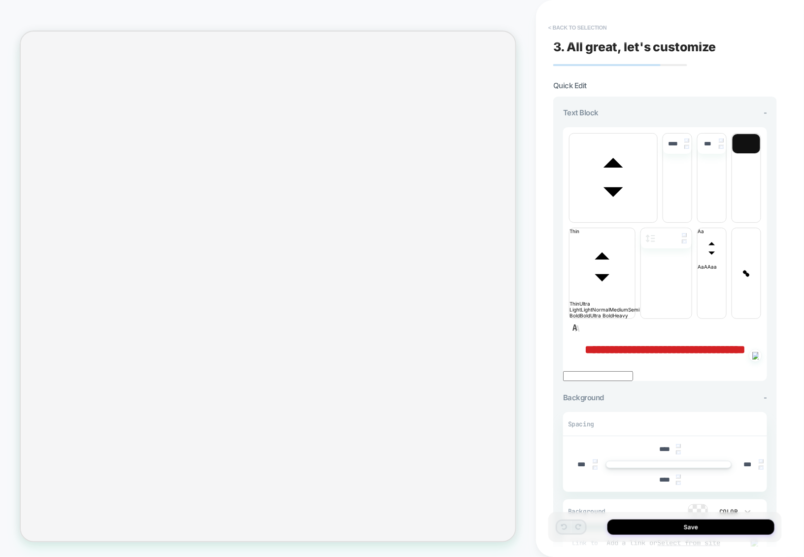
click at [581, 26] on button "< Back to selection" at bounding box center [577, 28] width 68 height 16
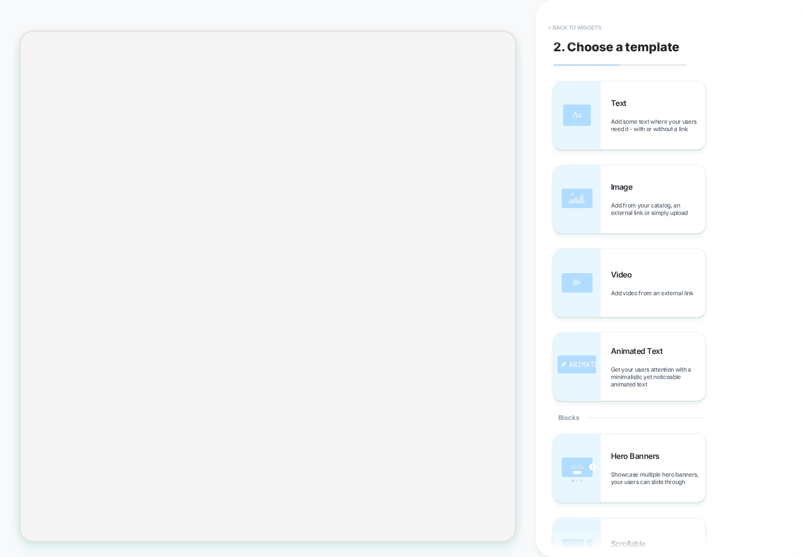
click at [581, 26] on button "< Back to widgets" at bounding box center [574, 28] width 63 height 16
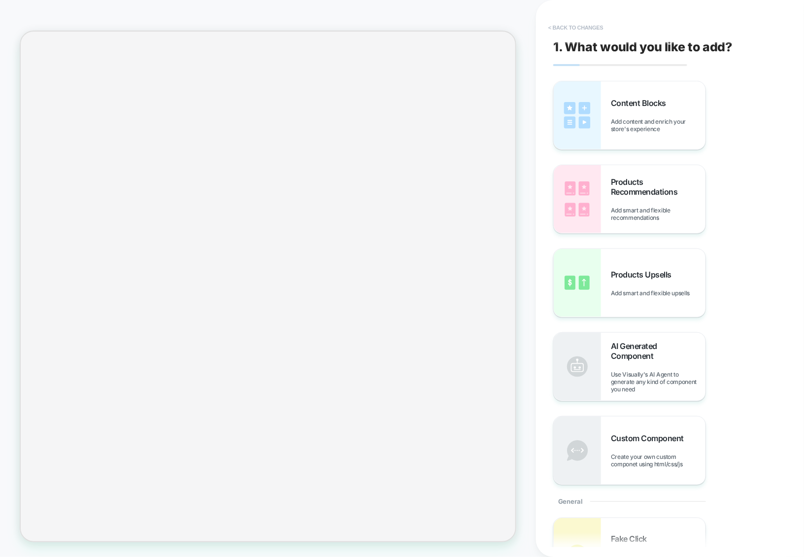
click at [586, 22] on button "< Back to changes" at bounding box center [575, 28] width 65 height 16
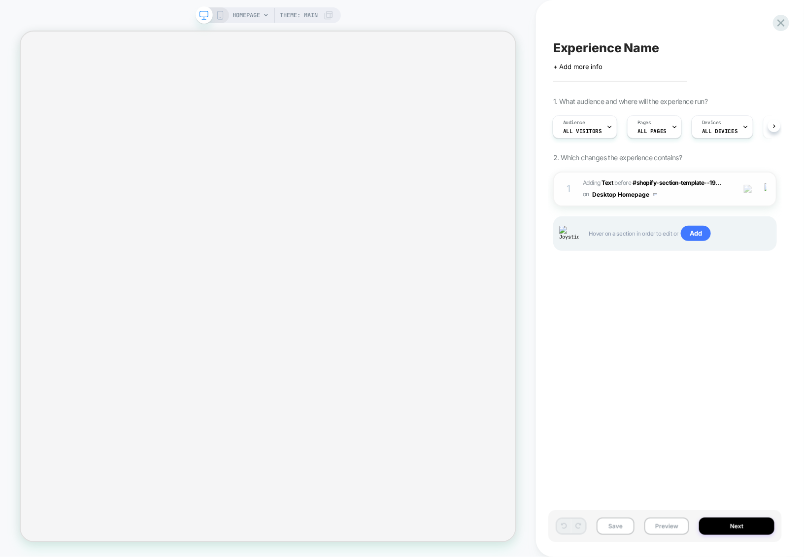
click at [693, 196] on span "#_loomi_addon_1756807634949 Adding Text BEFORE #shopify-section-template--19...…" at bounding box center [656, 188] width 147 height 23
click at [677, 203] on div "1 #_loomi_addon_1756807634949 Adding Text BEFORE #shopify-section-template--19.…" at bounding box center [665, 188] width 224 height 35
click at [687, 202] on div "1 #_loomi_addon_1756807634949 Adding Text BEFORE #shopify-section-template--19.…" at bounding box center [665, 188] width 224 height 35
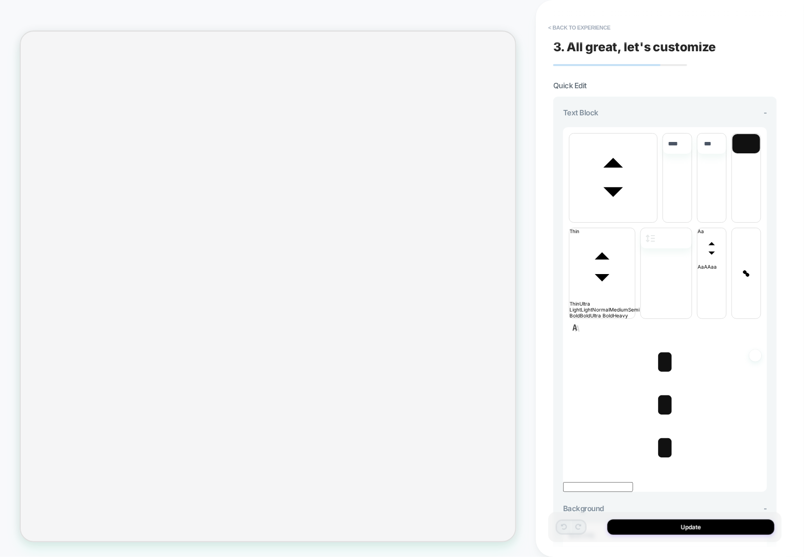
click at [657, 430] on span "*" at bounding box center [665, 447] width 20 height 34
type input "****"
click at [657, 430] on span "*" at bounding box center [665, 447] width 20 height 34
click at [659, 387] on span "*" at bounding box center [665, 404] width 20 height 34
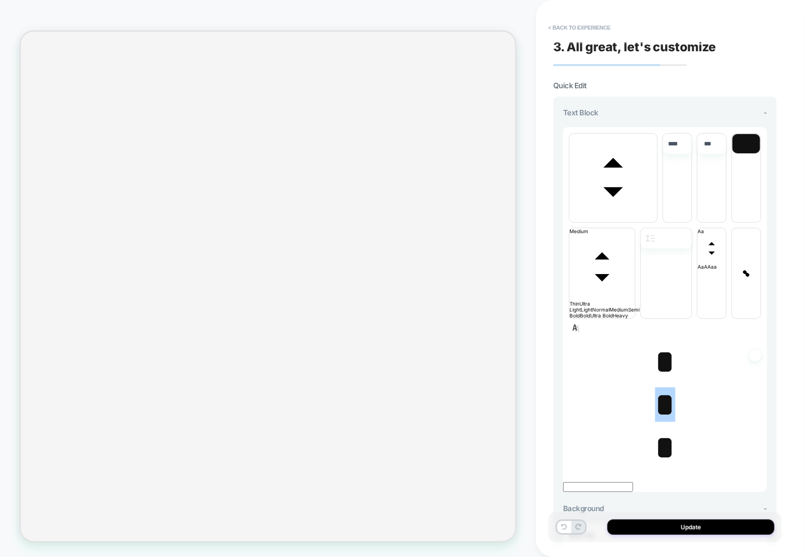
click at [662, 387] on span "*" at bounding box center [665, 404] width 20 height 34
click at [627, 216] on span "font" at bounding box center [614, 219] width 88 height 6
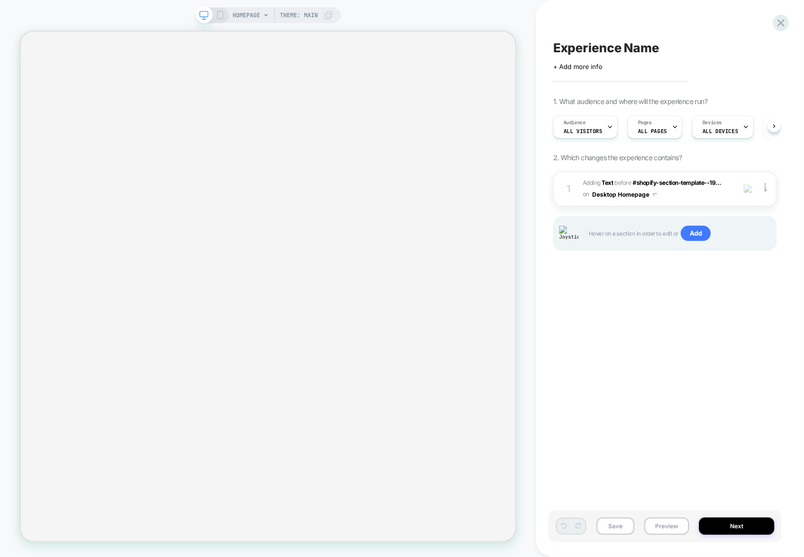
scroll to position [0, 0]
click at [680, 202] on div "1 #_loomi_addon_1756807634949 Adding Text BEFORE #shopify-section-template--19.…" at bounding box center [665, 188] width 224 height 35
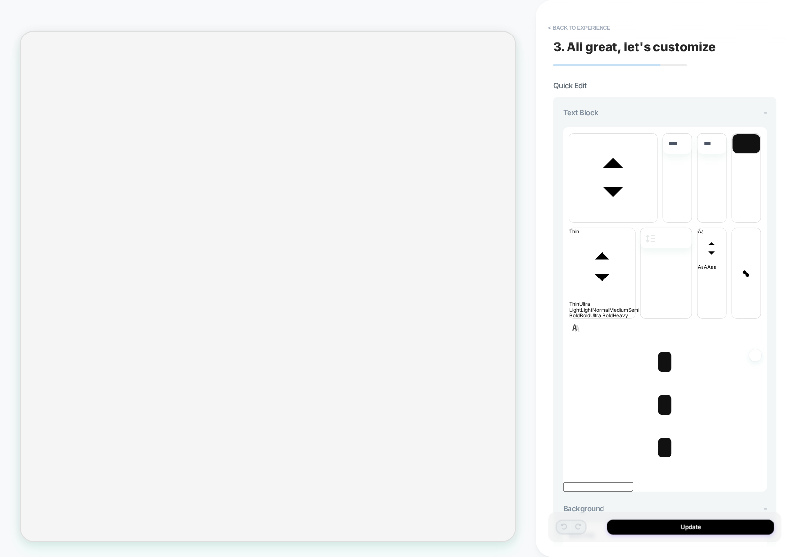
click at [663, 344] on span "*" at bounding box center [665, 361] width 20 height 34
type input "****"
click at [663, 344] on span "* ﻿" at bounding box center [665, 361] width 20 height 34
click at [663, 387] on span "*" at bounding box center [665, 404] width 20 height 34
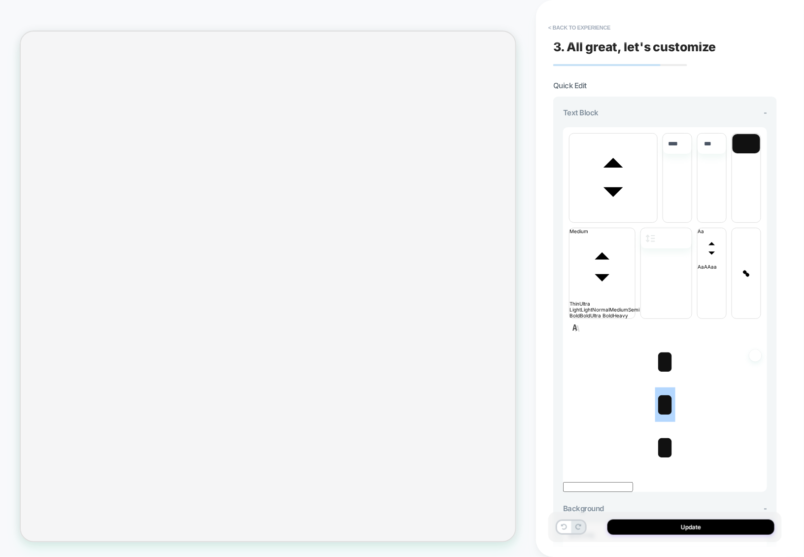
click at [662, 430] on span "*" at bounding box center [665, 447] width 20 height 34
click at [664, 387] on span "*" at bounding box center [665, 404] width 20 height 34
click at [661, 387] on span "* ﻿" at bounding box center [665, 404] width 20 height 34
click at [661, 387] on span "﻿ *" at bounding box center [665, 404] width 20 height 34
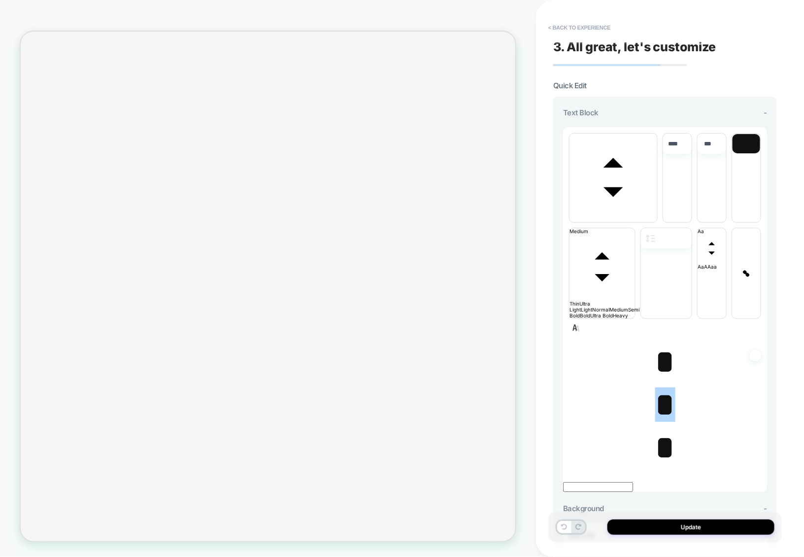
click at [662, 344] on span "*" at bounding box center [665, 361] width 20 height 34
click at [662, 344] on span "* ﻿" at bounding box center [665, 361] width 20 height 34
click at [655, 387] on span "*" at bounding box center [665, 404] width 20 height 34
click at [655, 430] on span "*" at bounding box center [665, 447] width 20 height 34
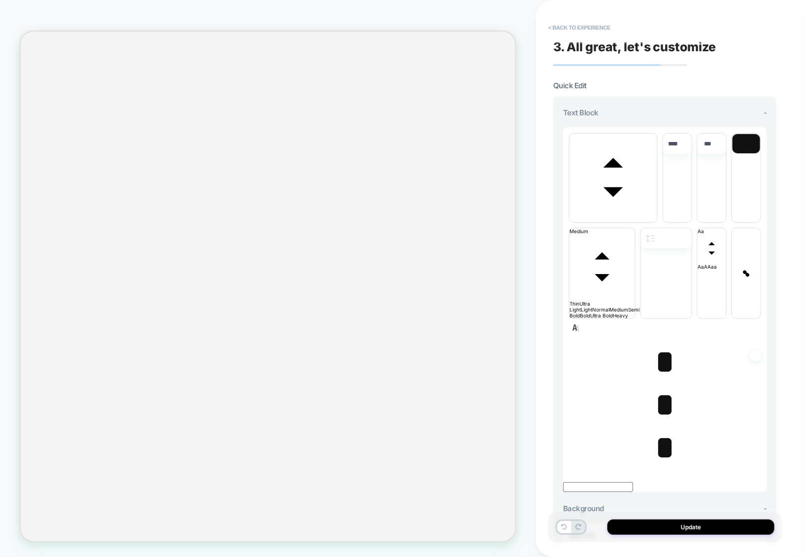
click at [655, 430] on span "﻿ *" at bounding box center [665, 447] width 20 height 34
click at [663, 387] on span "*" at bounding box center [665, 404] width 20 height 34
click at [663, 387] on span "* ﻿" at bounding box center [665, 404] width 20 height 34
click at [663, 344] on span "*" at bounding box center [665, 361] width 20 height 34
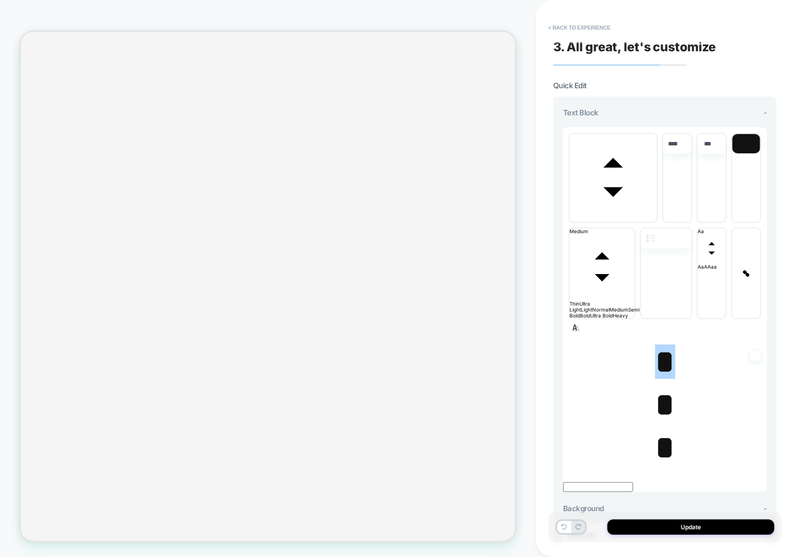
click at [662, 387] on span "*" at bounding box center [665, 404] width 20 height 34
click at [662, 387] on span "* ﻿" at bounding box center [665, 404] width 20 height 34
click at [662, 430] on span "*" at bounding box center [665, 447] width 20 height 34
click at [662, 430] on span "* ﻿ ﻿" at bounding box center [665, 447] width 20 height 34
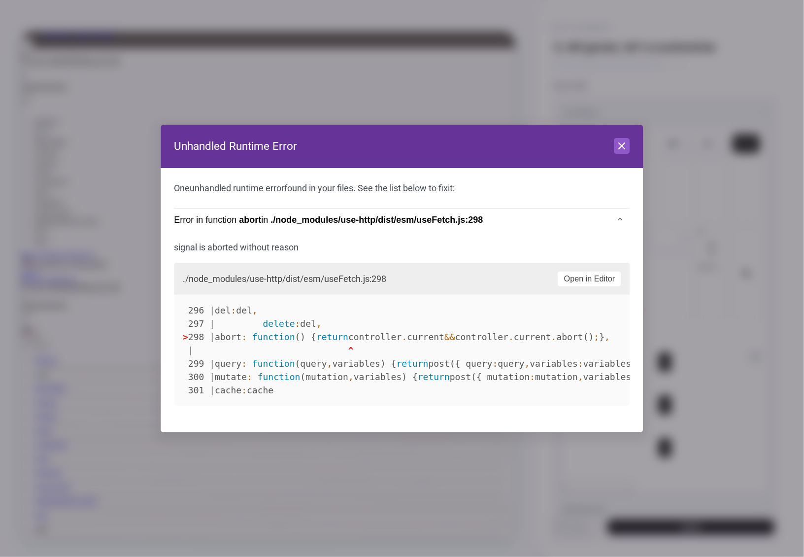
scroll to position [0, 0]
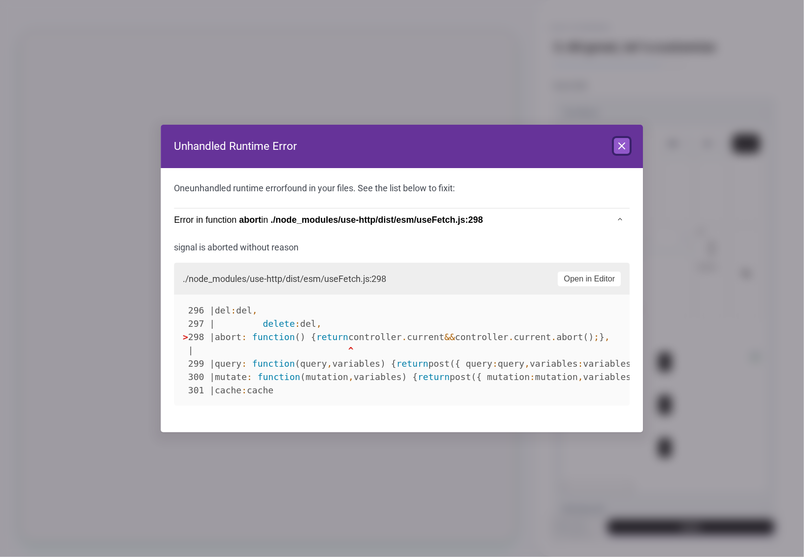
click at [622, 152] on icon at bounding box center [622, 146] width 12 height 12
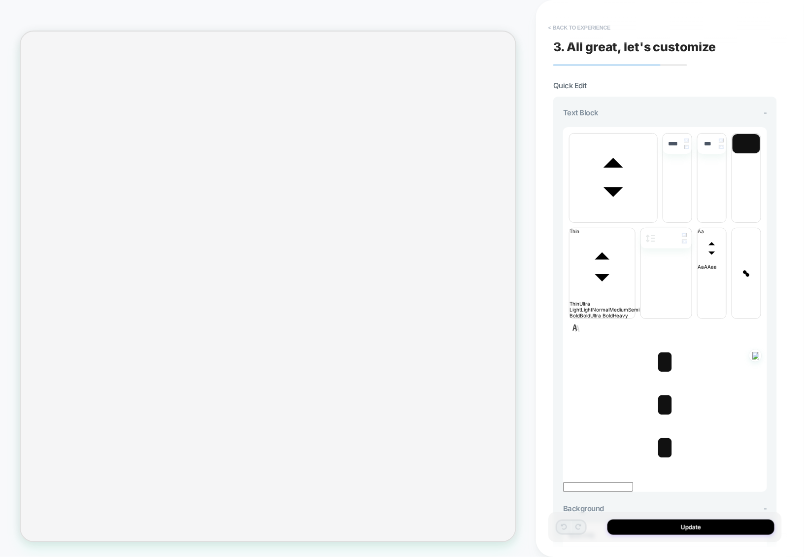
click at [573, 23] on button "< Back to experience" at bounding box center [579, 28] width 72 height 16
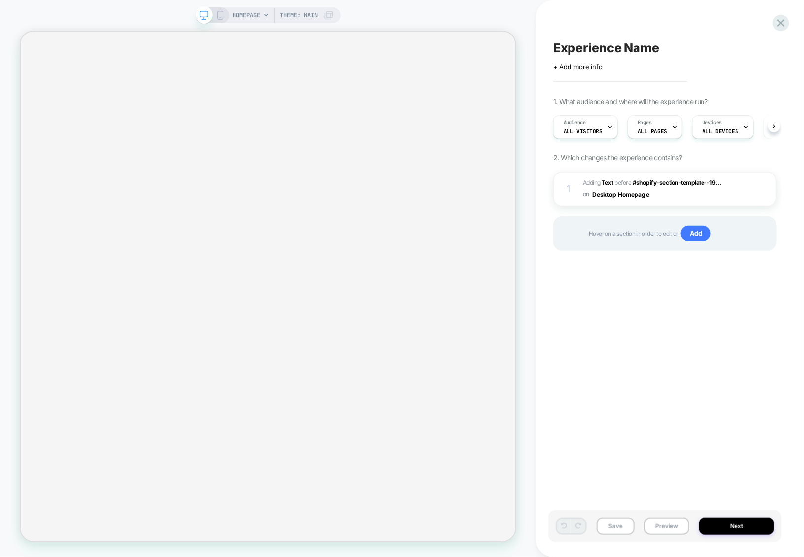
scroll to position [0, 0]
click at [679, 201] on div "1 #_loomi_addon_1756807634949 Adding Text BEFORE #shopify-section-template--19.…" at bounding box center [665, 188] width 224 height 35
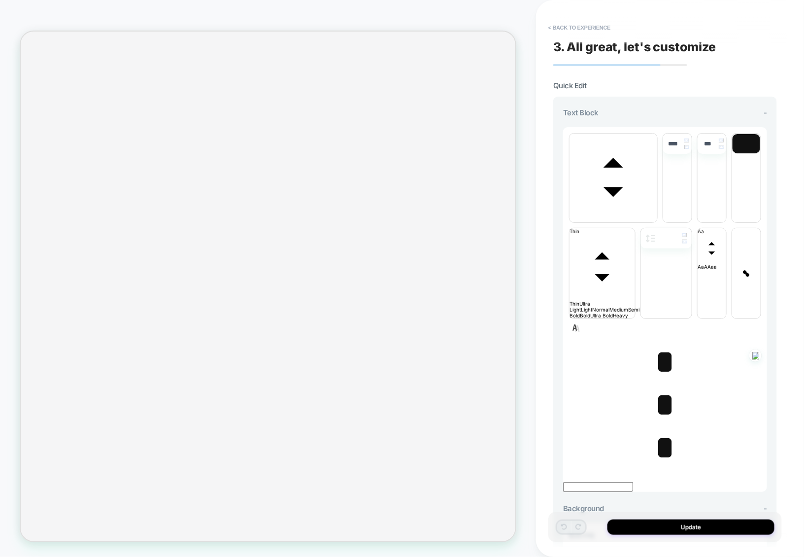
click at [659, 387] on span "*" at bounding box center [665, 404] width 20 height 34
type input "****"
click at [659, 387] on span "*" at bounding box center [665, 404] width 20 height 34
click at [662, 344] on span "*" at bounding box center [665, 361] width 20 height 34
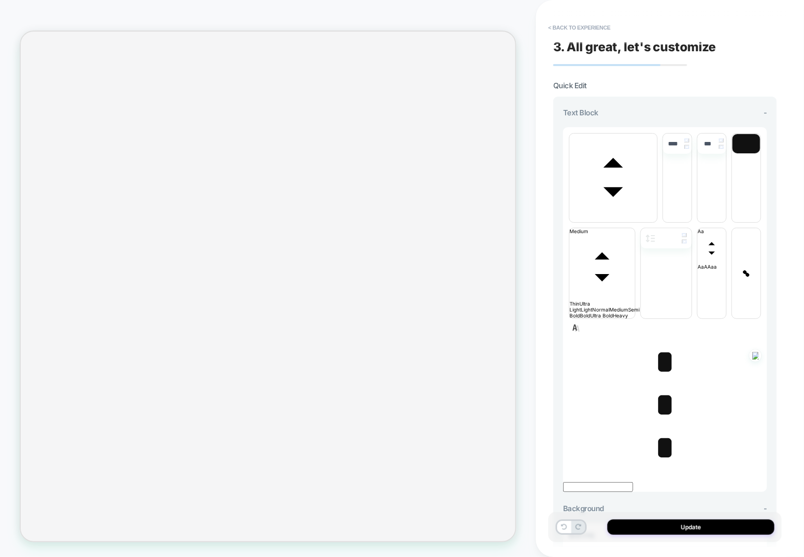
click at [659, 387] on span "*" at bounding box center [665, 404] width 20 height 34
click at [659, 430] on span "*" at bounding box center [665, 447] width 20 height 34
click at [661, 387] on span "*" at bounding box center [665, 404] width 20 height 34
click at [657, 430] on span "*" at bounding box center [665, 447] width 20 height 34
click at [658, 387] on span "*" at bounding box center [665, 404] width 20 height 34
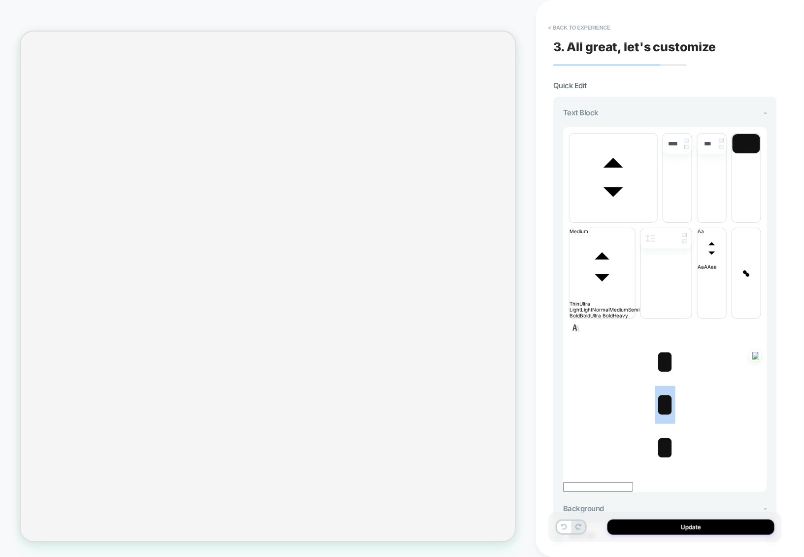
click at [658, 387] on span "*" at bounding box center [665, 404] width 20 height 34
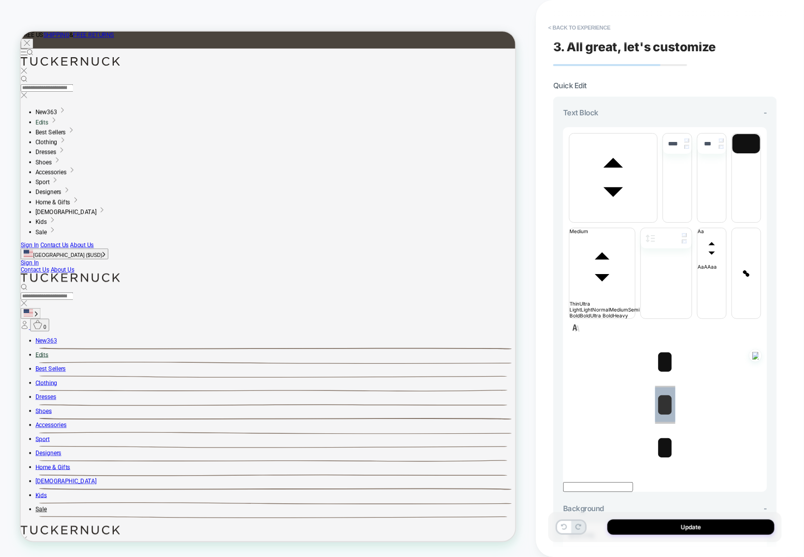
scroll to position [0, 0]
click at [663, 344] on span "*" at bounding box center [665, 361] width 20 height 34
click at [660, 430] on span "*" at bounding box center [665, 447] width 20 height 34
click at [667, 430] on span "*" at bounding box center [665, 447] width 20 height 34
click at [663, 387] on span "*" at bounding box center [665, 404] width 20 height 34
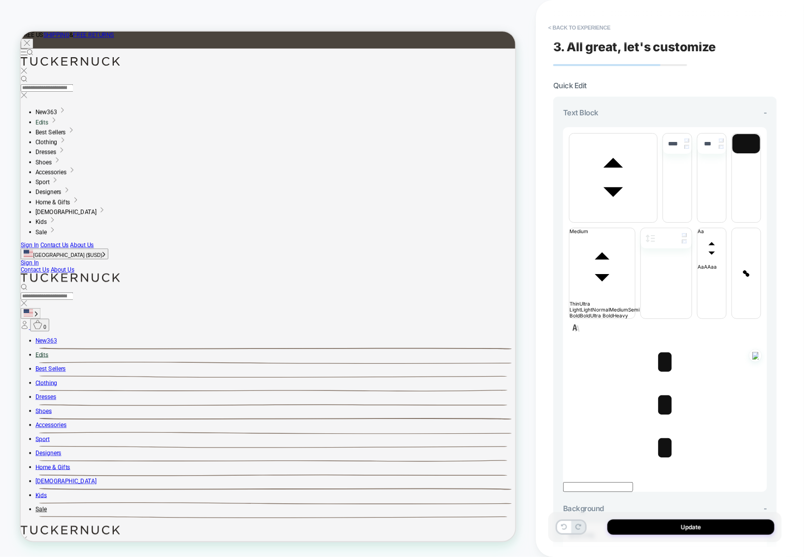
click at [663, 430] on span "*" at bounding box center [665, 447] width 20 height 34
click at [660, 430] on span "*" at bounding box center [665, 447] width 20 height 34
